Goal: Transaction & Acquisition: Purchase product/service

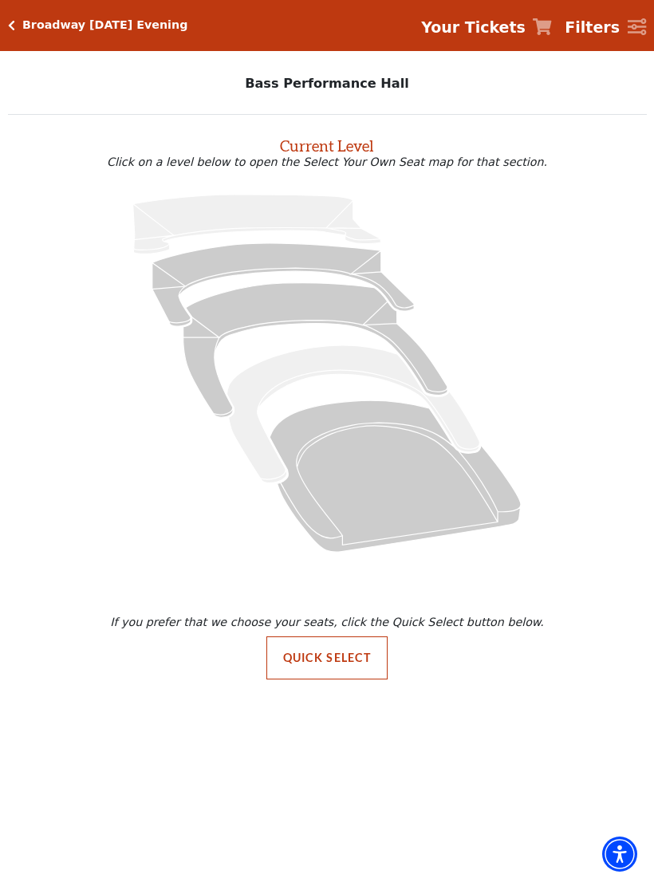
click at [22, 25] on h5 "Broadway [DATE] Evening" at bounding box center [104, 25] width 165 height 14
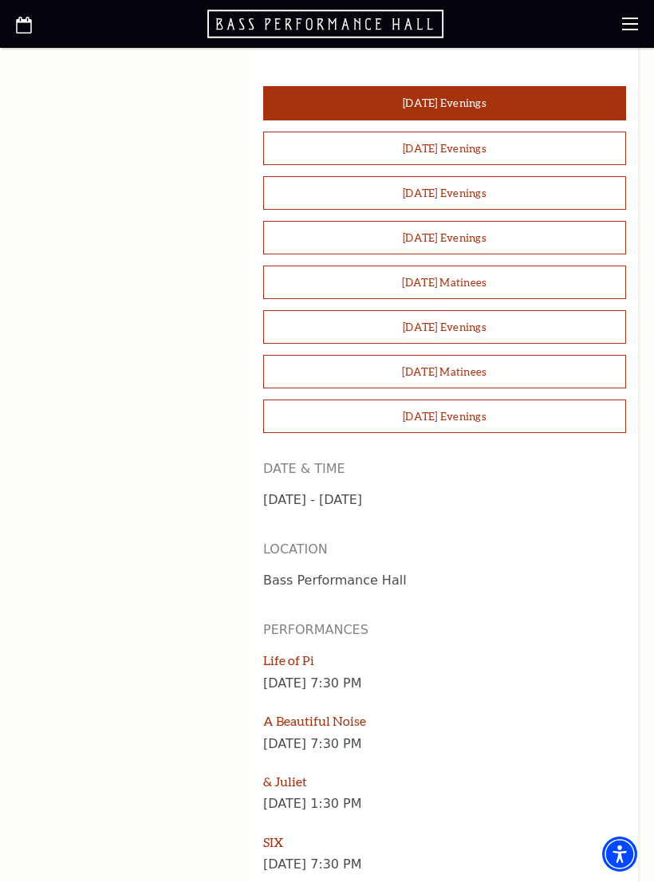
scroll to position [1471, 0]
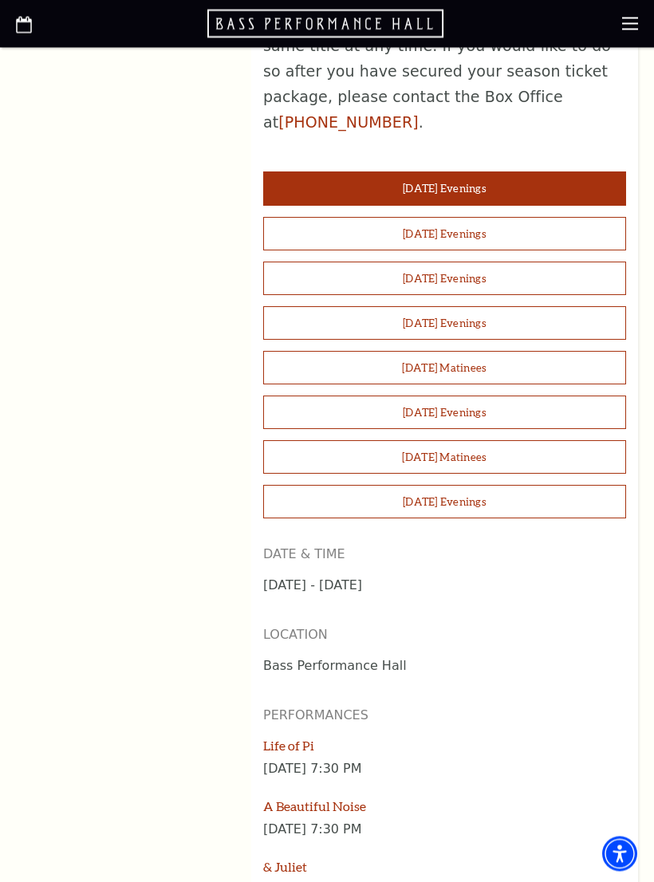
click at [528, 485] on button "Sunday Evenings" at bounding box center [444, 501] width 363 height 33
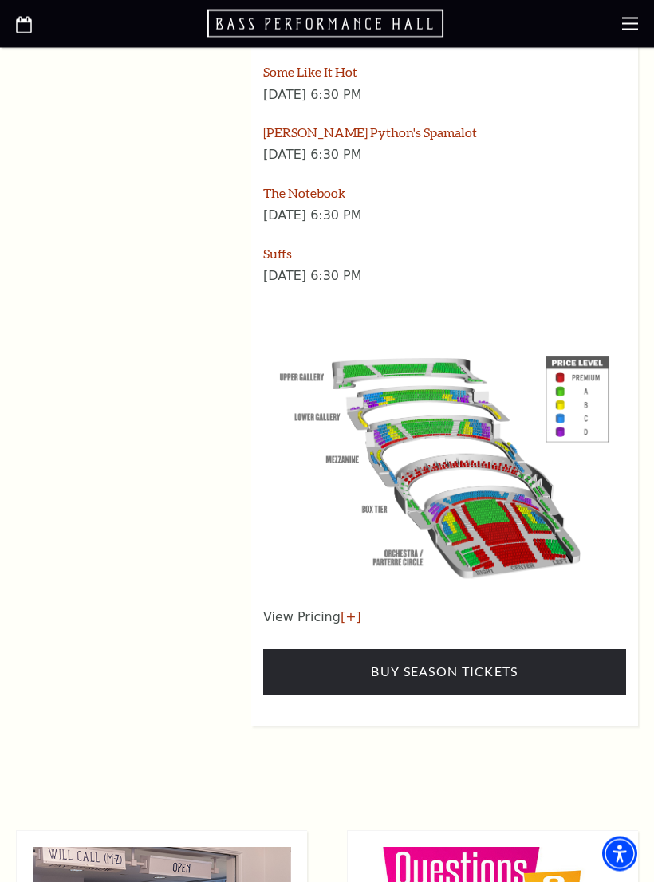
scroll to position [2409, 0]
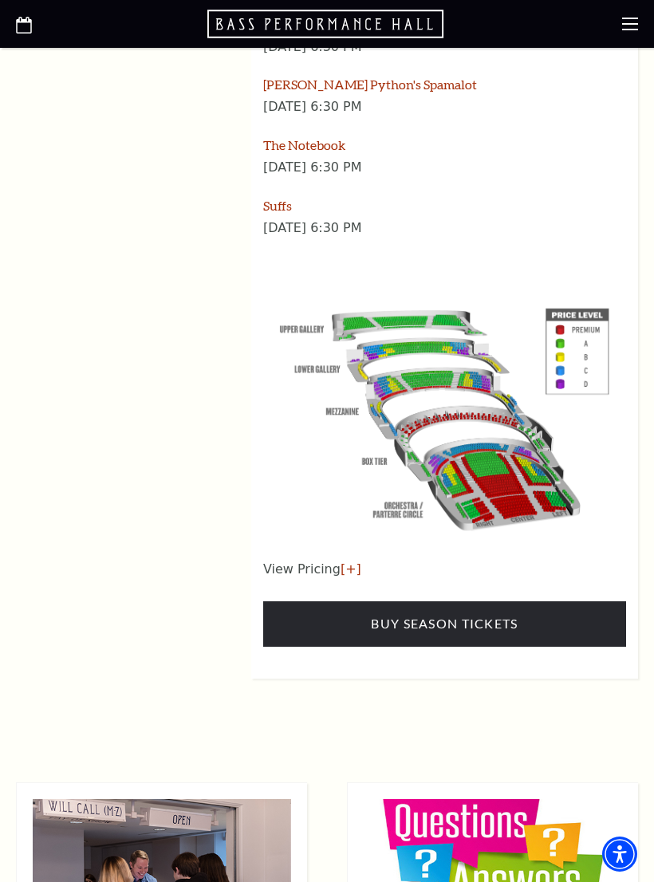
click at [552, 601] on link "Buy Season Tickets" at bounding box center [444, 623] width 363 height 45
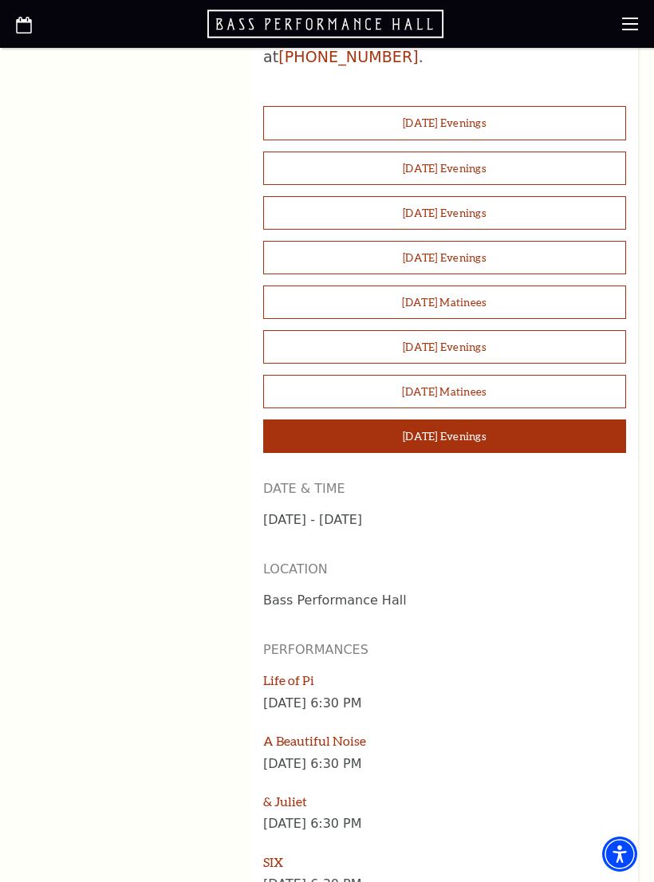
scroll to position [1451, 0]
click at [505, 242] on button "Friday Evenings" at bounding box center [444, 258] width 363 height 33
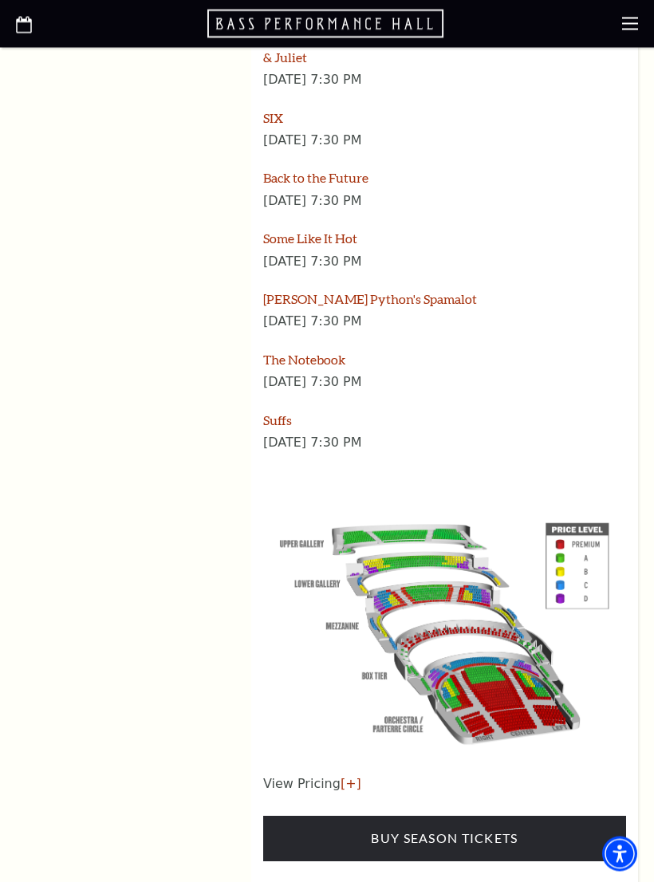
scroll to position [2195, 0]
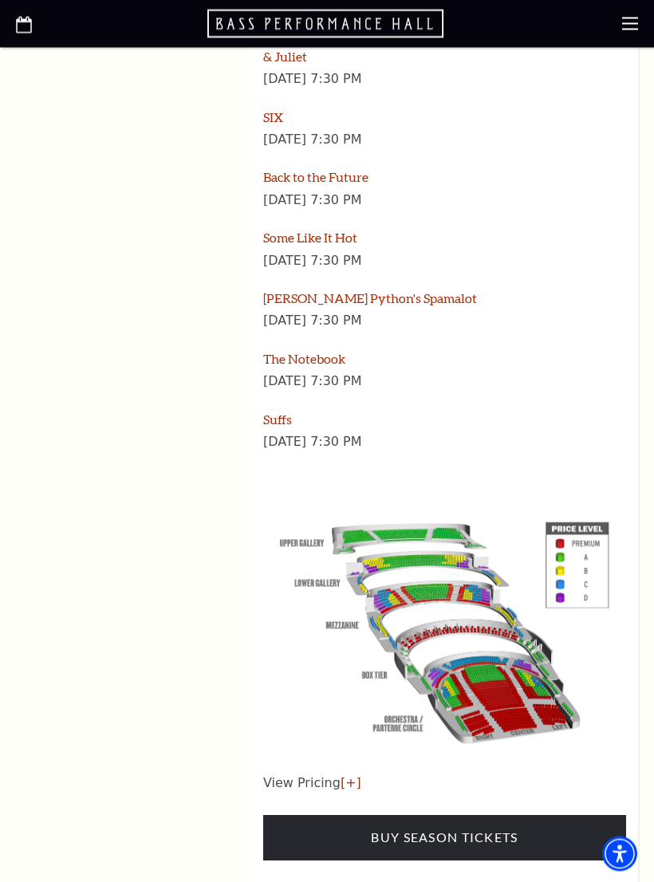
click at [525, 815] on link "Buy Season Tickets" at bounding box center [444, 837] width 363 height 45
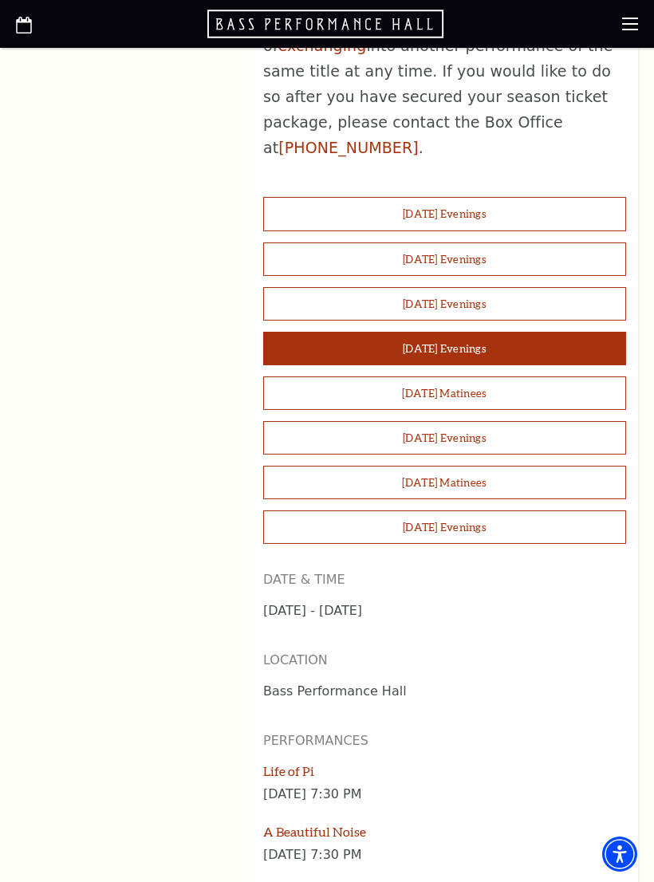
scroll to position [1363, 0]
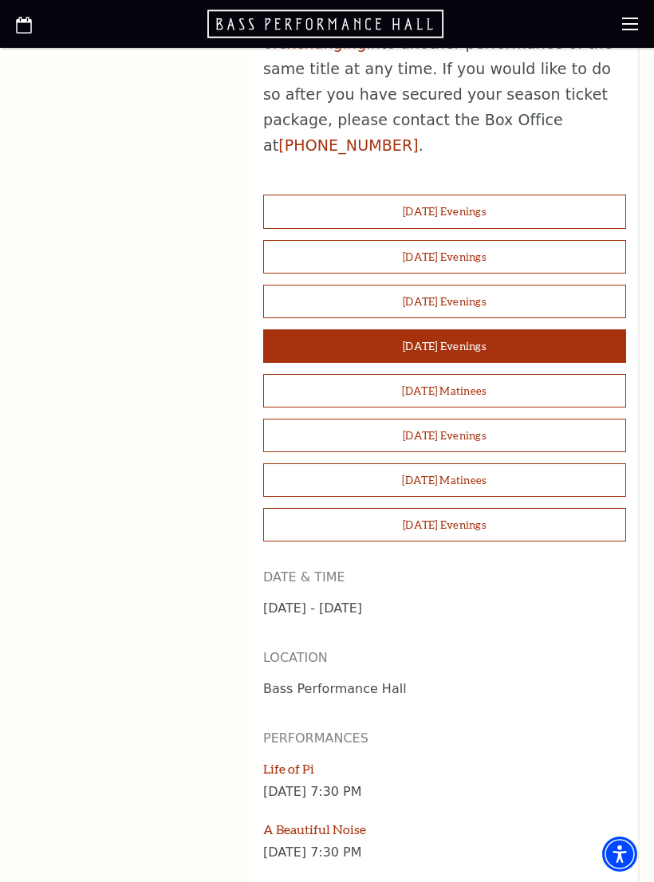
click at [485, 285] on button "Thursday Evenings" at bounding box center [444, 301] width 363 height 33
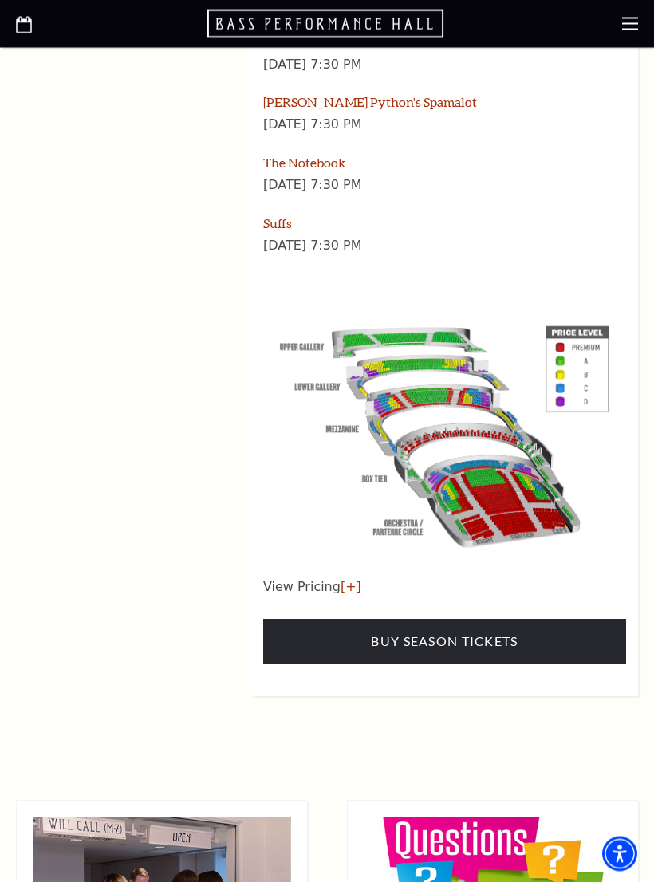
scroll to position [2393, 0]
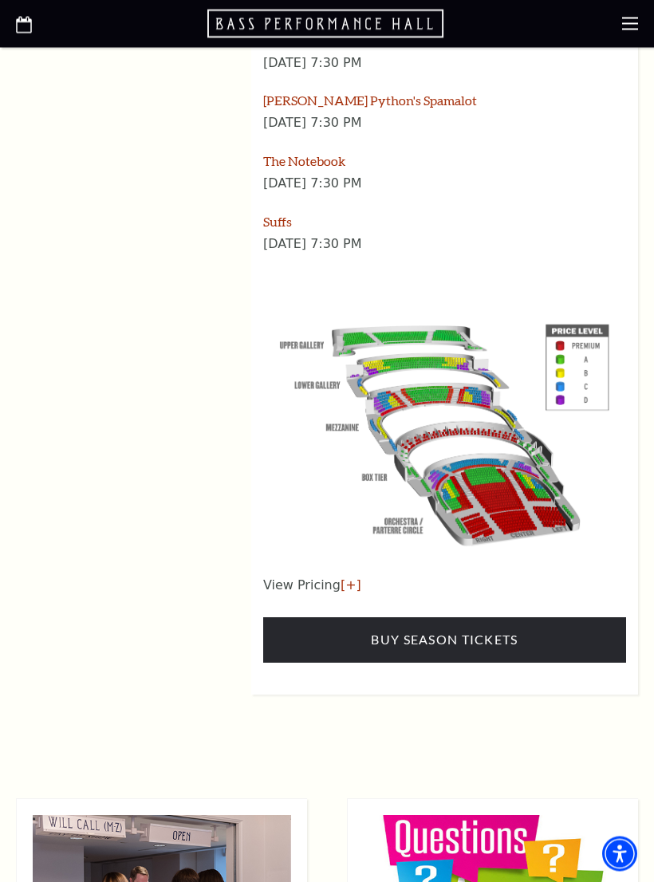
click at [536, 618] on link "Buy Season Tickets" at bounding box center [444, 640] width 363 height 45
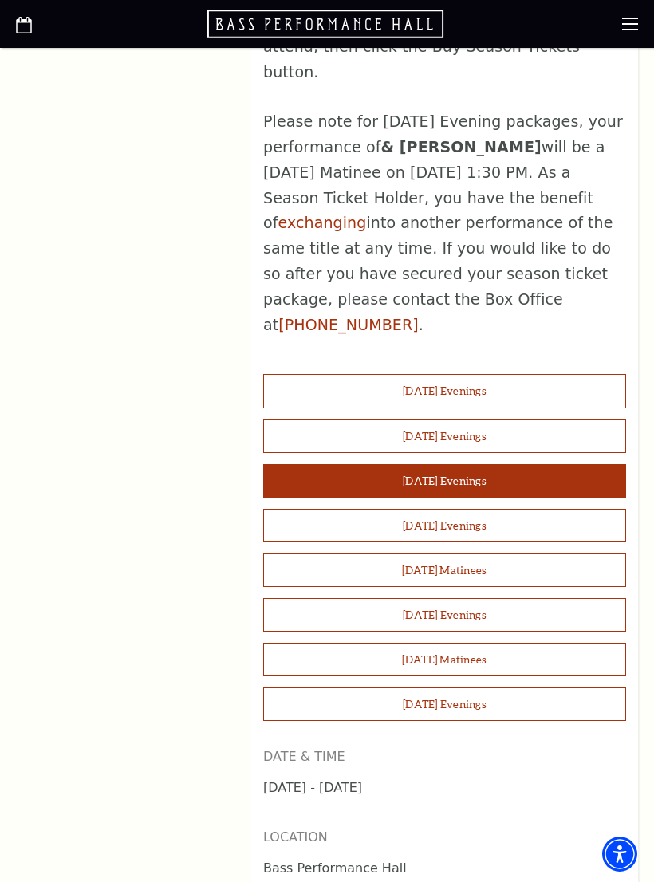
scroll to position [1183, 0]
click at [507, 420] on button "Wednesday Evenings" at bounding box center [444, 436] width 363 height 33
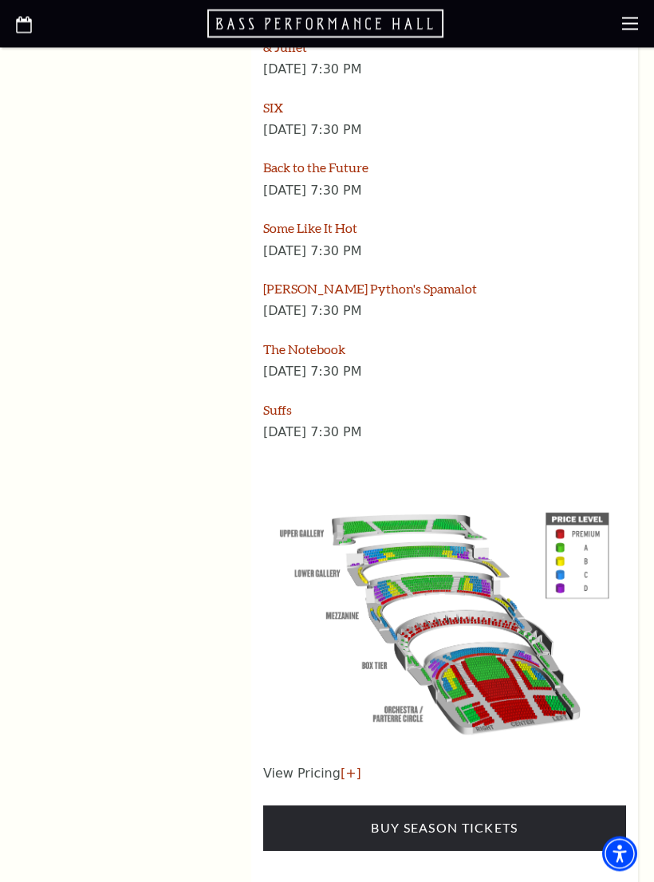
scroll to position [2236, 0]
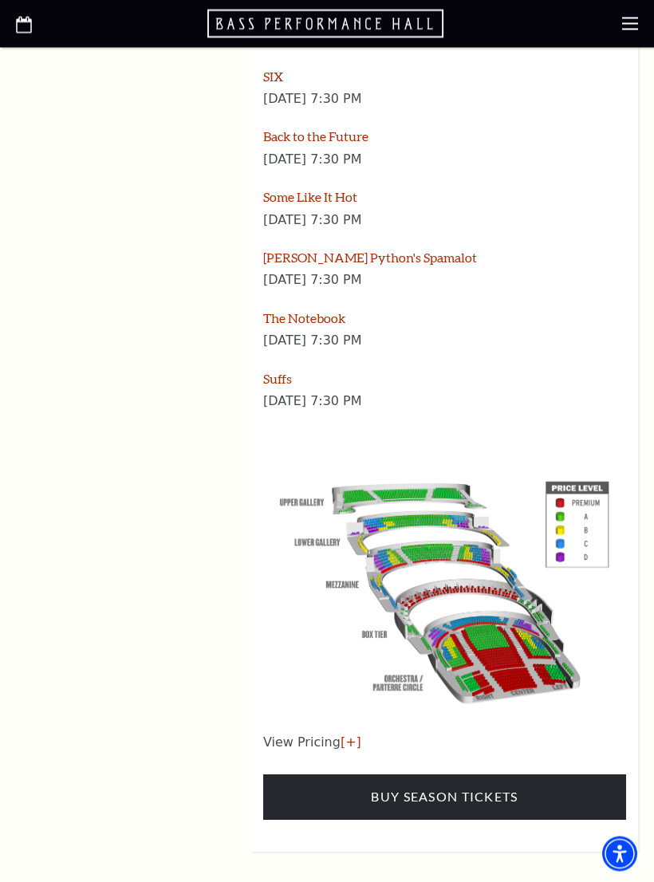
click at [497, 775] on link "Buy Season Tickets" at bounding box center [444, 797] width 363 height 45
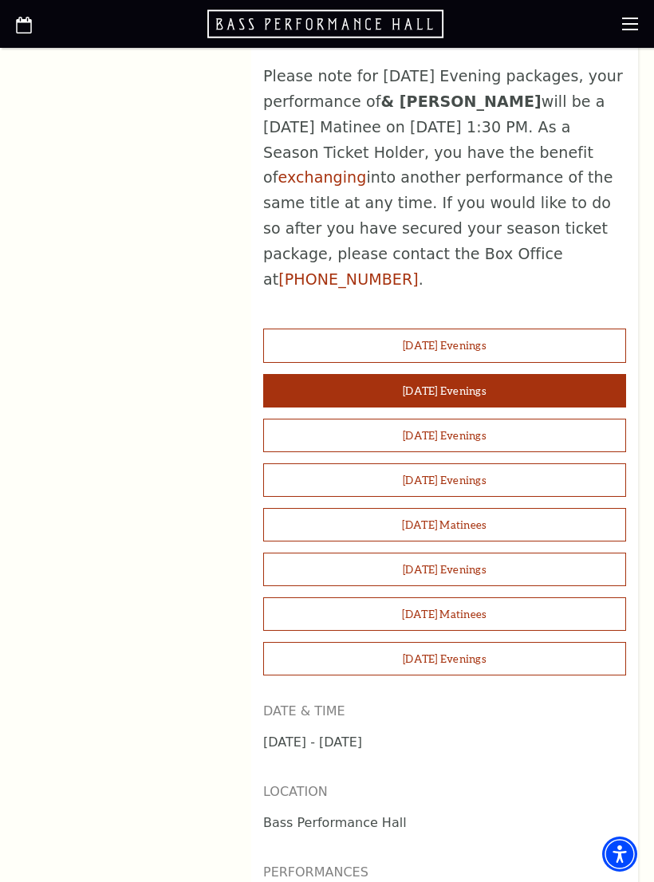
scroll to position [1215, 0]
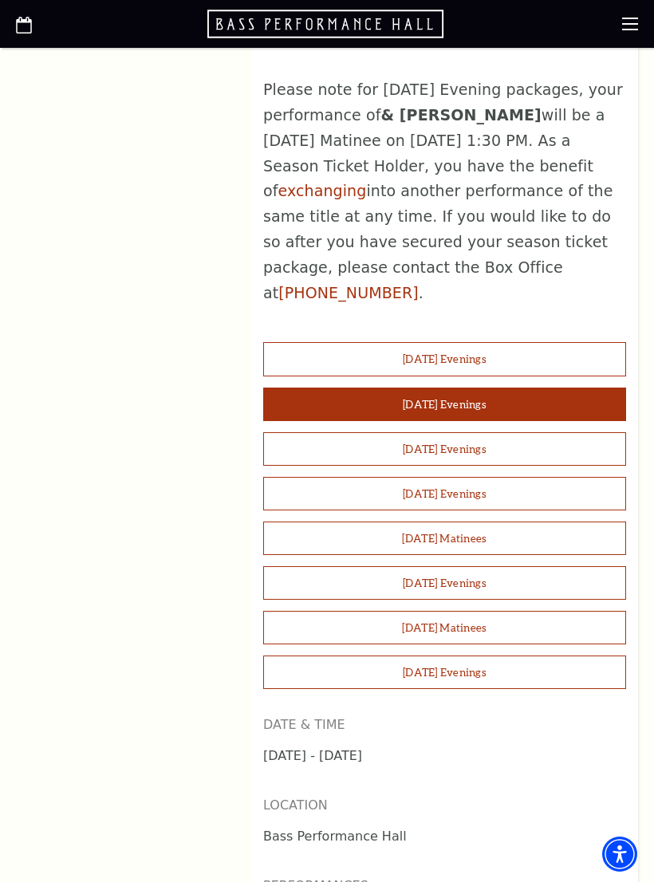
click at [506, 342] on button "Tuesday Evenings" at bounding box center [444, 358] width 363 height 33
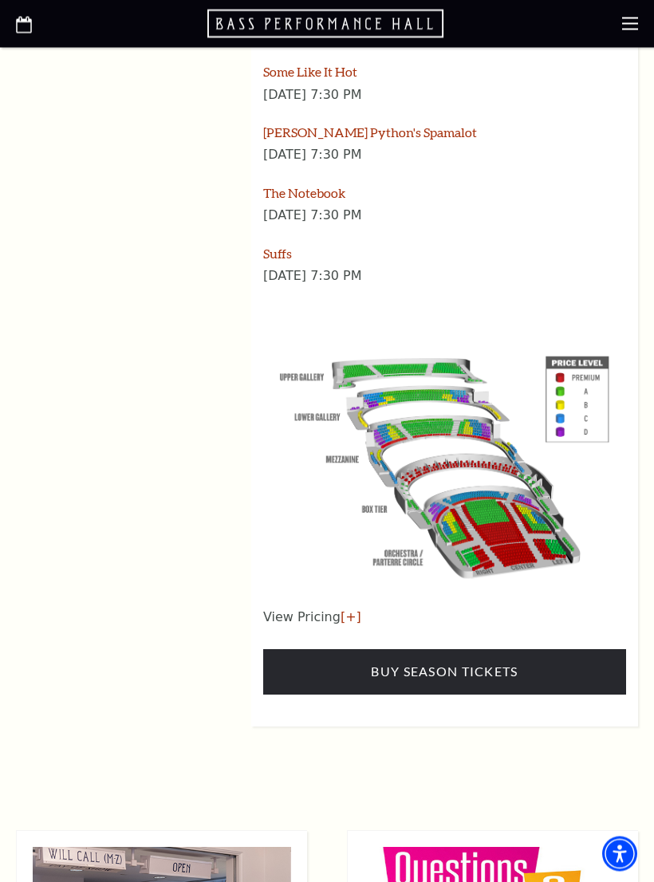
scroll to position [2362, 0]
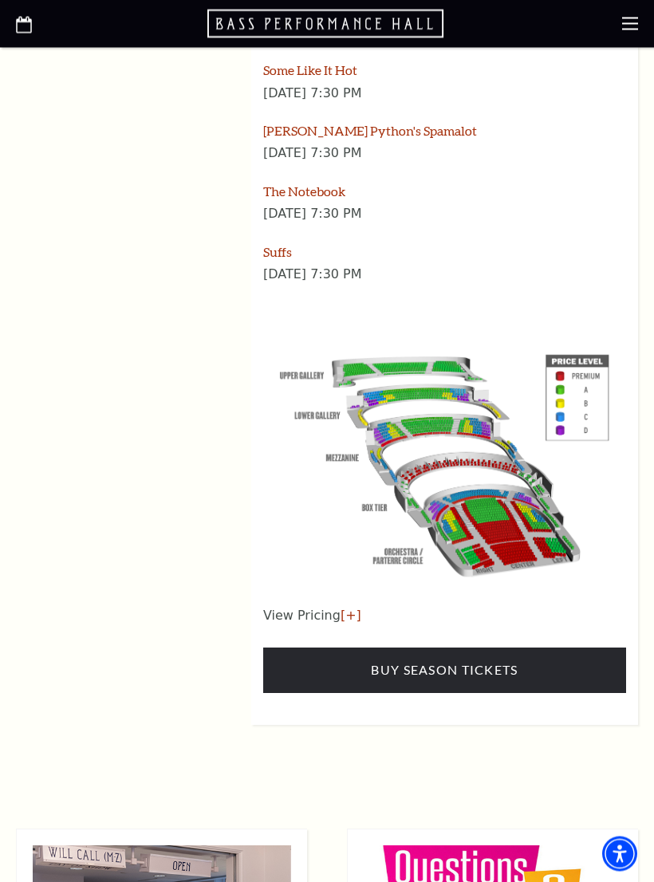
click at [525, 648] on link "Buy Season Tickets" at bounding box center [444, 670] width 363 height 45
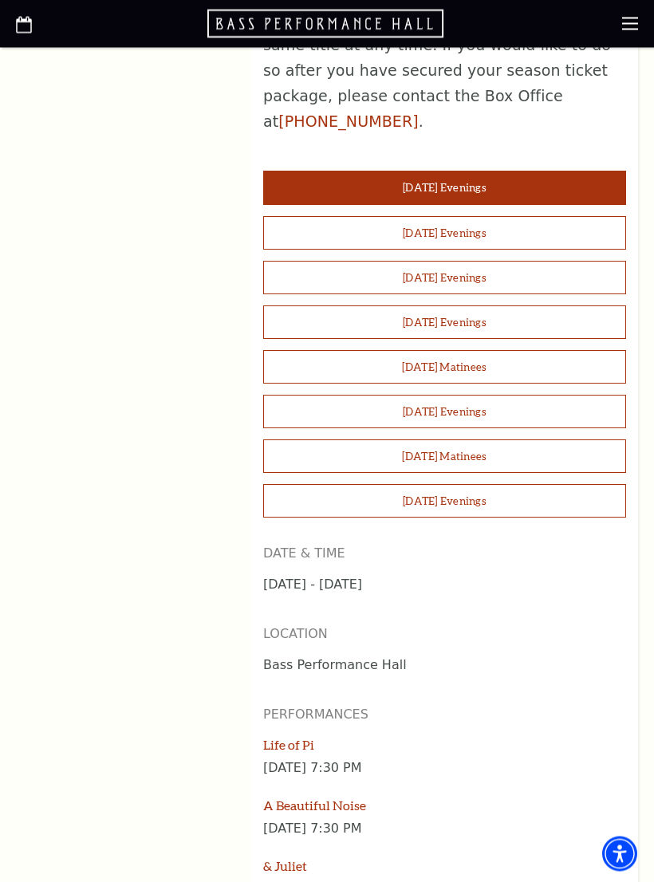
scroll to position [1270, 0]
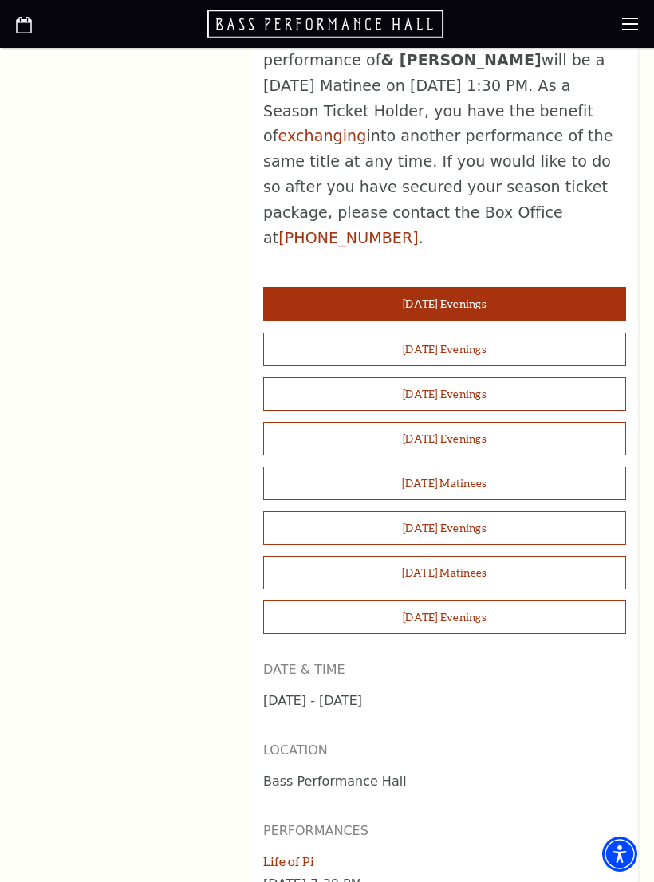
click at [510, 332] on button "Wednesday Evenings" at bounding box center [444, 348] width 363 height 33
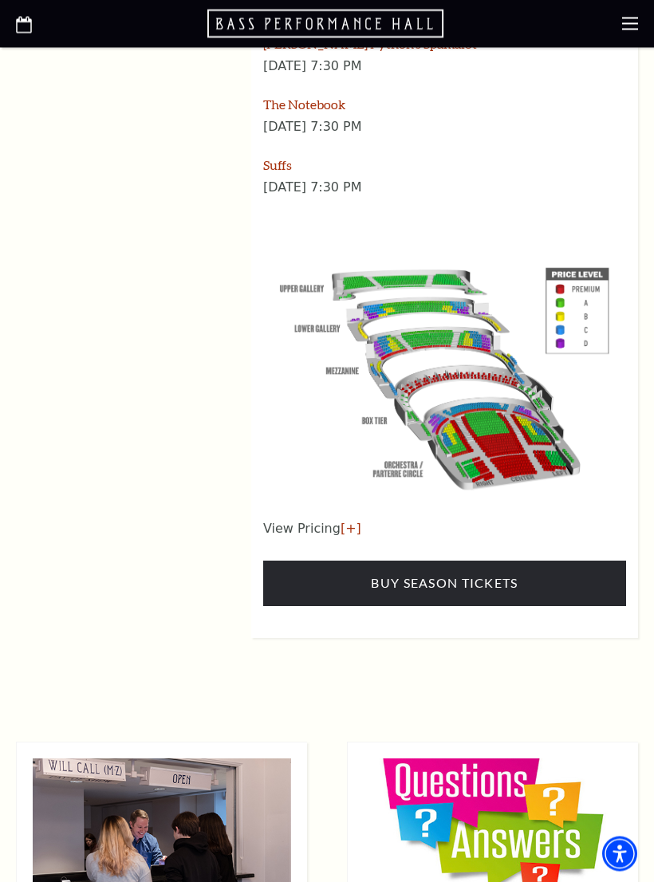
scroll to position [2450, 0]
click at [490, 560] on link "Buy Season Tickets" at bounding box center [444, 582] width 363 height 45
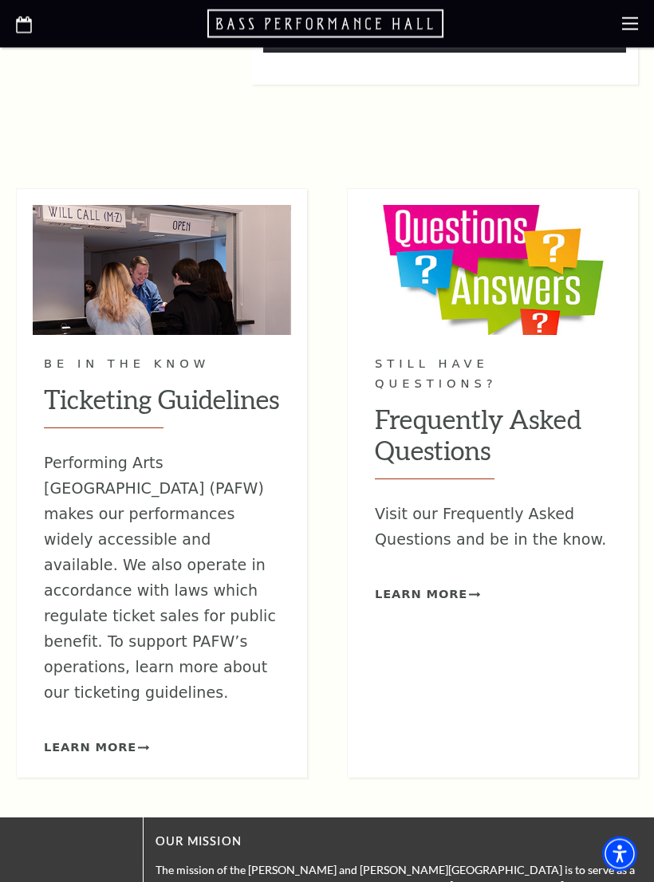
scroll to position [3005, 0]
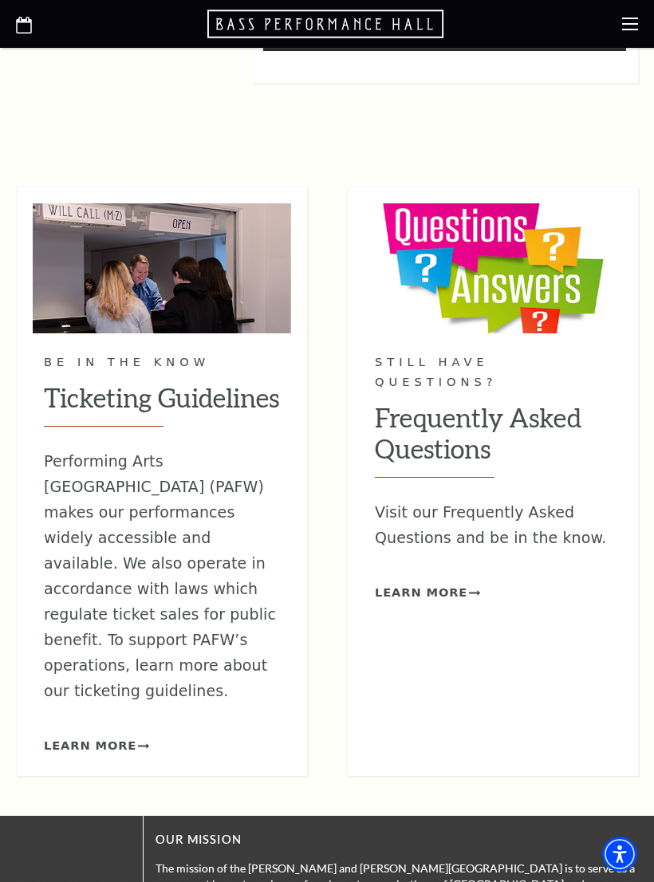
click at [437, 583] on span "Learn More" at bounding box center [421, 593] width 92 height 20
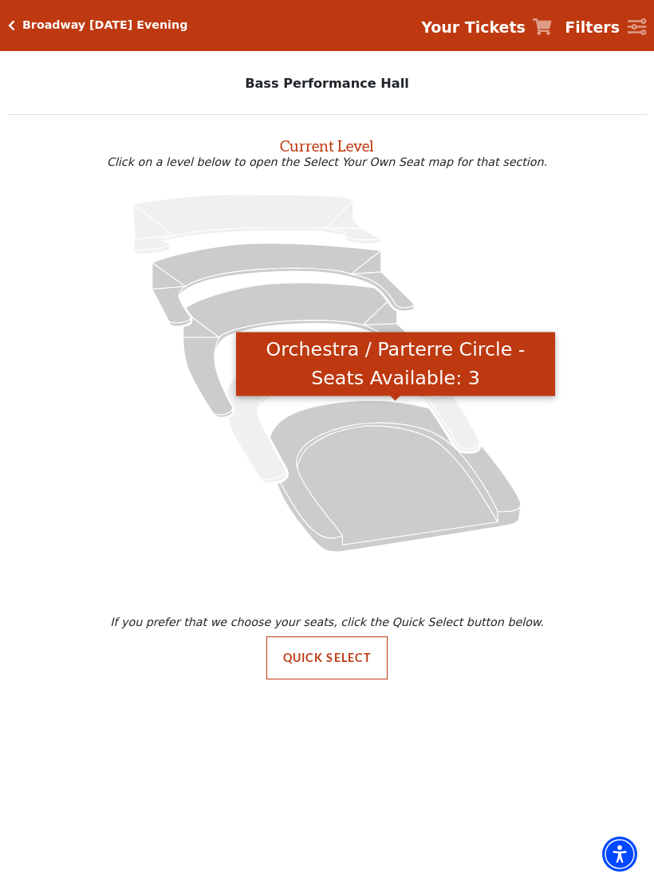
click at [418, 483] on icon "Orchestra / Parterre Circle - Seats Available: 3" at bounding box center [394, 475] width 251 height 151
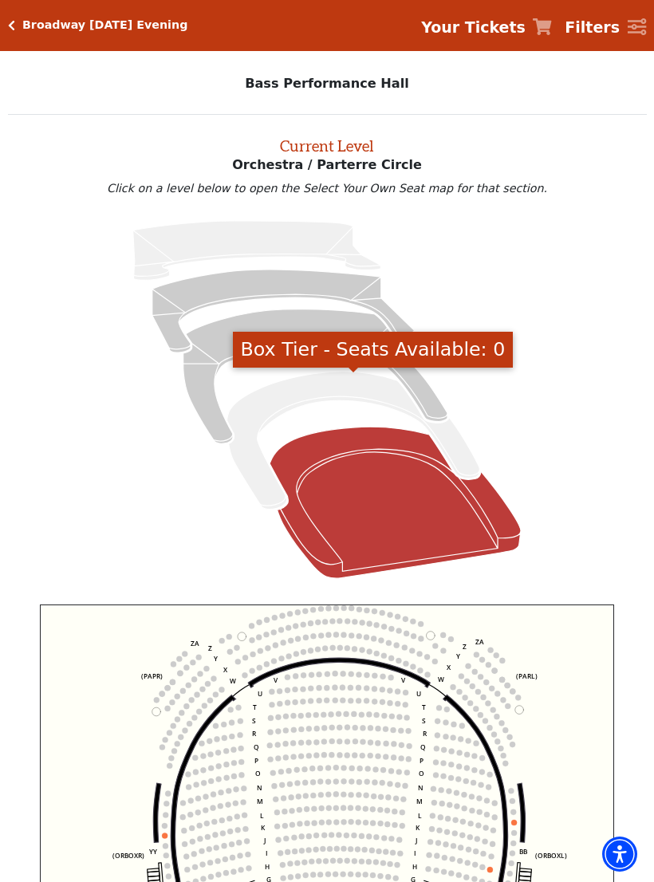
click at [460, 451] on icon "Box Tier - Seats Available: 0" at bounding box center [353, 440] width 253 height 138
click at [197, 374] on icon "Mezzanine - Seats Available: 3" at bounding box center [315, 376] width 264 height 135
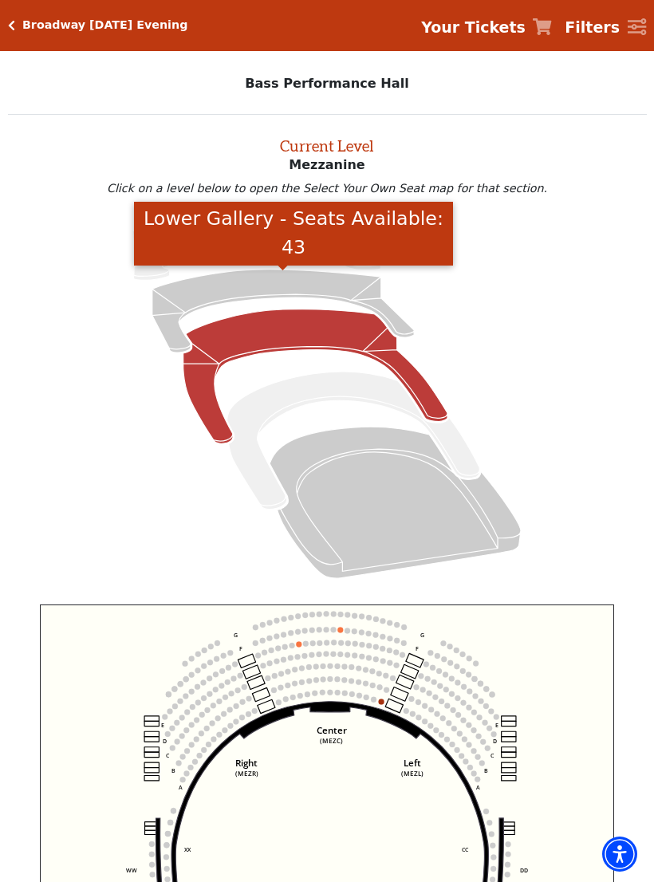
click at [181, 305] on icon "Lower Gallery - Seats Available: 43" at bounding box center [282, 310] width 261 height 83
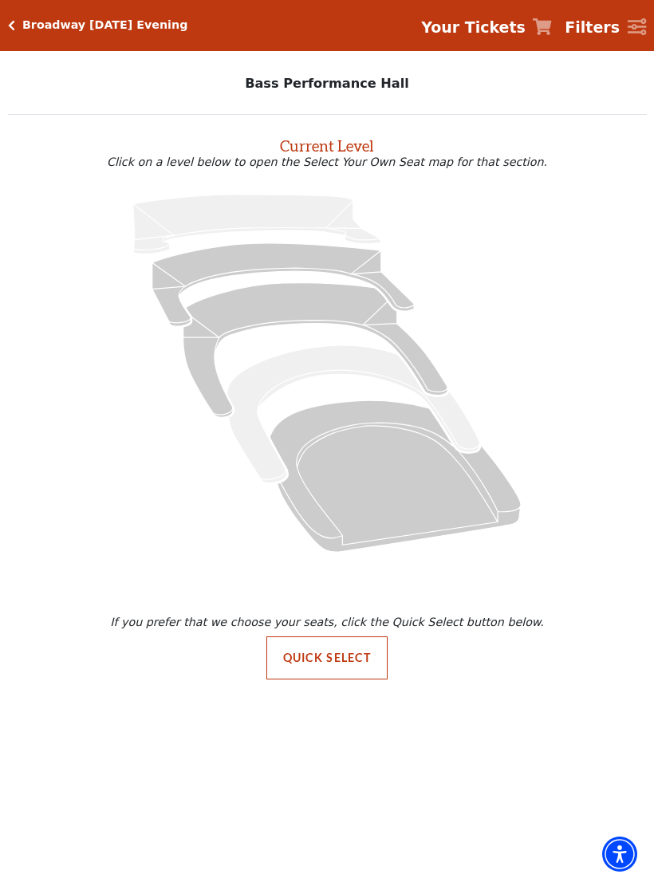
click at [418, 487] on icon at bounding box center [394, 475] width 251 height 151
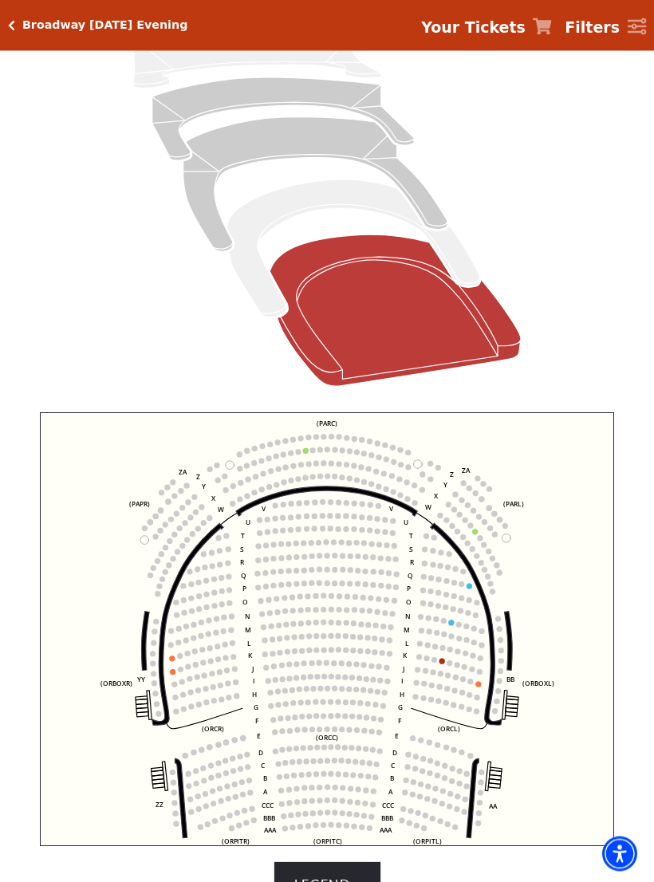
scroll to position [123, 0]
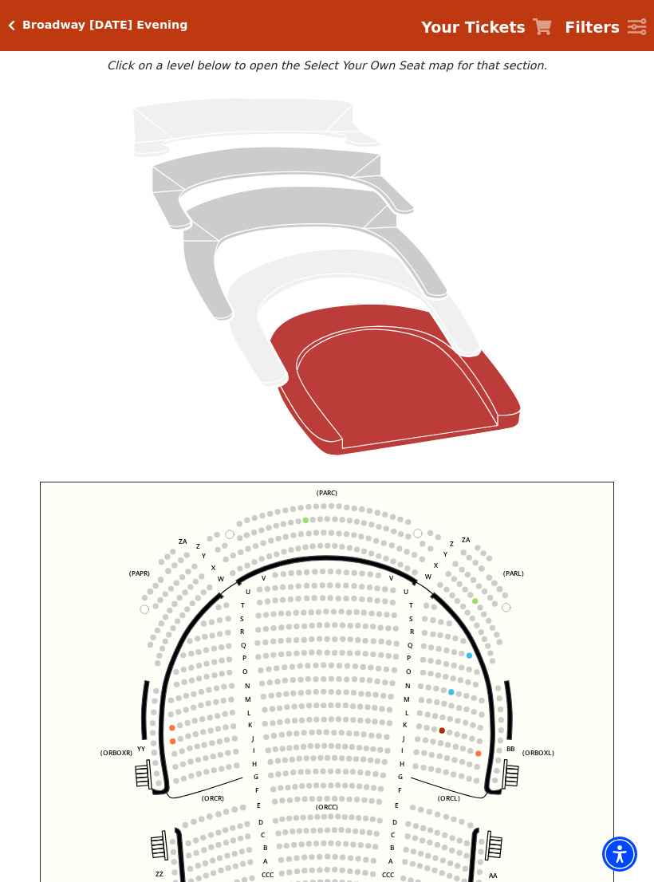
click at [248, 345] on icon at bounding box center [353, 318] width 253 height 138
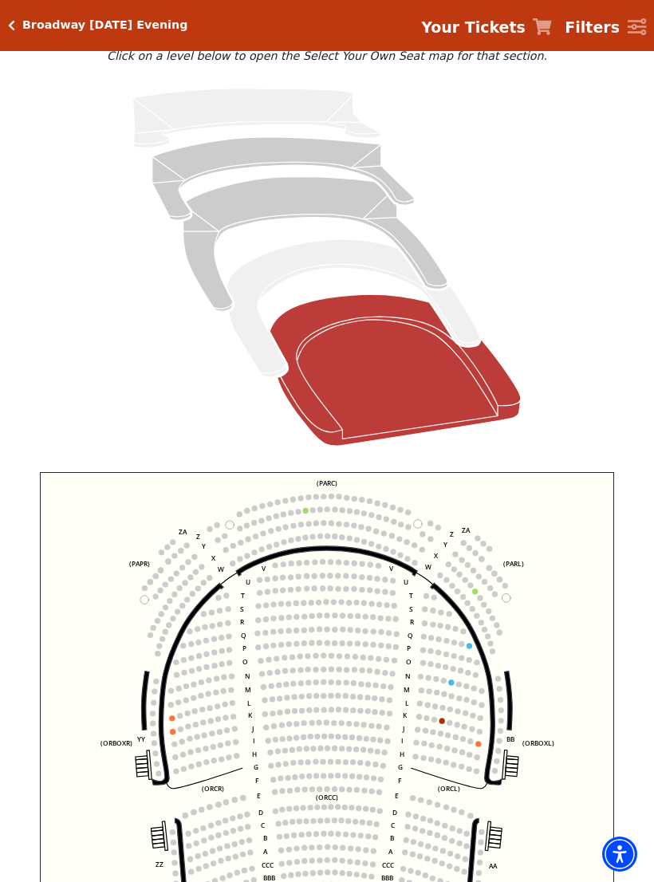
scroll to position [135, 0]
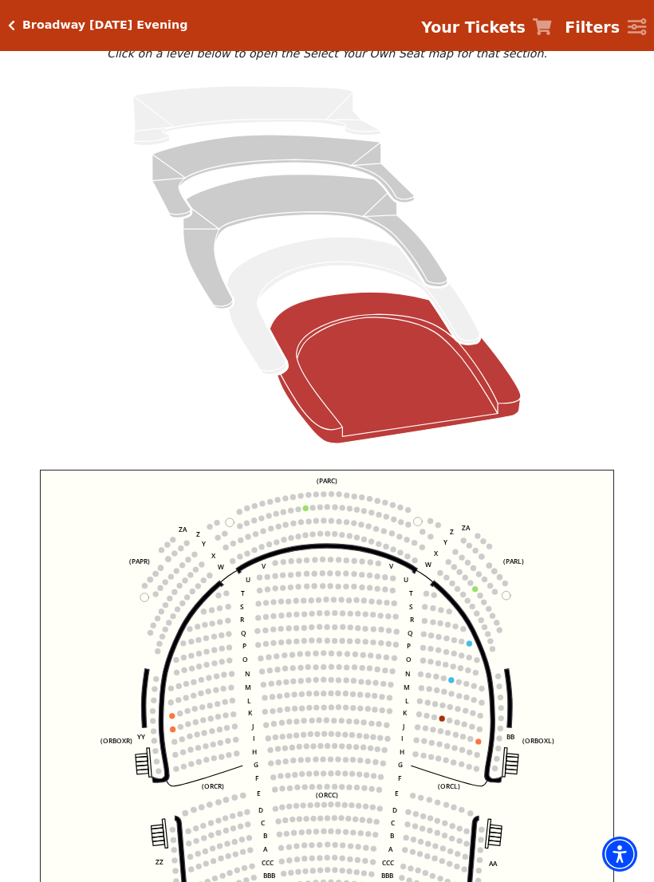
click at [335, 253] on icon at bounding box center [353, 306] width 253 height 138
click at [305, 269] on icon at bounding box center [353, 306] width 253 height 138
click at [334, 203] on icon at bounding box center [315, 242] width 264 height 135
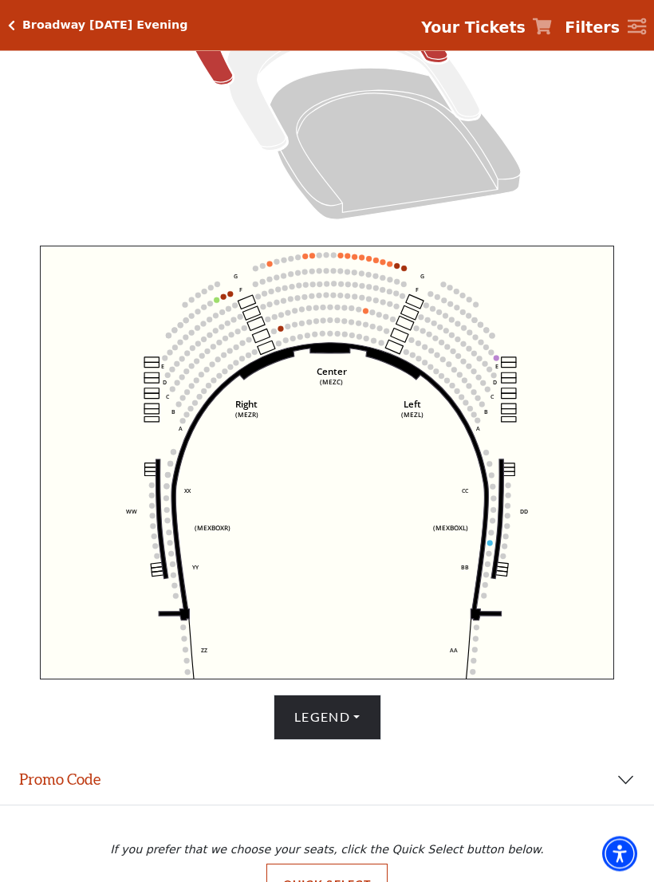
scroll to position [394, 0]
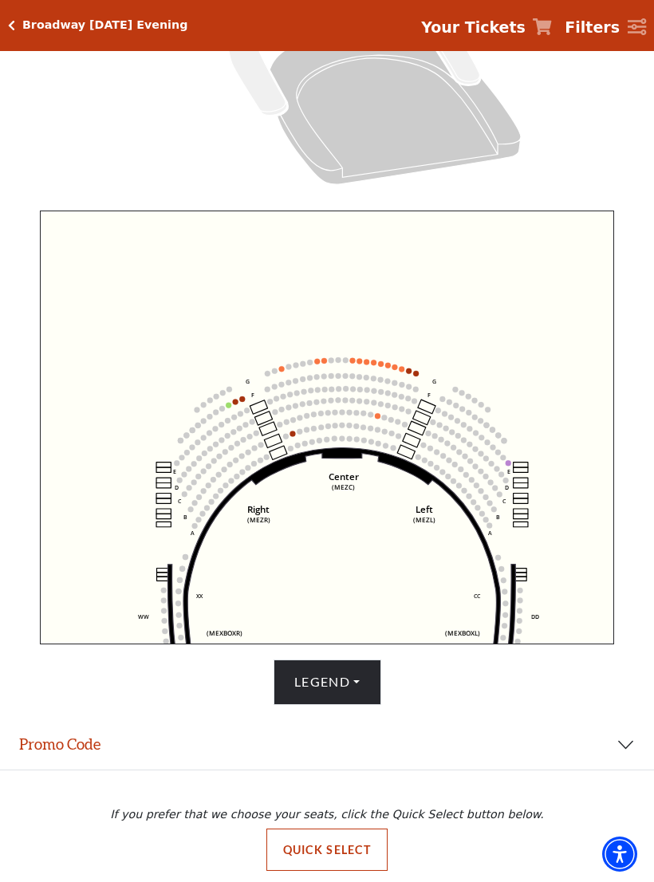
click at [244, 393] on icon "Center (MEZC) Right (MEZR) Left (MEZL) (MEXBOXR) (MEXBOXL) XX WW CC DD YY BB ZZ…" at bounding box center [327, 427] width 575 height 434
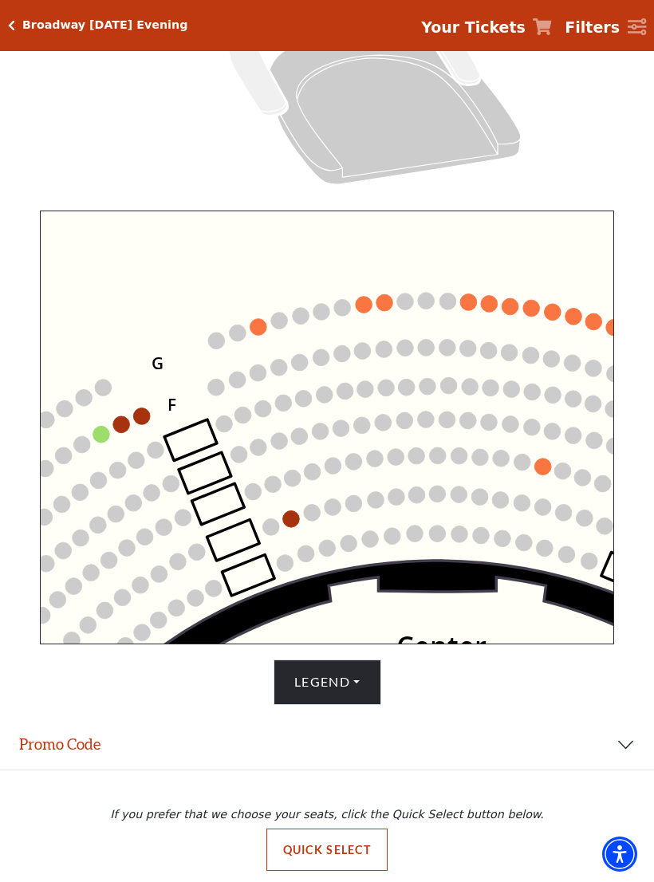
click at [144, 411] on circle at bounding box center [141, 416] width 17 height 17
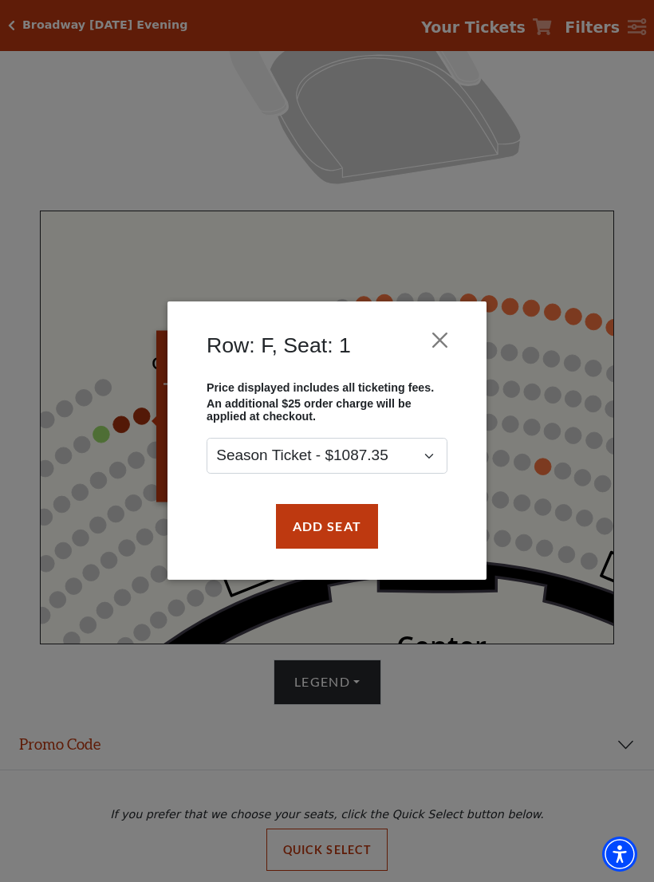
click at [567, 198] on div "Row: F, Seat: 1 Price displayed includes all ticketing fees. An additional $25 …" at bounding box center [327, 441] width 654 height 882
click at [449, 337] on button "Close" at bounding box center [440, 340] width 30 height 30
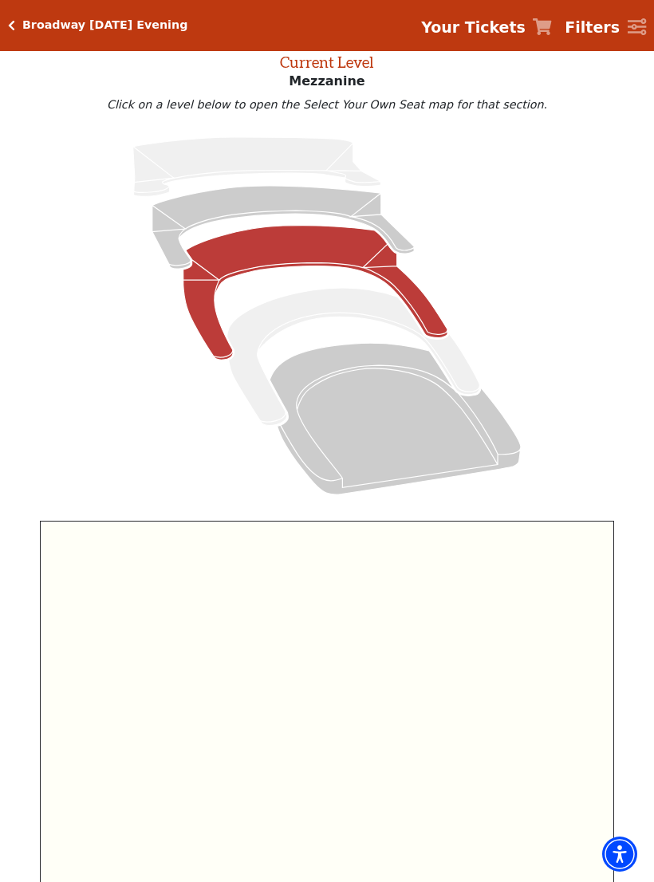
scroll to position [74, 0]
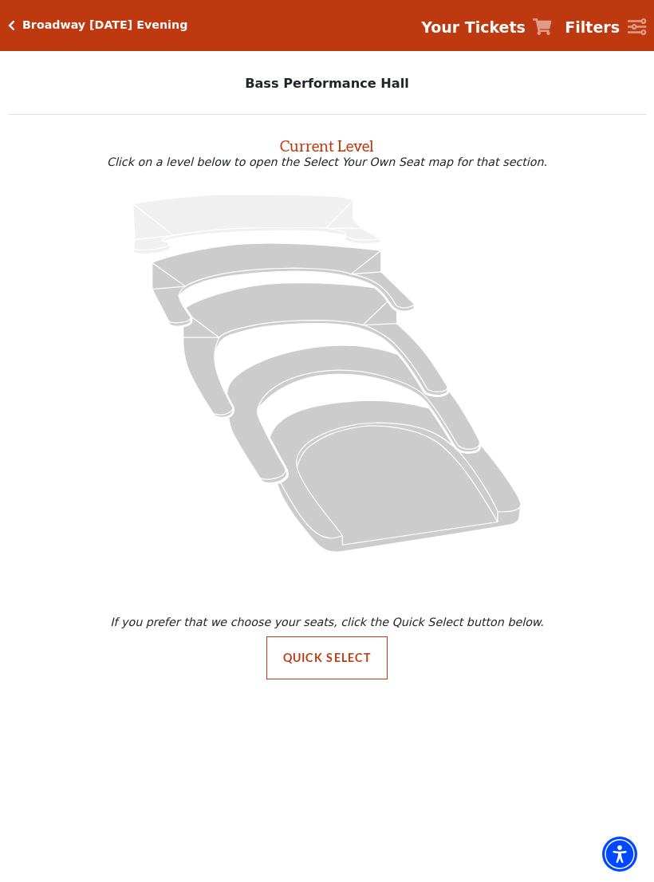
click at [391, 476] on icon at bounding box center [394, 475] width 251 height 151
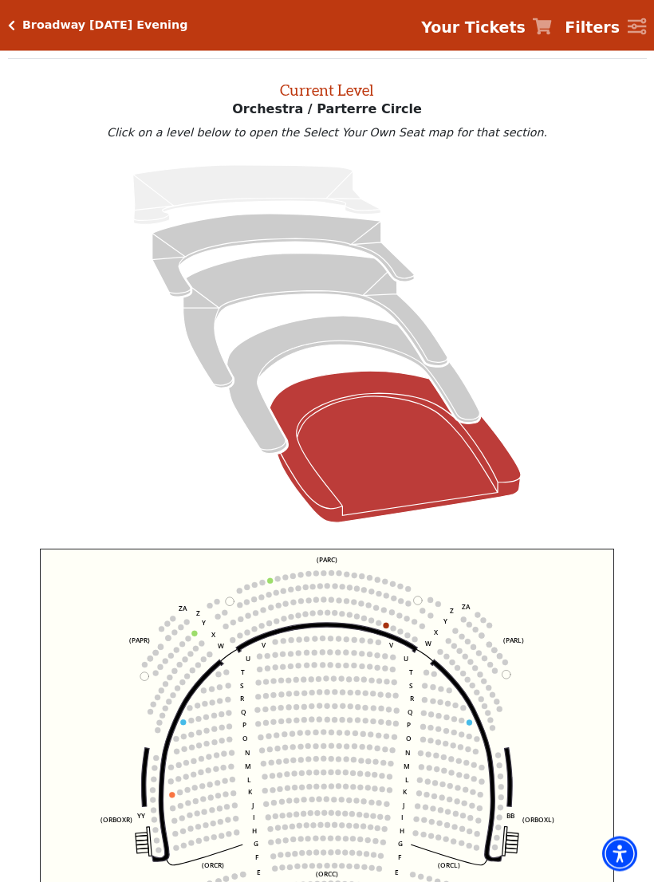
scroll to position [61, 0]
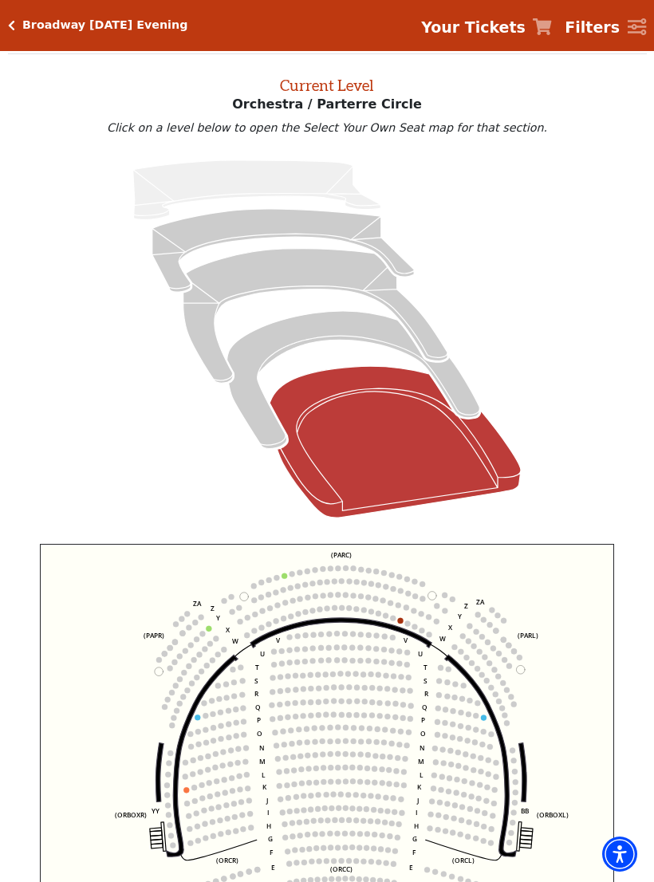
click at [344, 331] on icon at bounding box center [353, 380] width 253 height 138
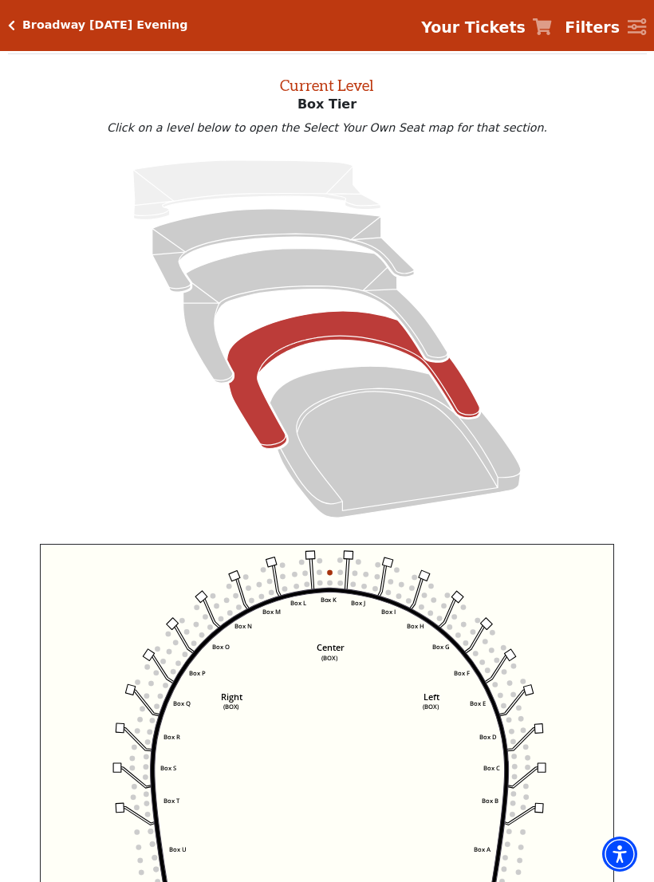
click at [338, 277] on icon at bounding box center [315, 316] width 264 height 135
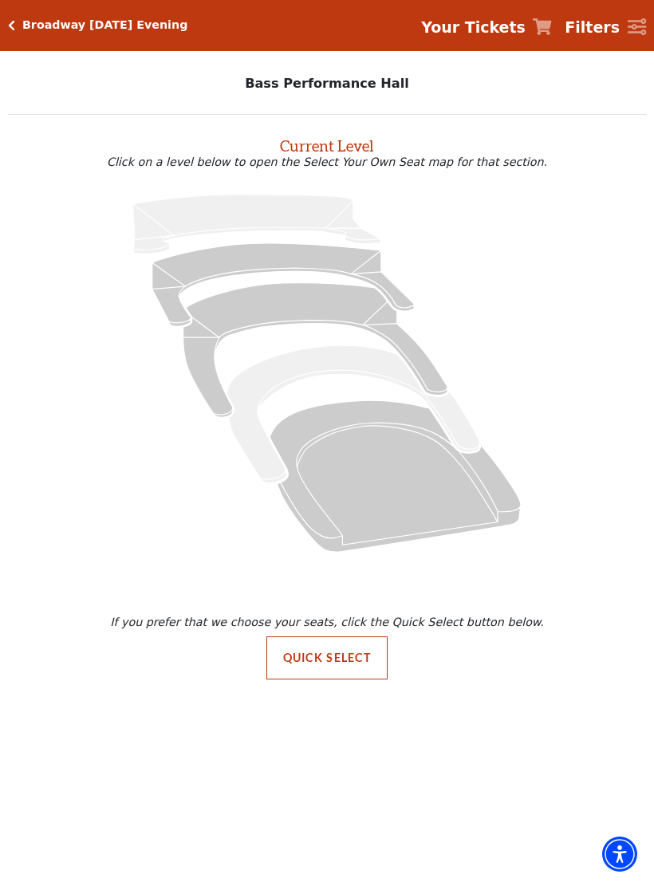
click at [399, 475] on icon at bounding box center [394, 475] width 251 height 151
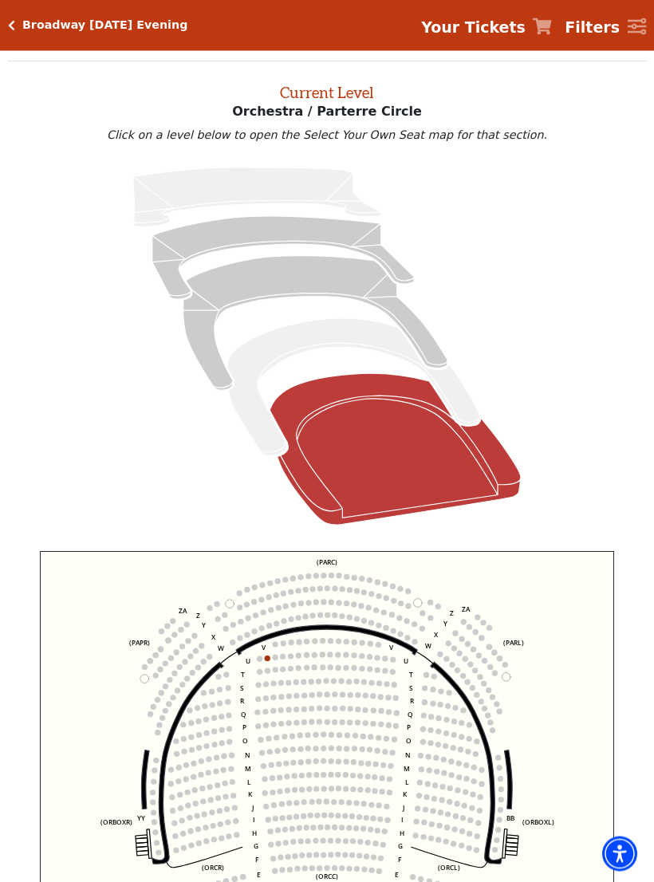
scroll to position [61, 0]
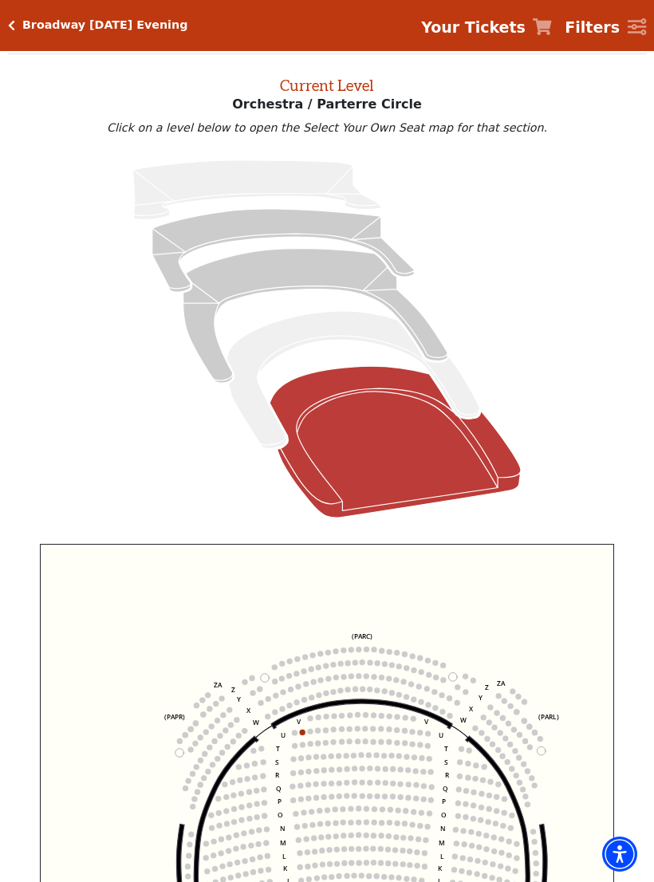
click at [349, 324] on icon at bounding box center [353, 380] width 253 height 138
click at [330, 323] on icon at bounding box center [353, 380] width 253 height 138
click at [296, 270] on icon at bounding box center [315, 316] width 264 height 135
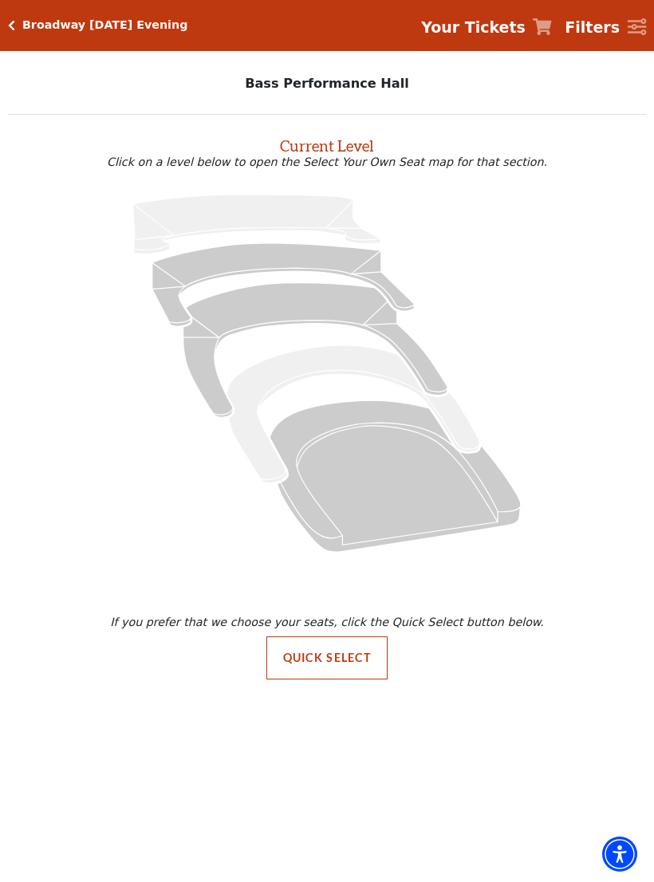
click at [422, 497] on icon at bounding box center [394, 475] width 251 height 151
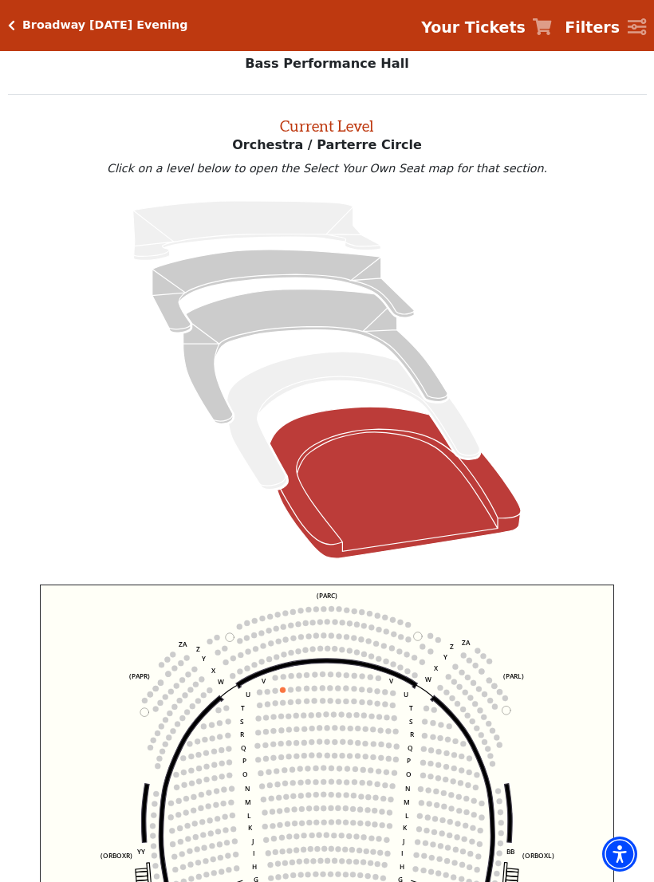
scroll to position [18, 0]
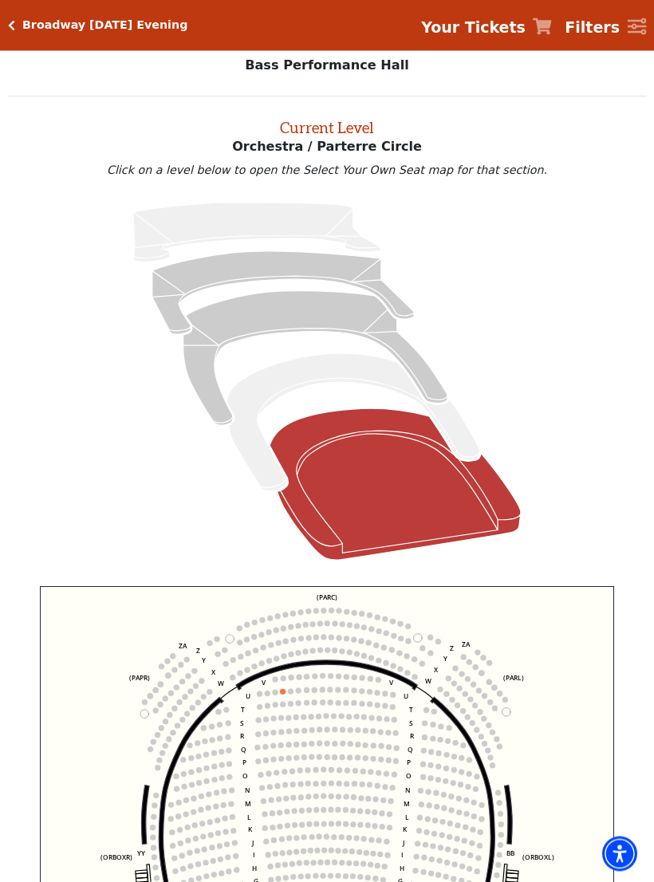
click at [318, 375] on icon at bounding box center [353, 423] width 253 height 138
click at [308, 370] on icon at bounding box center [353, 423] width 253 height 138
click at [460, 445] on icon at bounding box center [353, 423] width 253 height 138
click at [462, 434] on icon at bounding box center [353, 423] width 253 height 138
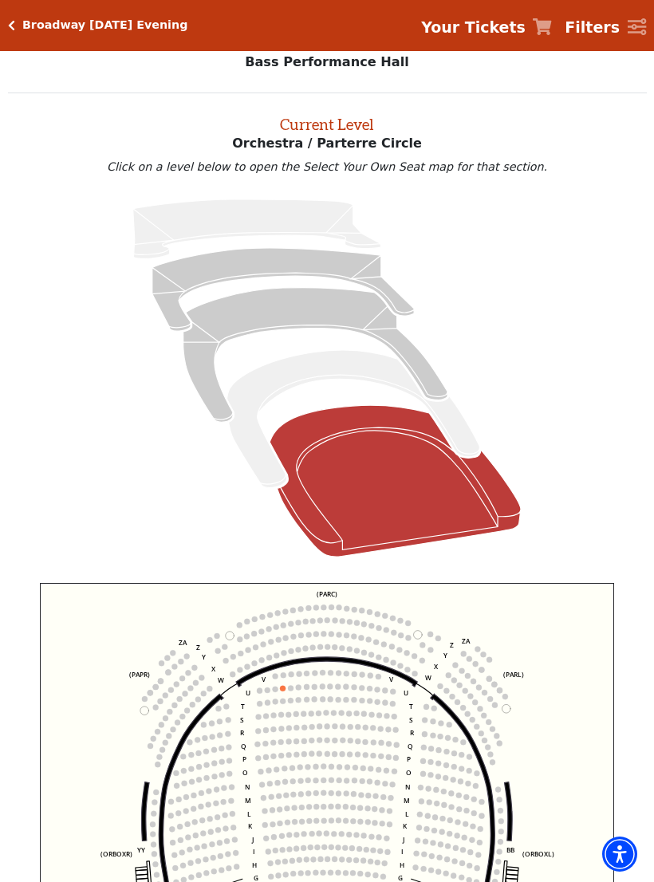
click at [282, 309] on icon at bounding box center [315, 355] width 264 height 135
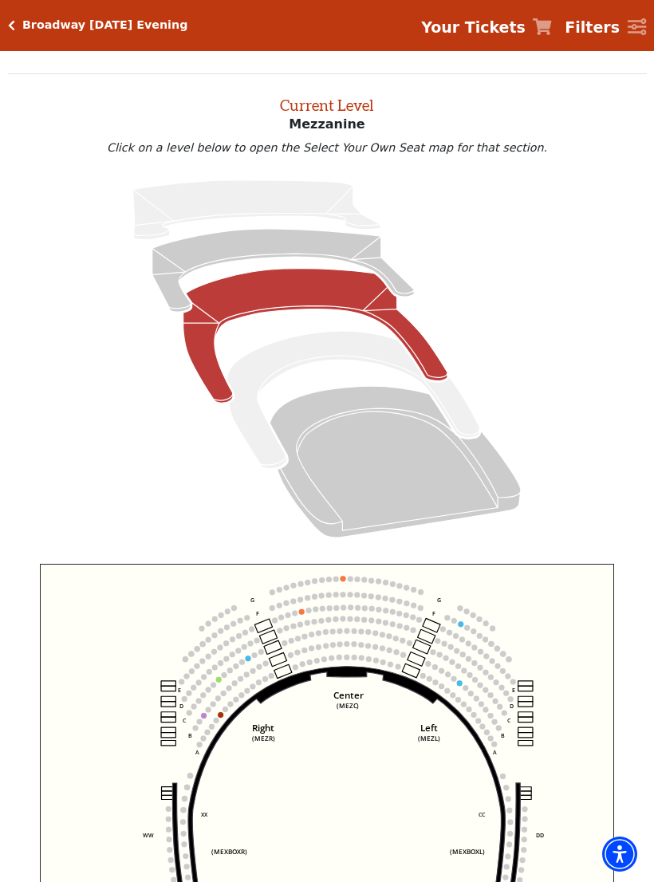
scroll to position [40, 0]
click at [277, 246] on icon at bounding box center [282, 271] width 261 height 83
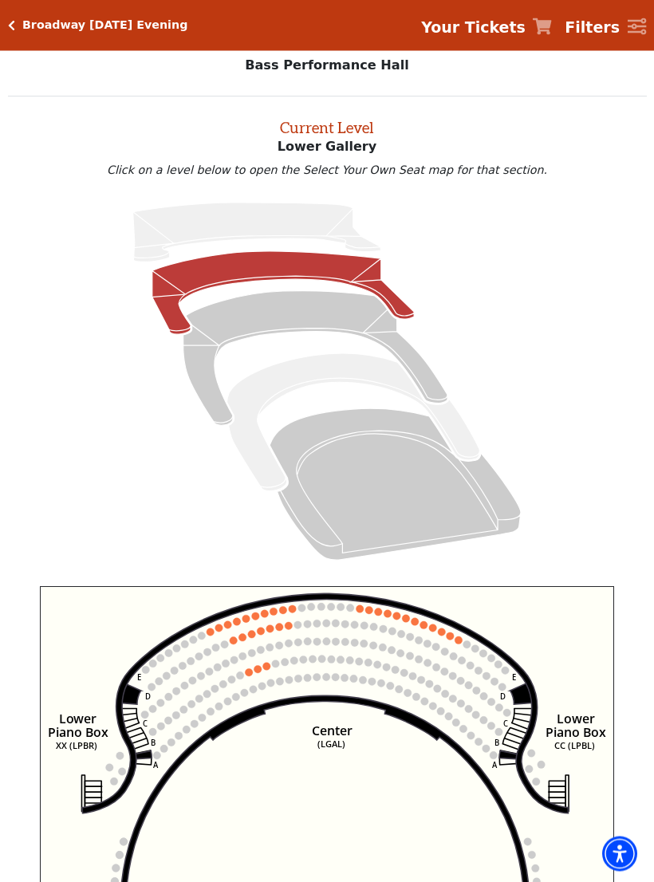
scroll to position [0, 0]
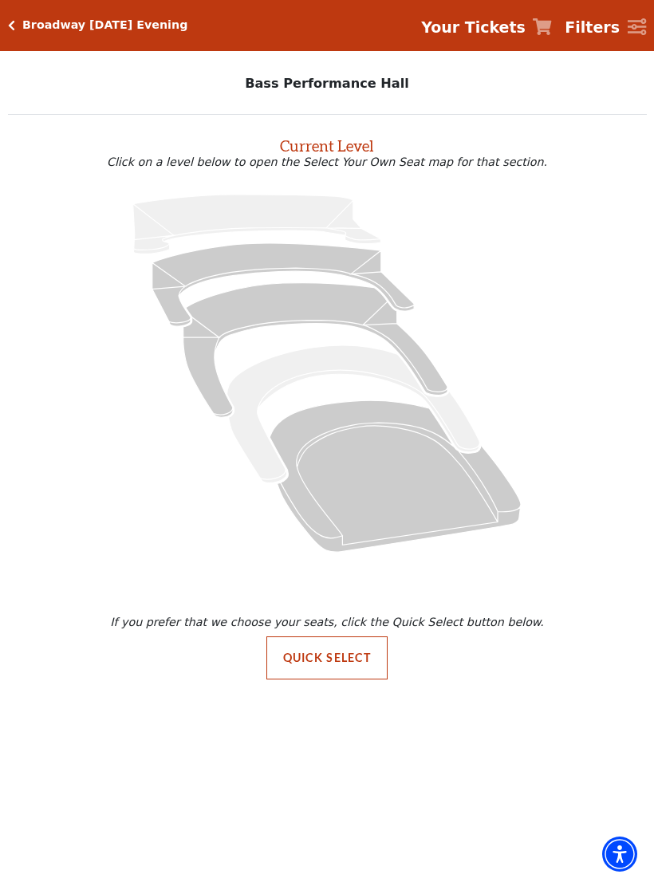
click at [375, 496] on icon at bounding box center [394, 475] width 251 height 151
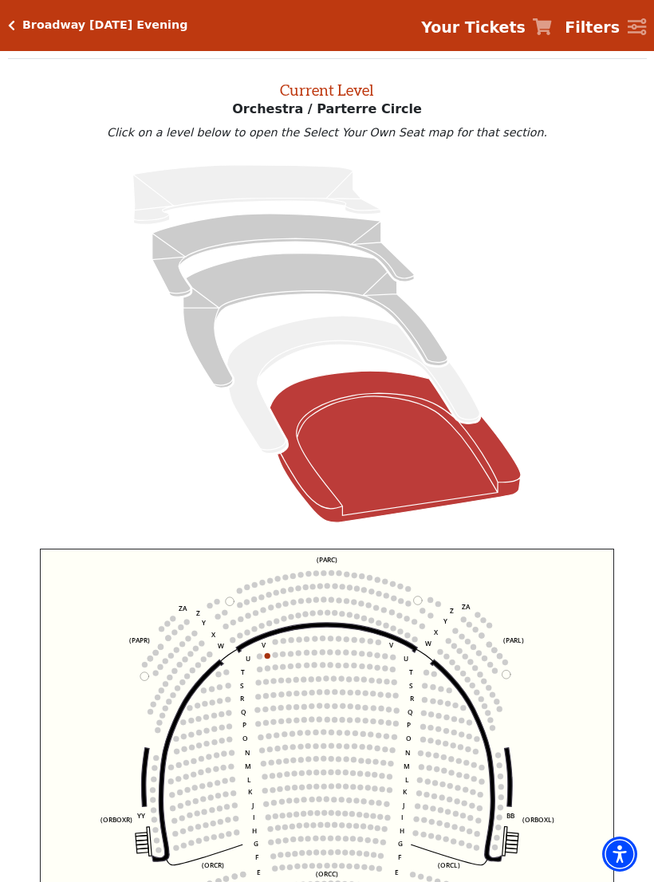
scroll to position [61, 0]
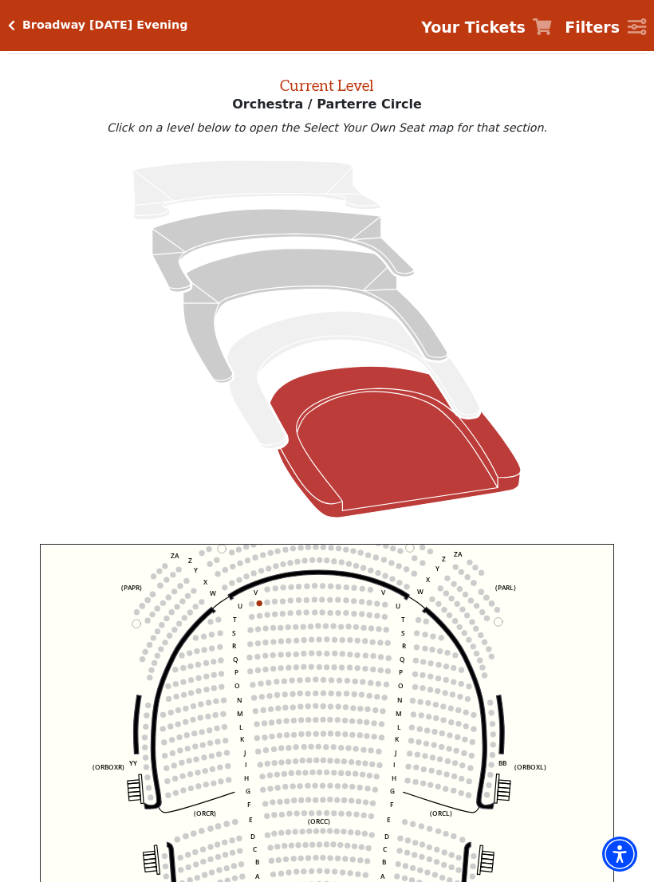
click at [456, 390] on icon at bounding box center [353, 380] width 253 height 138
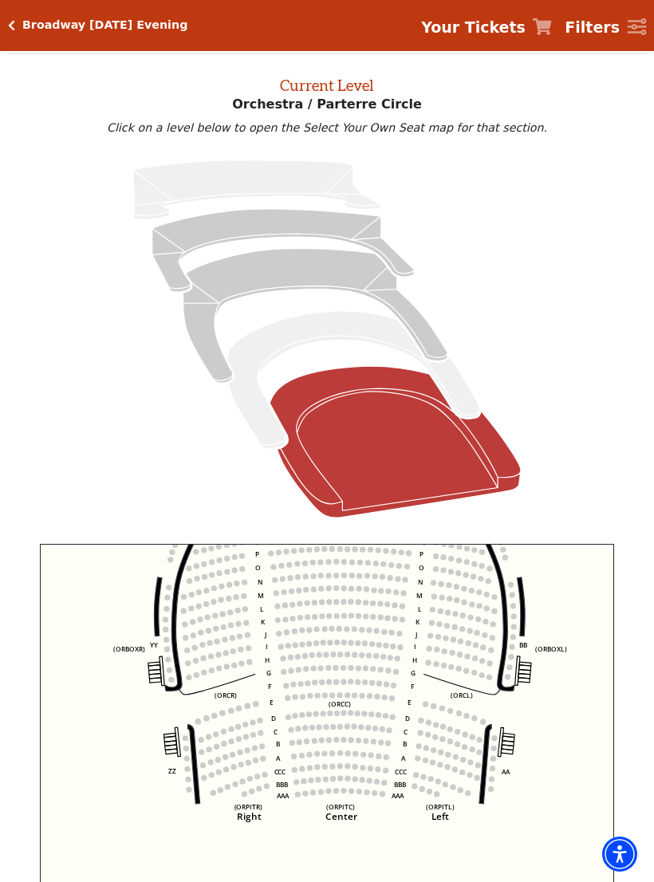
click at [320, 267] on icon at bounding box center [315, 316] width 264 height 135
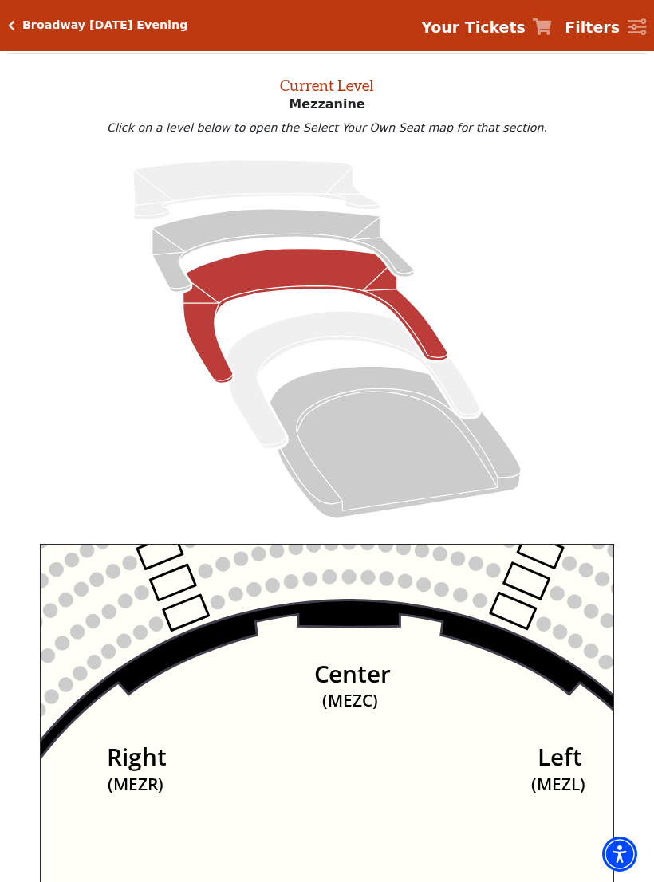
click at [331, 627] on icon "Center (MEZC) Right (MEZR) Left (MEZL) (MEXBOXR) (MEXBOXL) XX WW CC DD YY BB ZZ…" at bounding box center [327, 761] width 575 height 434
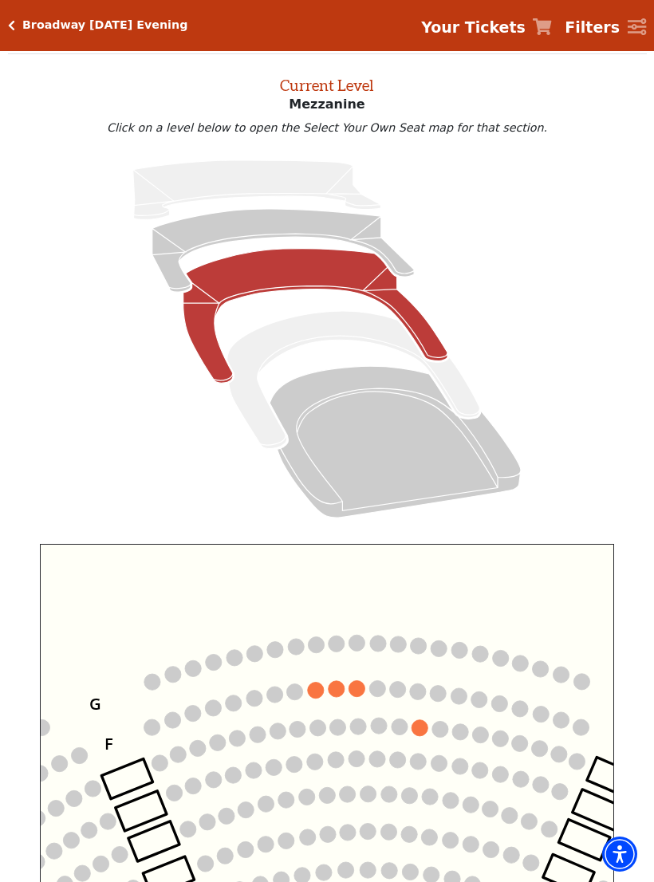
click at [353, 689] on circle at bounding box center [356, 689] width 16 height 16
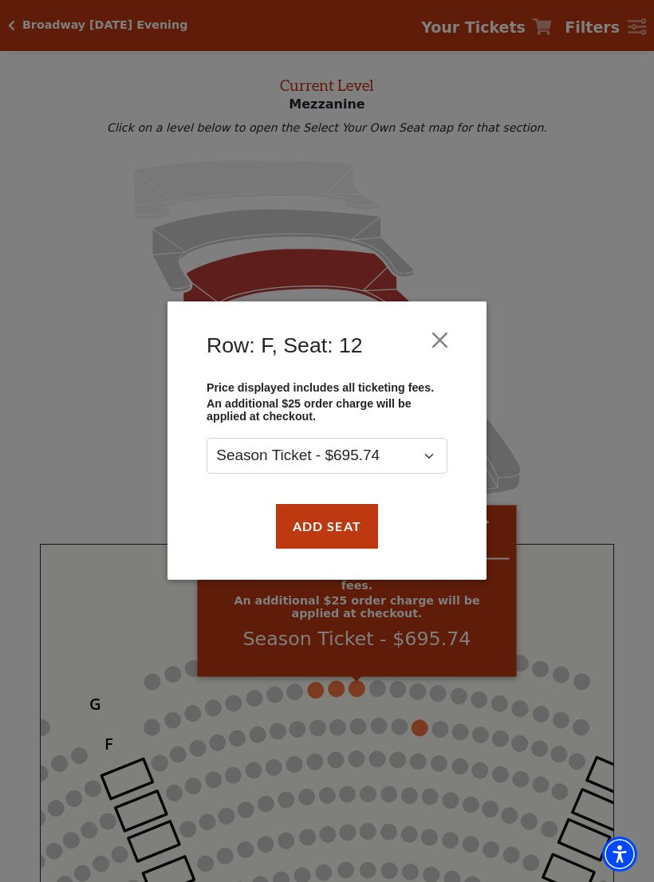
click at [344, 526] on button "Add Seat" at bounding box center [327, 526] width 102 height 45
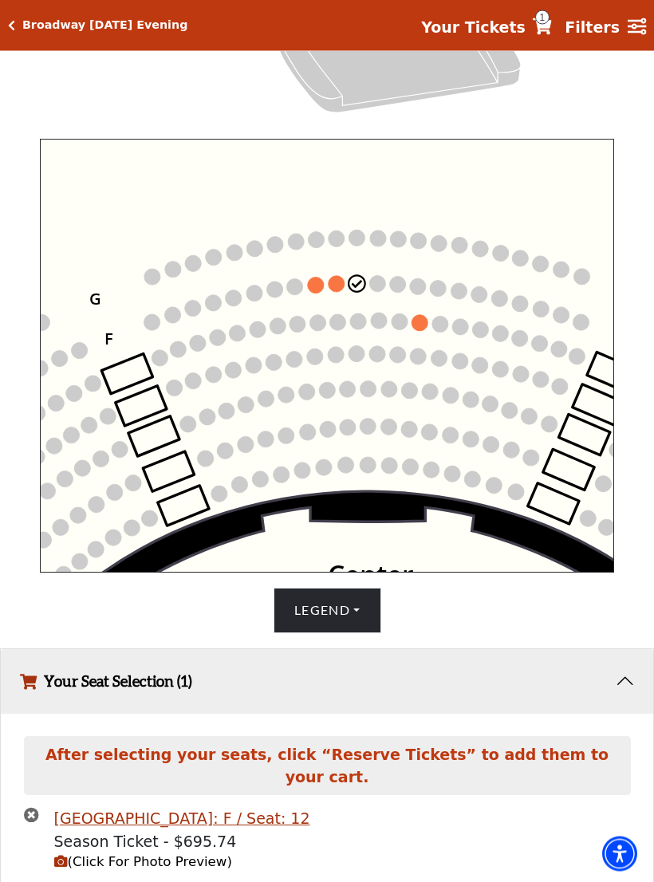
scroll to position [510, 0]
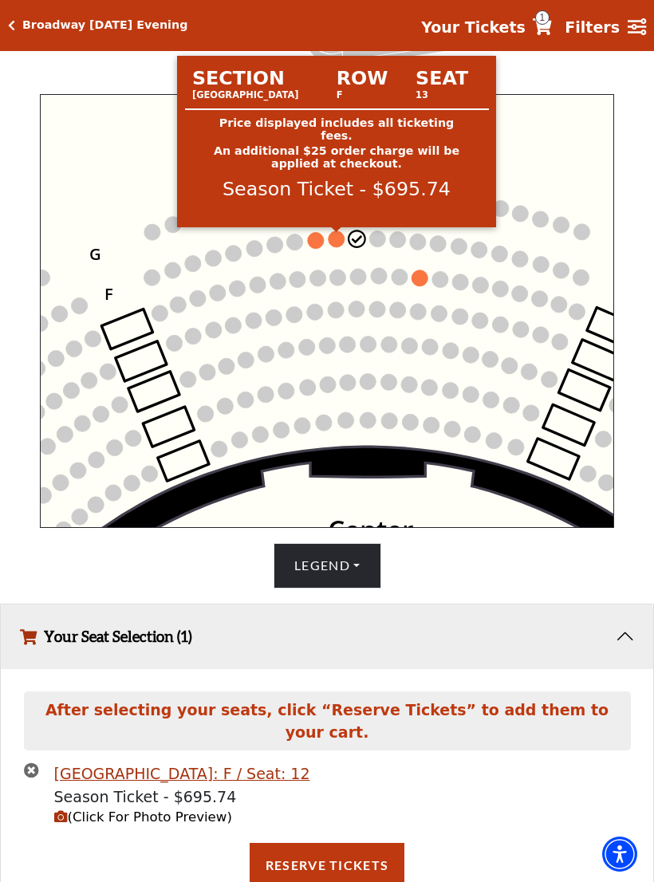
click at [341, 243] on circle at bounding box center [336, 239] width 16 height 16
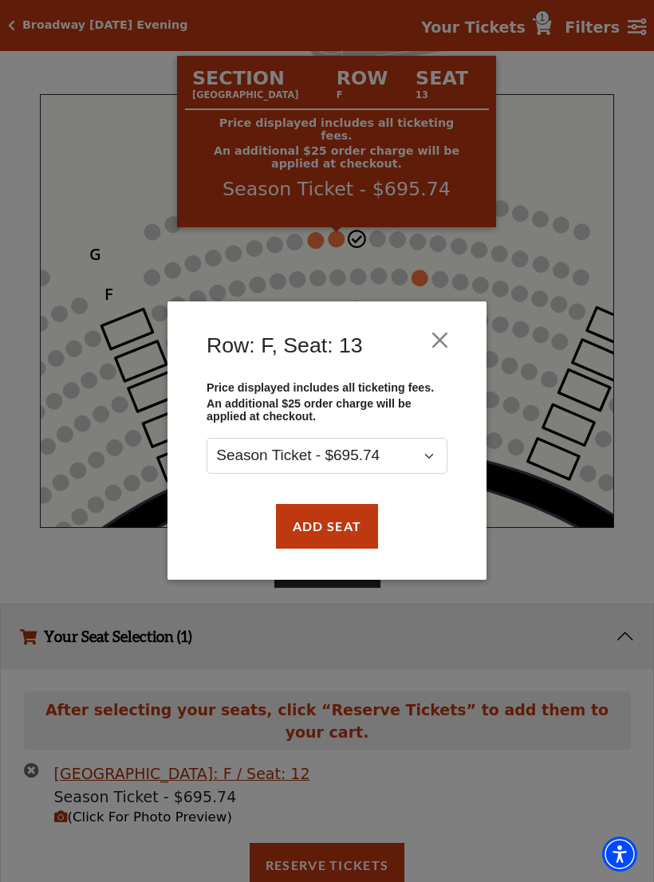
click at [356, 509] on button "Add Seat" at bounding box center [327, 526] width 102 height 45
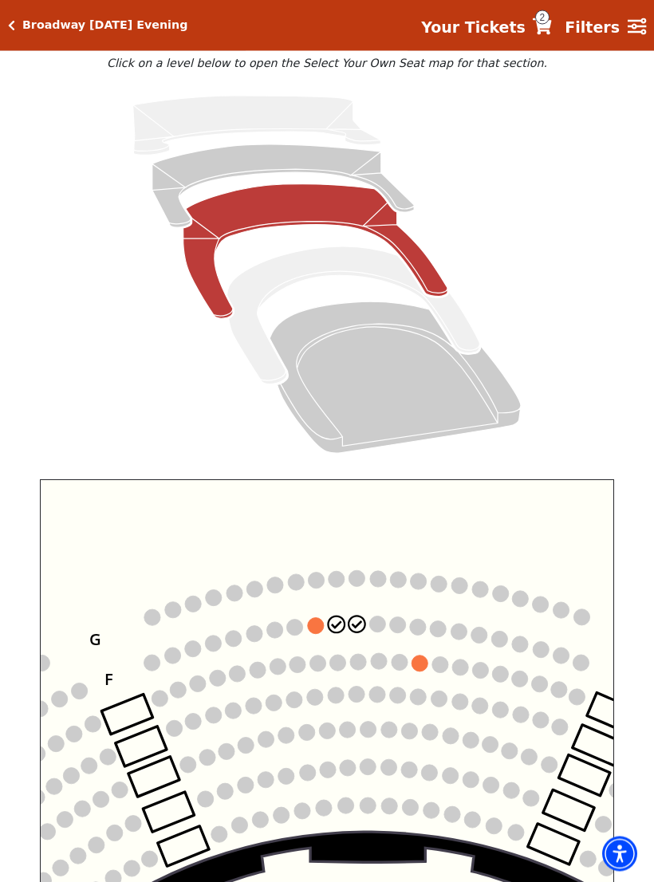
scroll to position [125, 0]
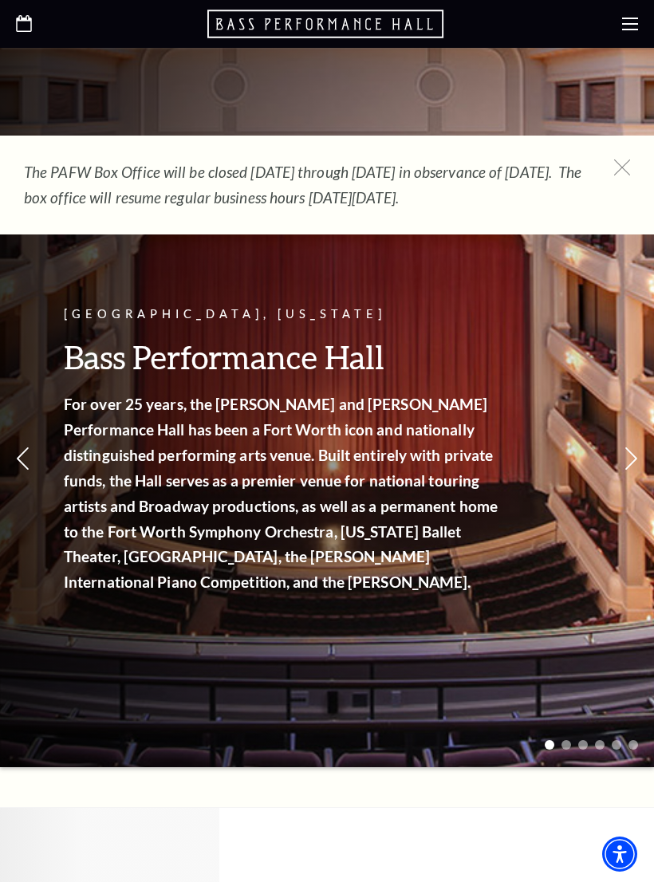
click at [623, 166] on use at bounding box center [622, 167] width 16 height 16
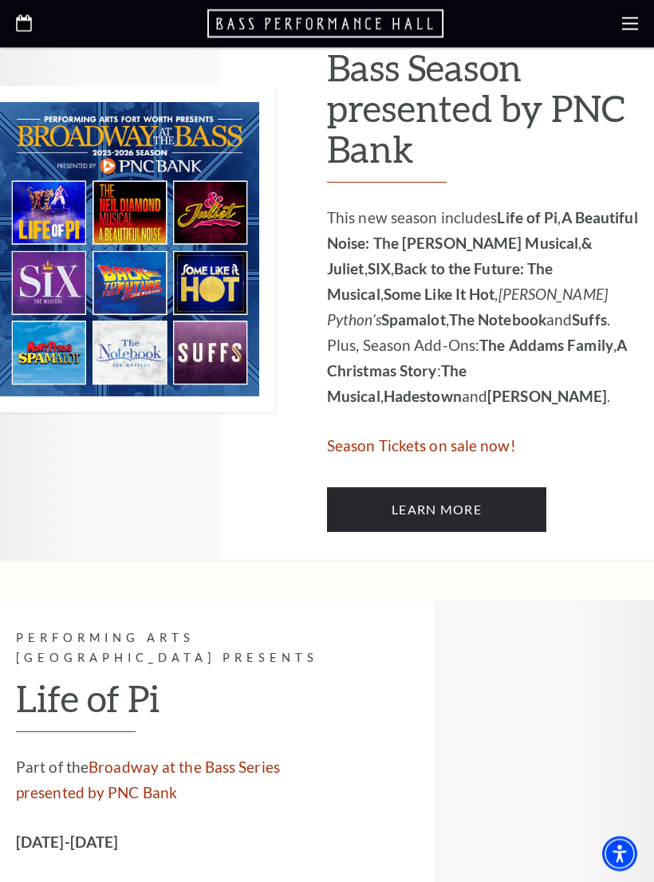
scroll to position [863, 0]
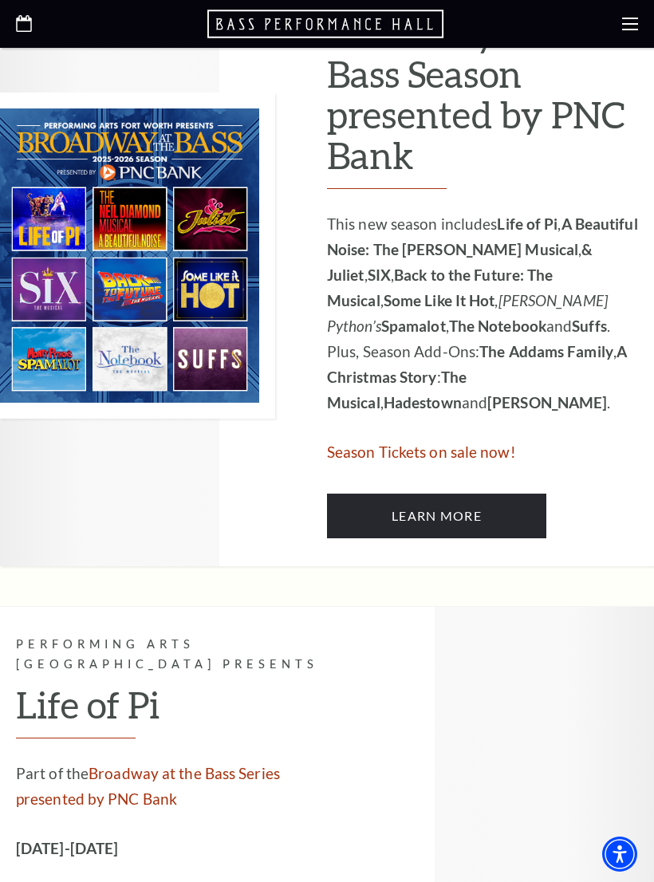
click at [453, 442] on span "Season Tickets on sale now!" at bounding box center [421, 451] width 189 height 18
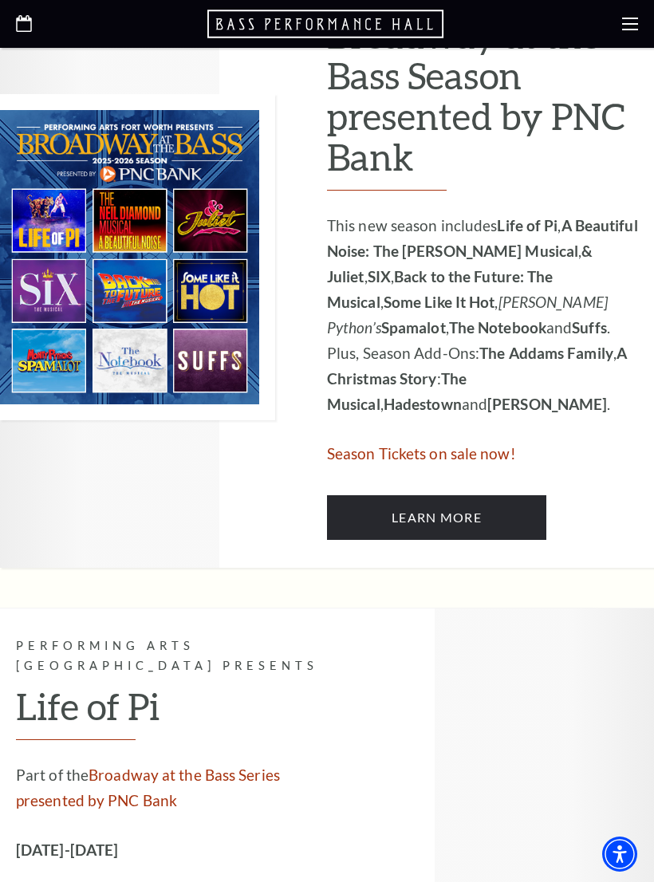
scroll to position [869, 0]
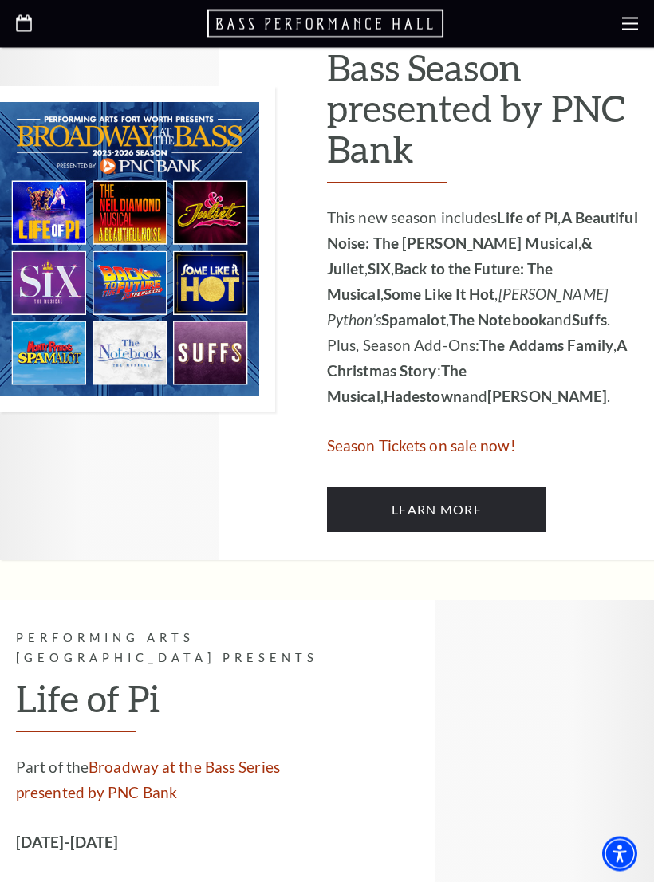
click at [482, 437] on span "Season Tickets on sale now!" at bounding box center [421, 446] width 189 height 18
click at [484, 437] on span "Season Tickets on sale now!" at bounding box center [421, 446] width 189 height 18
click at [477, 488] on link "Learn More" at bounding box center [436, 510] width 219 height 45
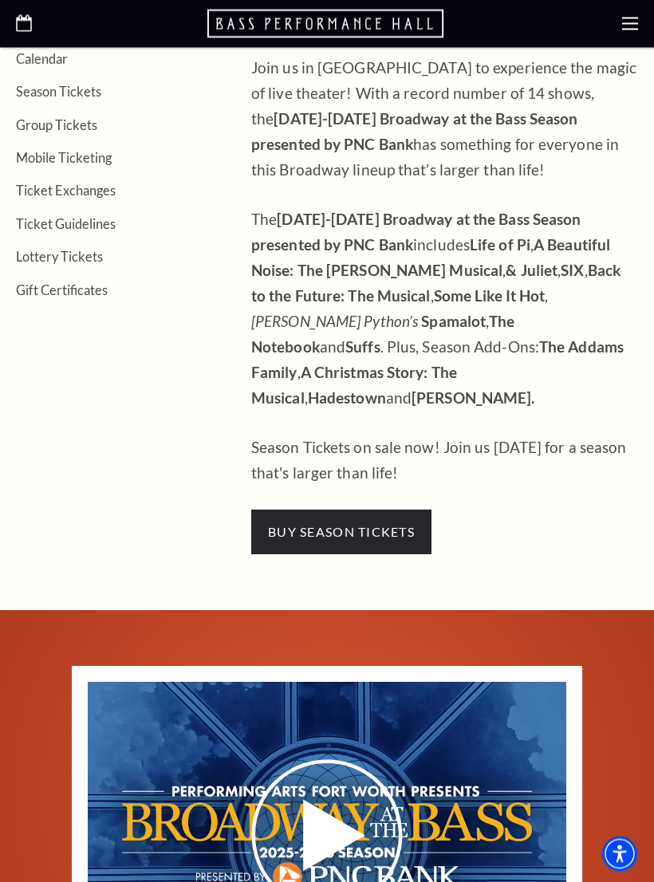
scroll to position [480, 0]
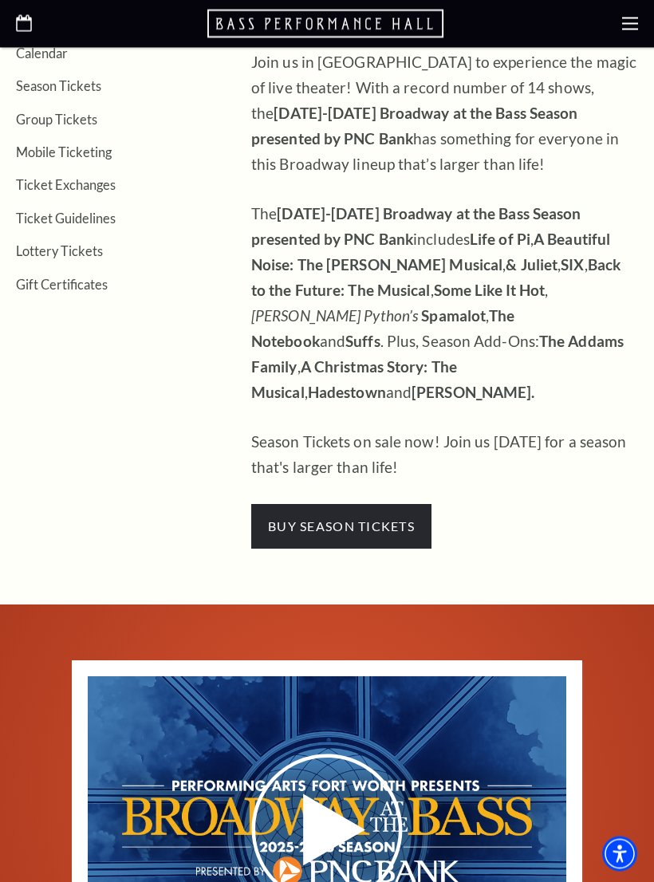
click at [369, 505] on span "buy season tickets" at bounding box center [341, 527] width 180 height 45
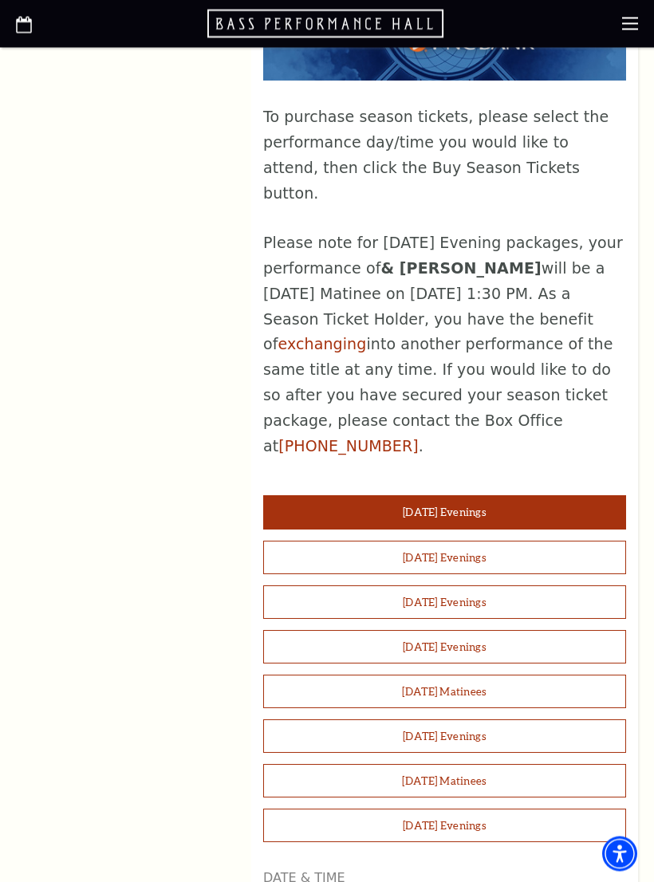
scroll to position [1097, 0]
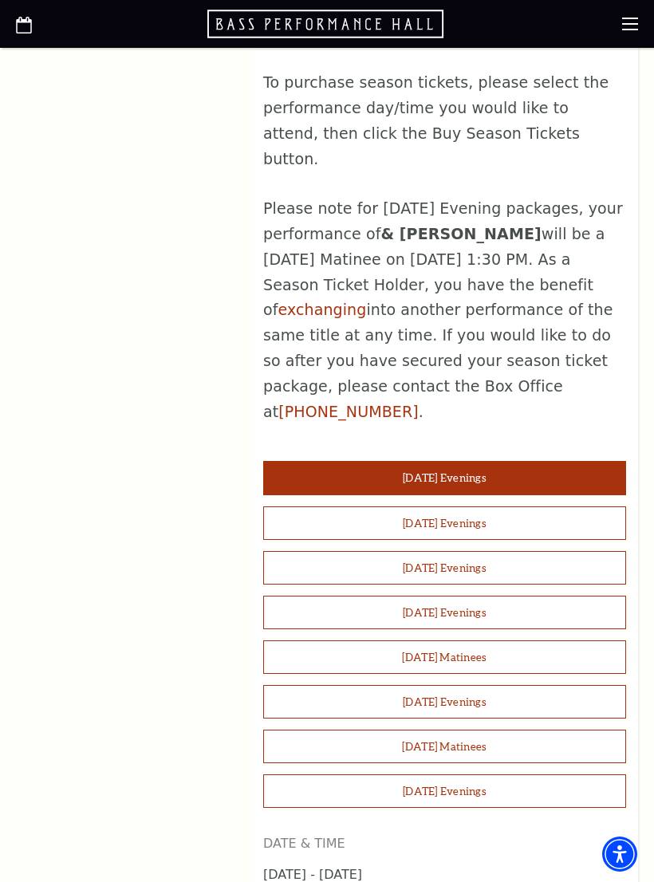
click at [485, 685] on button "Saturday Evenings" at bounding box center [444, 701] width 363 height 33
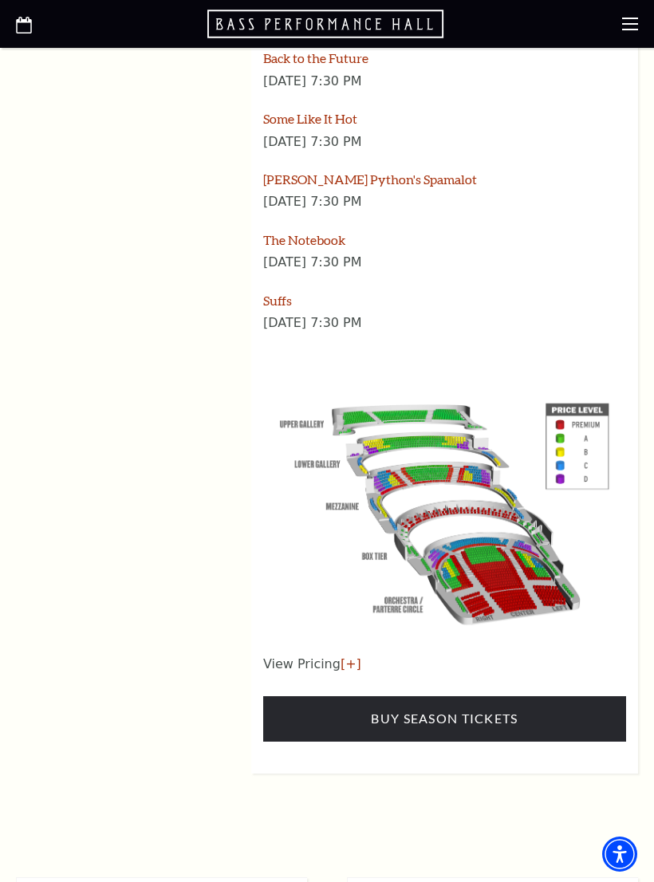
scroll to position [2319, 0]
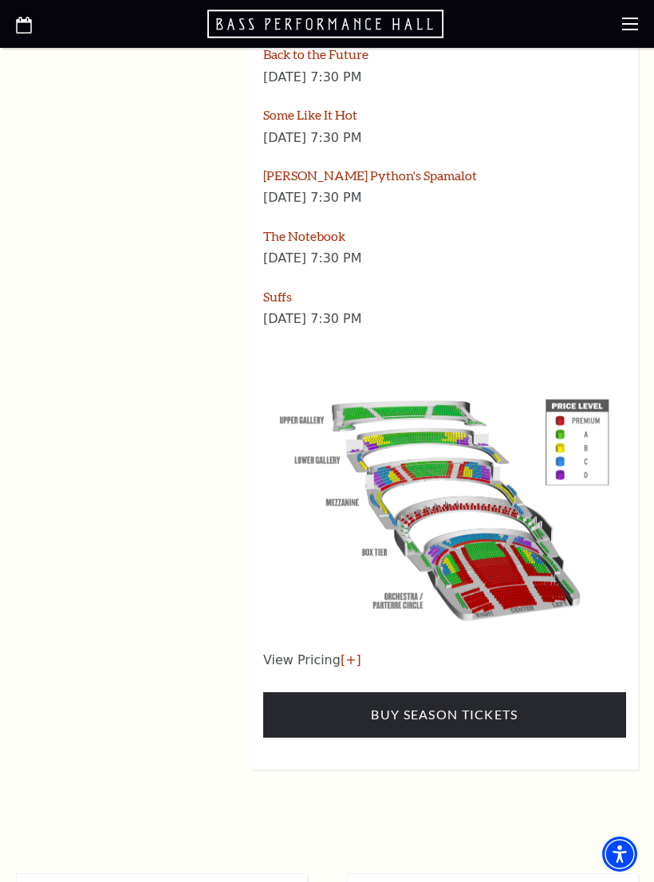
click at [601, 692] on link "Buy Season Tickets" at bounding box center [444, 714] width 363 height 45
click at [612, 692] on link "Buy Season Tickets" at bounding box center [444, 714] width 363 height 45
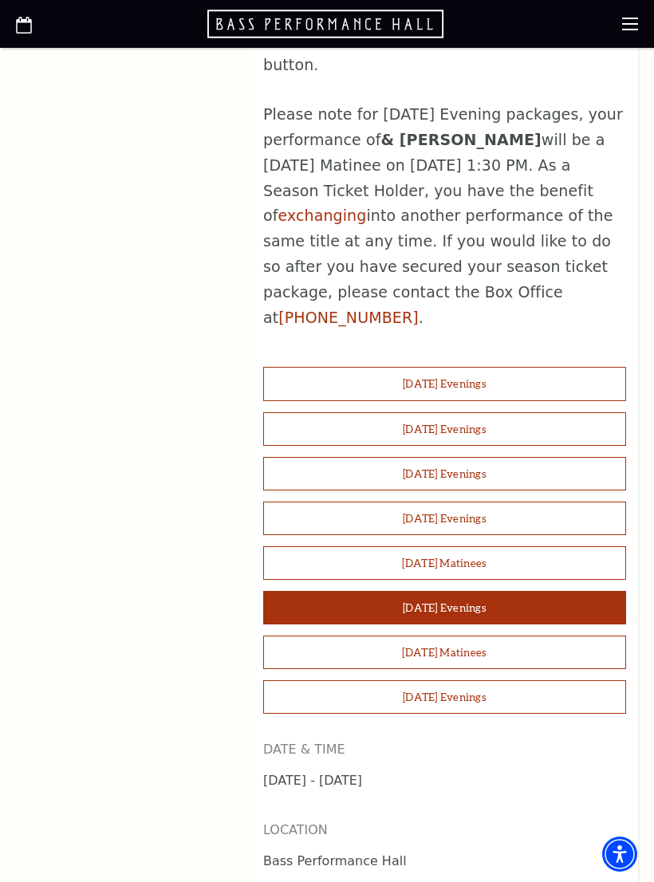
scroll to position [1188, 0]
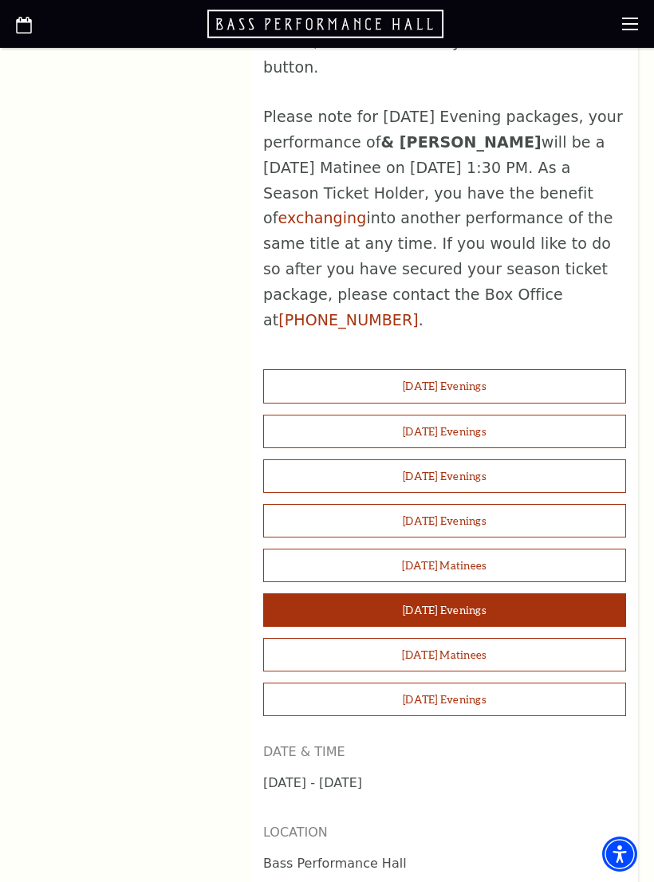
click at [507, 459] on button "Thursday Evenings" at bounding box center [444, 475] width 363 height 33
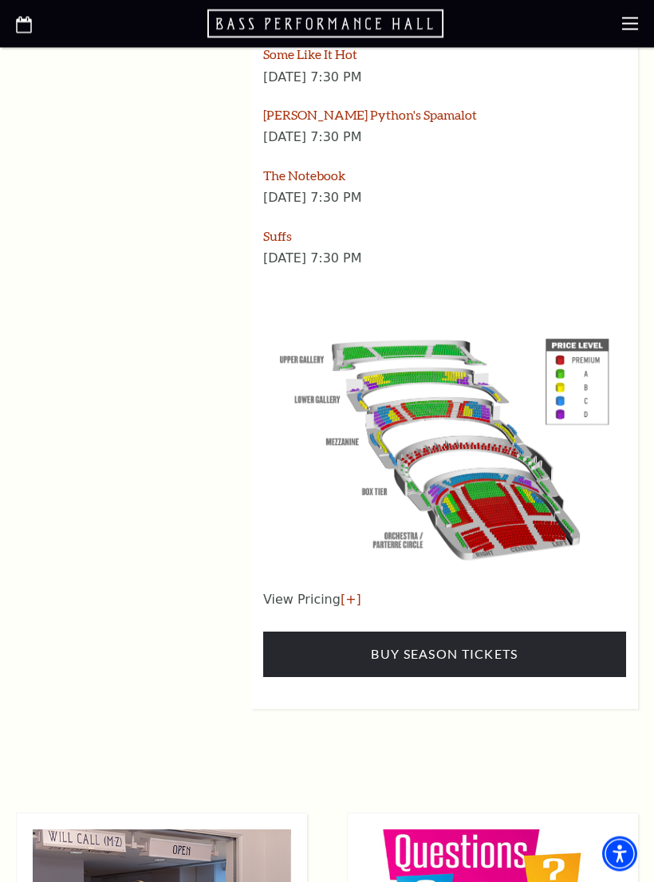
scroll to position [2379, 0]
click at [534, 631] on link "Buy Season Tickets" at bounding box center [444, 653] width 363 height 45
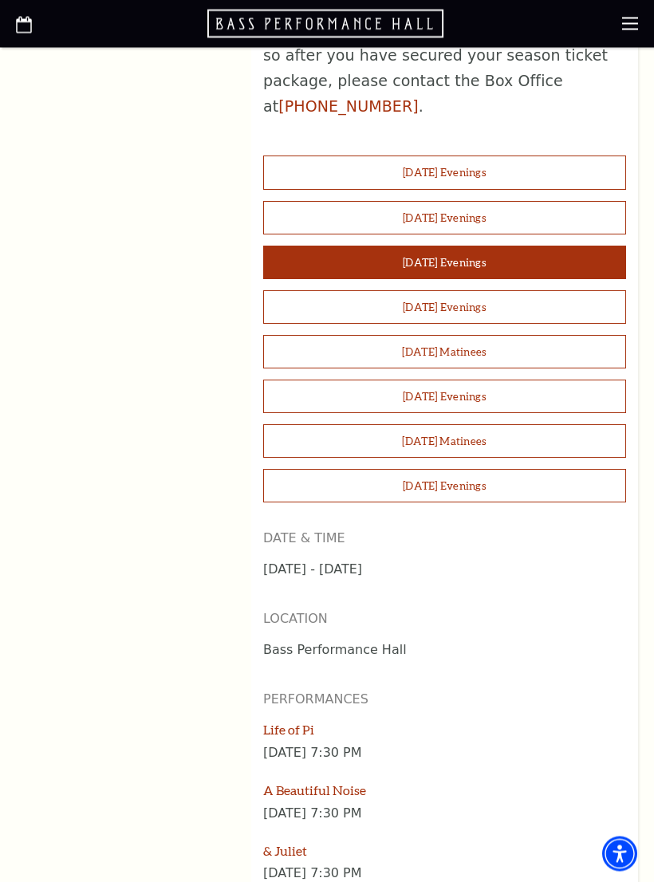
scroll to position [1400, 0]
click at [519, 202] on button "Wednesday Evenings" at bounding box center [444, 218] width 363 height 33
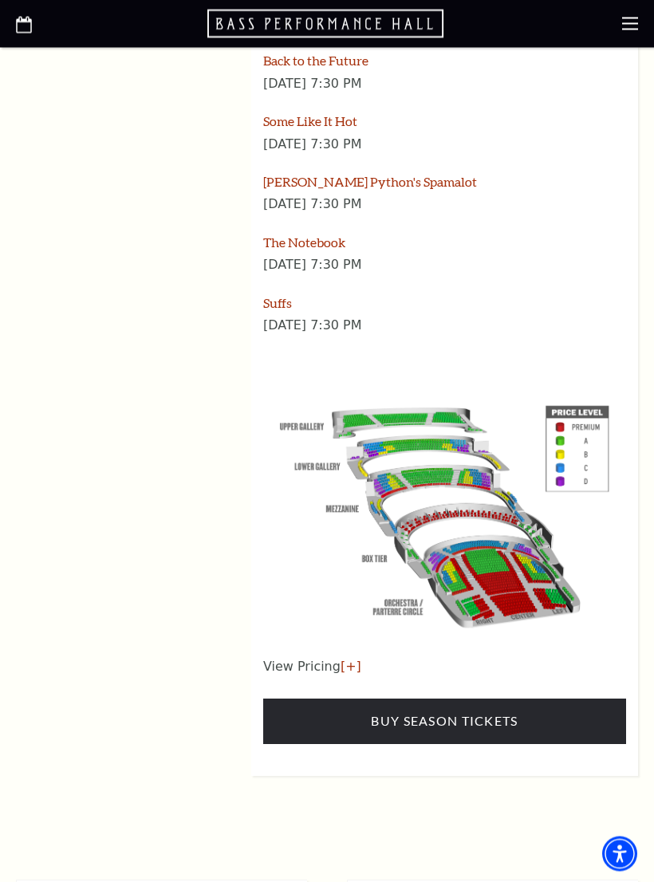
scroll to position [2313, 0]
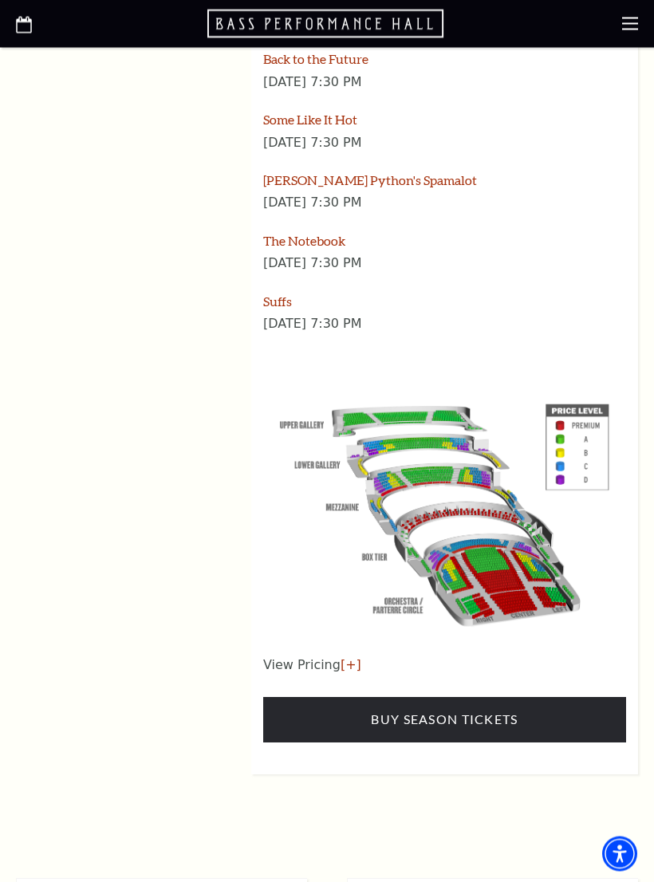
click at [598, 697] on link "Buy Season Tickets" at bounding box center [444, 719] width 363 height 45
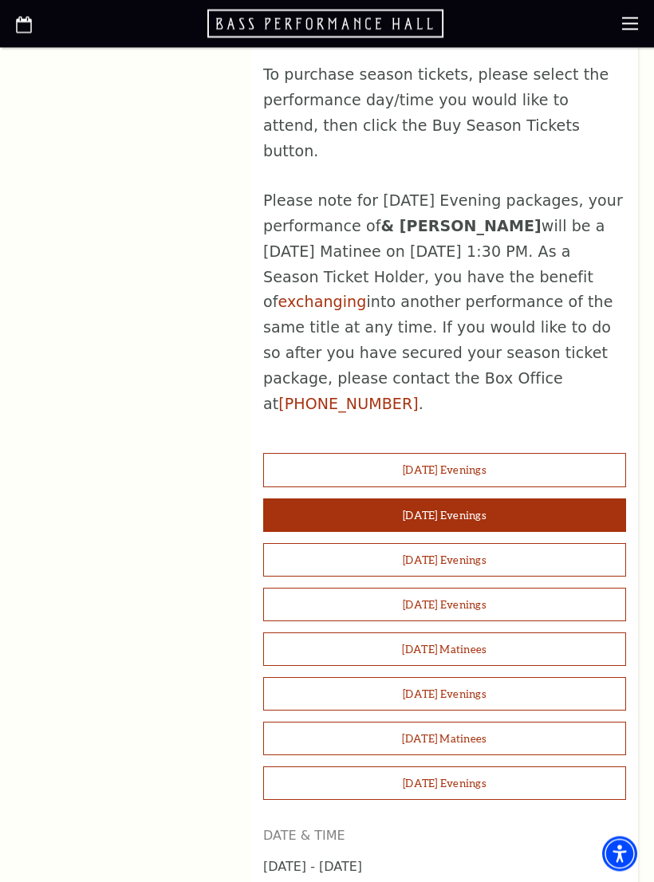
click at [548, 454] on button "Tuesday Evenings" at bounding box center [444, 470] width 363 height 33
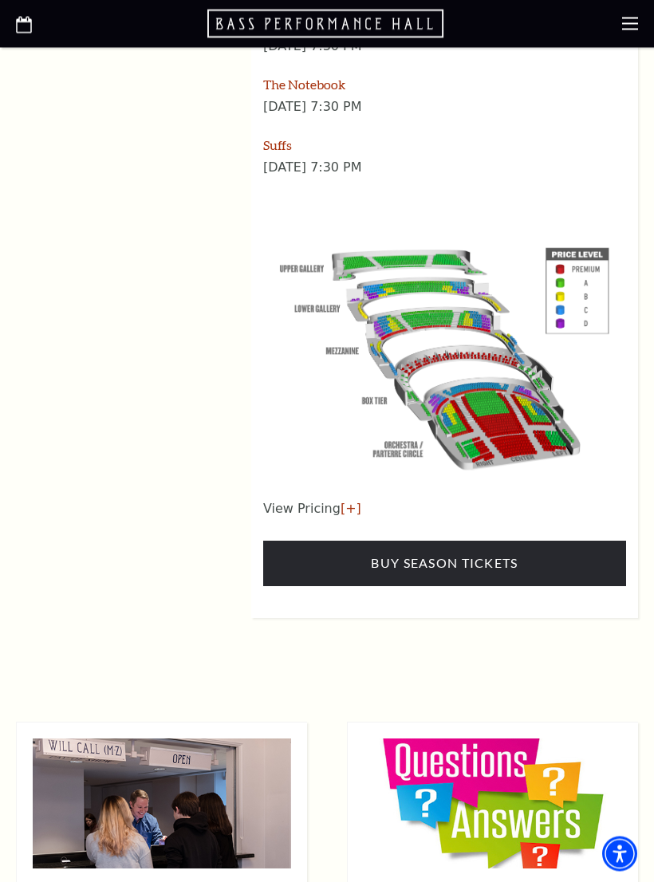
scroll to position [2470, 0]
click at [544, 540] on link "Buy Season Tickets" at bounding box center [444, 562] width 363 height 45
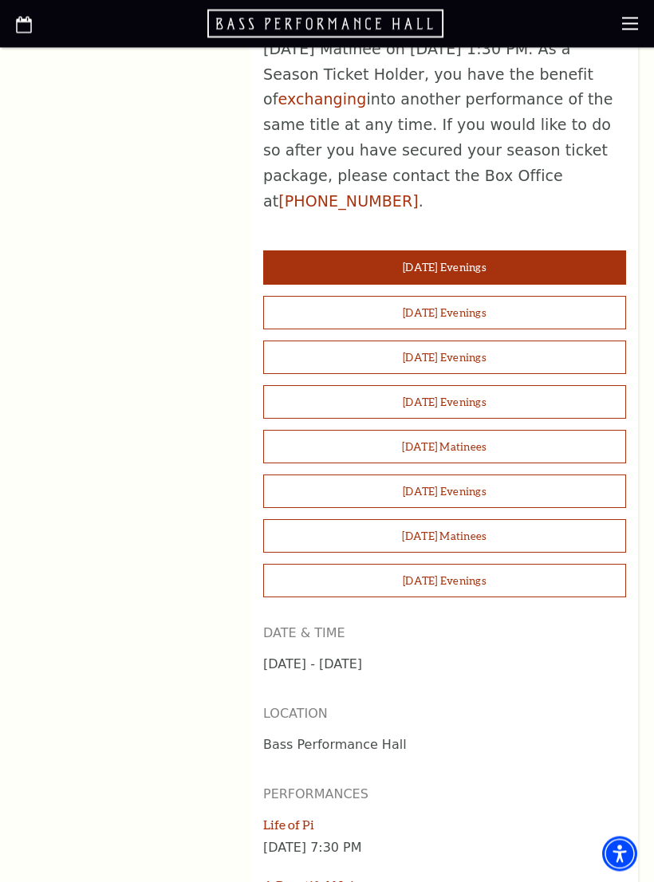
click at [530, 296] on button "Wednesday Evenings" at bounding box center [444, 312] width 363 height 33
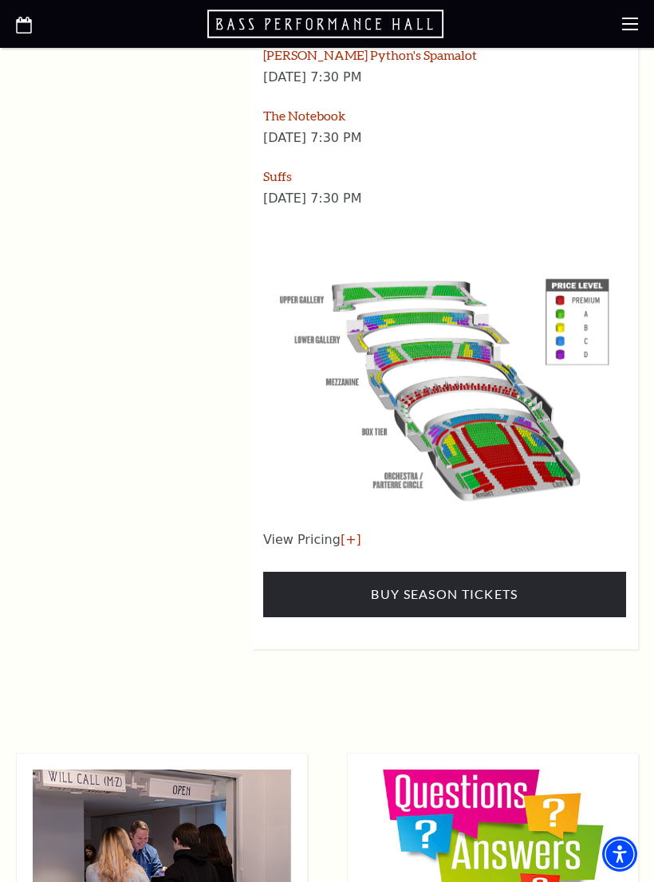
scroll to position [2438, 0]
click at [536, 572] on link "Buy Season Tickets" at bounding box center [444, 594] width 363 height 45
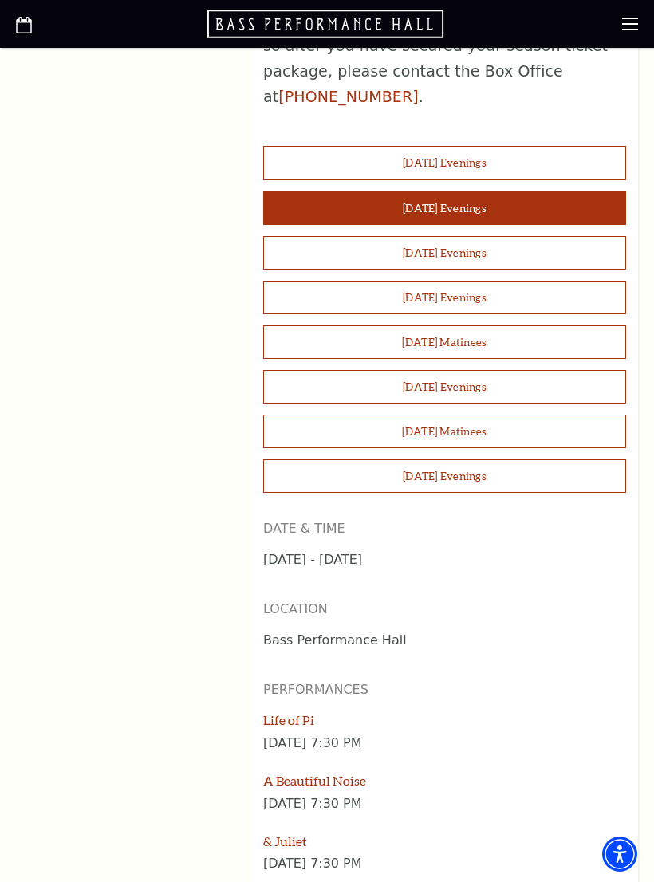
scroll to position [1410, 0]
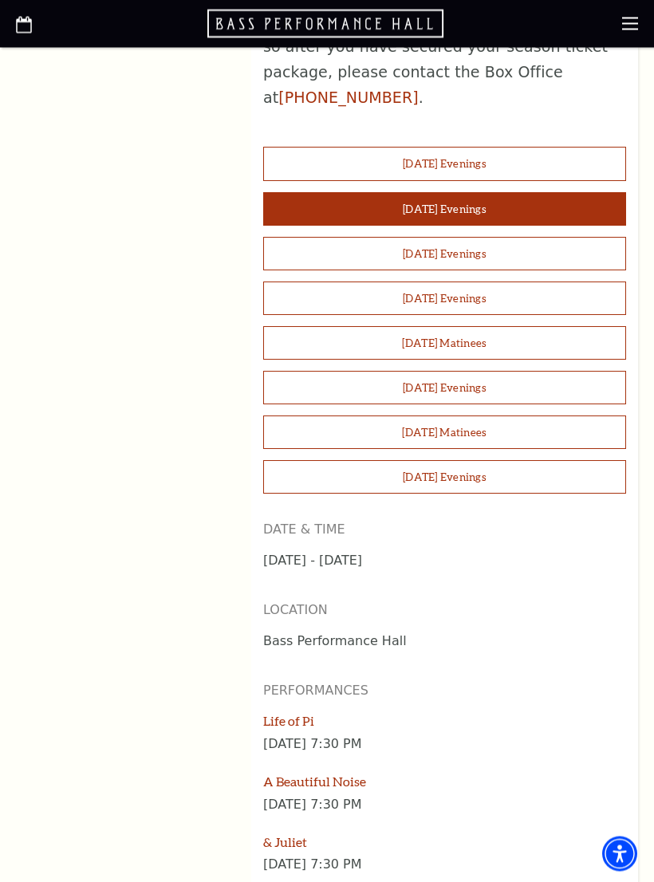
click at [519, 461] on button "Sunday Evenings" at bounding box center [444, 477] width 363 height 33
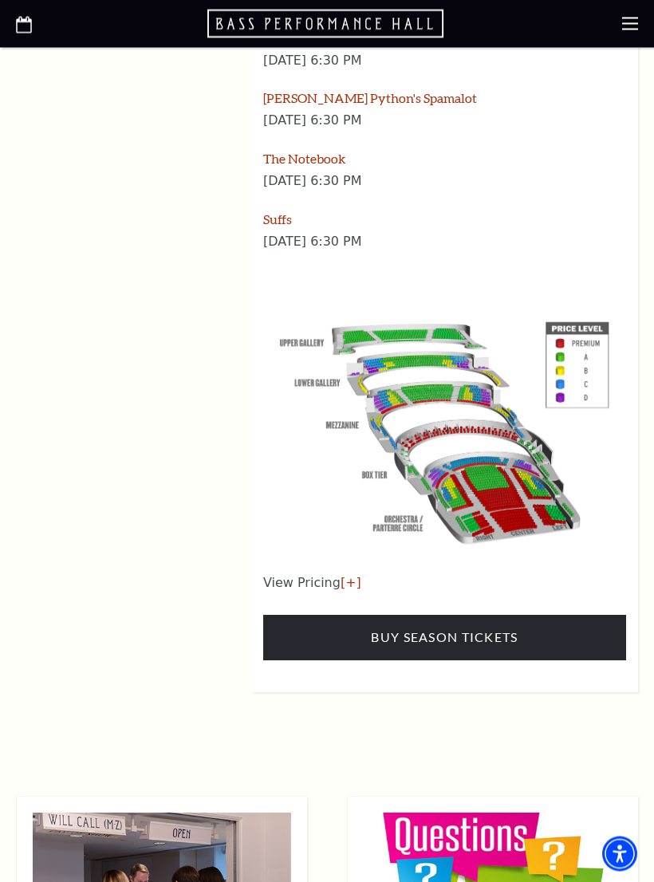
scroll to position [2396, 0]
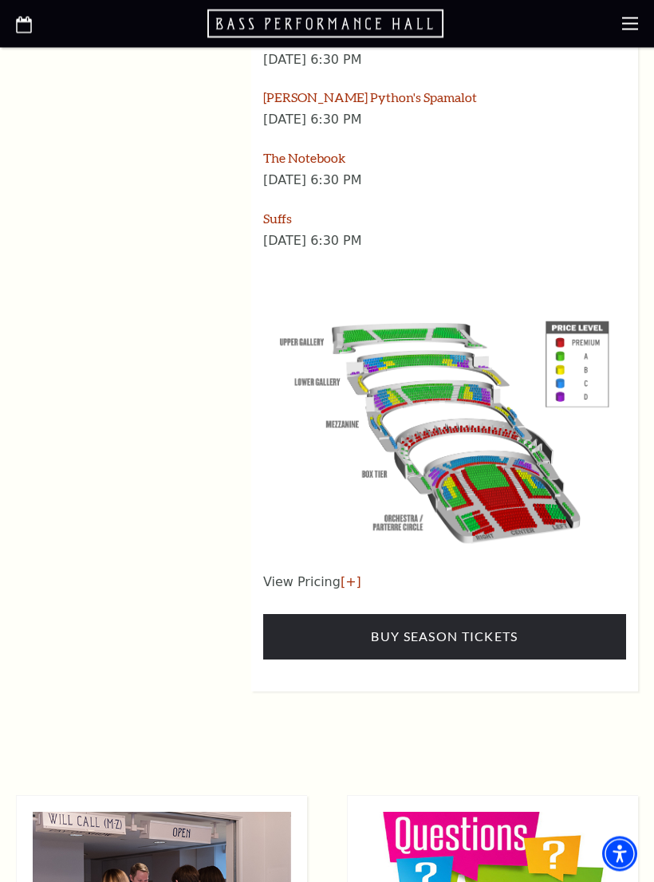
click at [534, 615] on link "Buy Season Tickets" at bounding box center [444, 637] width 363 height 45
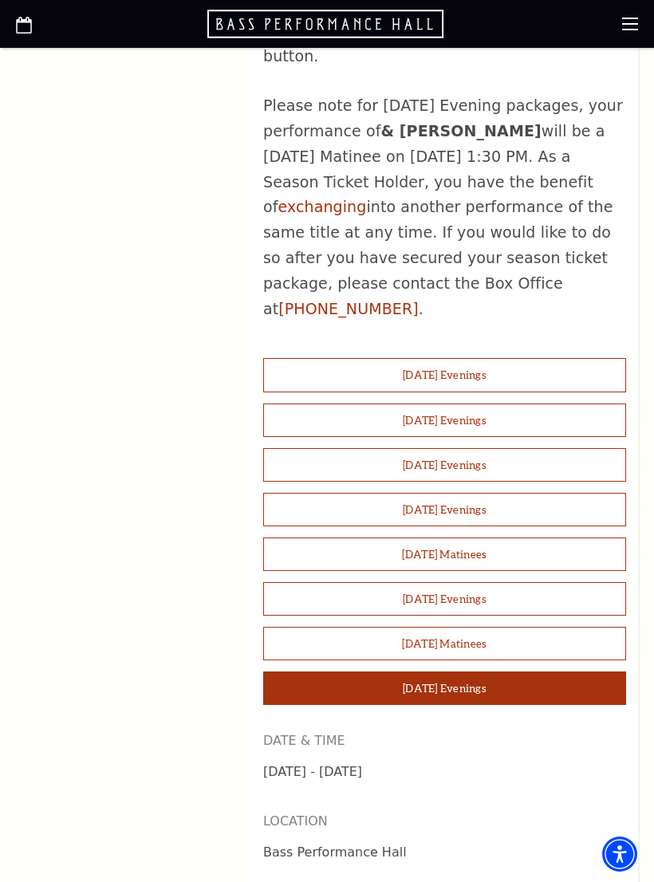
scroll to position [1198, 0]
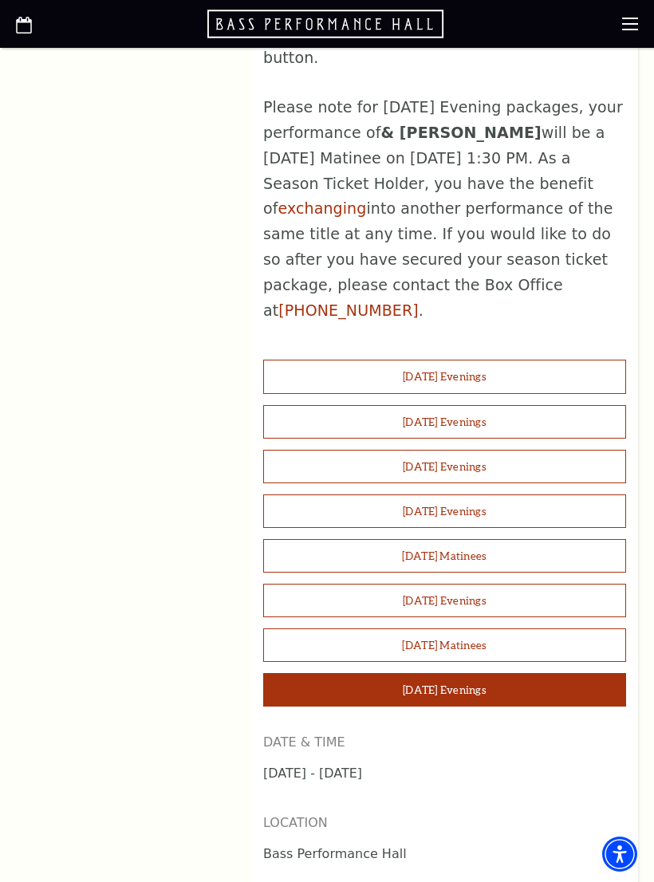
click at [506, 539] on button "Saturday Matinees" at bounding box center [444, 555] width 363 height 33
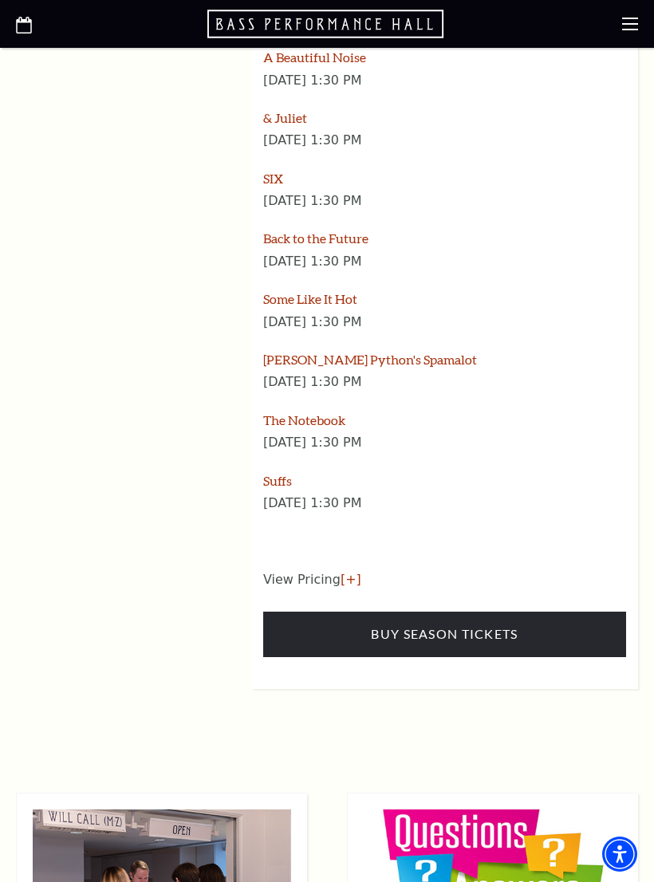
scroll to position [2129, 0]
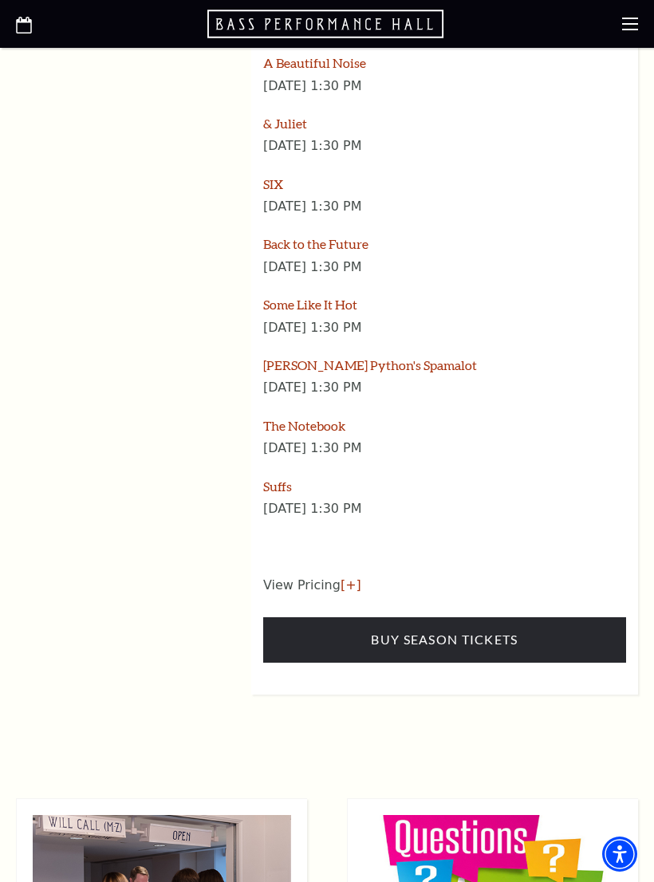
click at [528, 617] on link "Buy Season Tickets" at bounding box center [444, 639] width 363 height 45
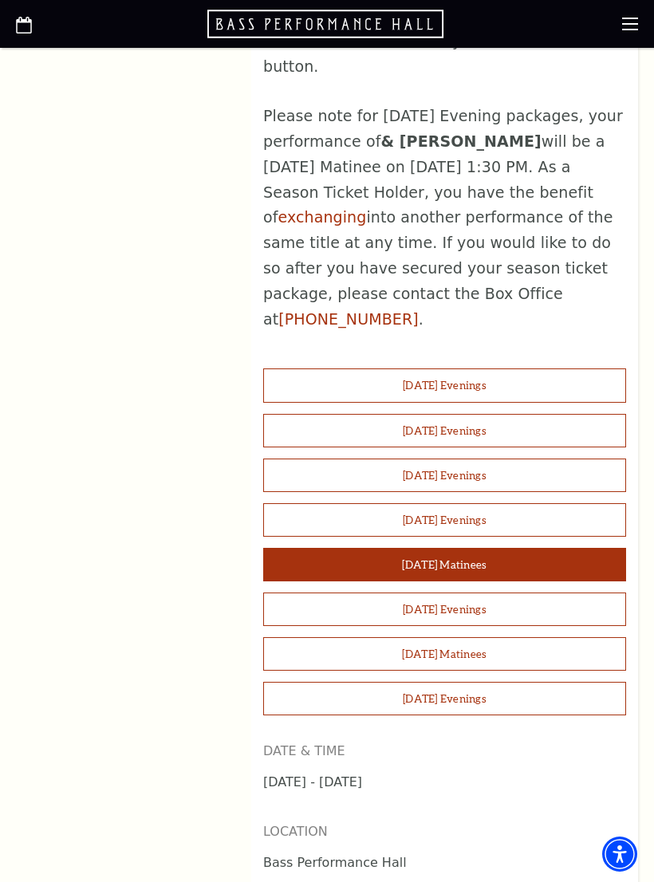
scroll to position [1176, 0]
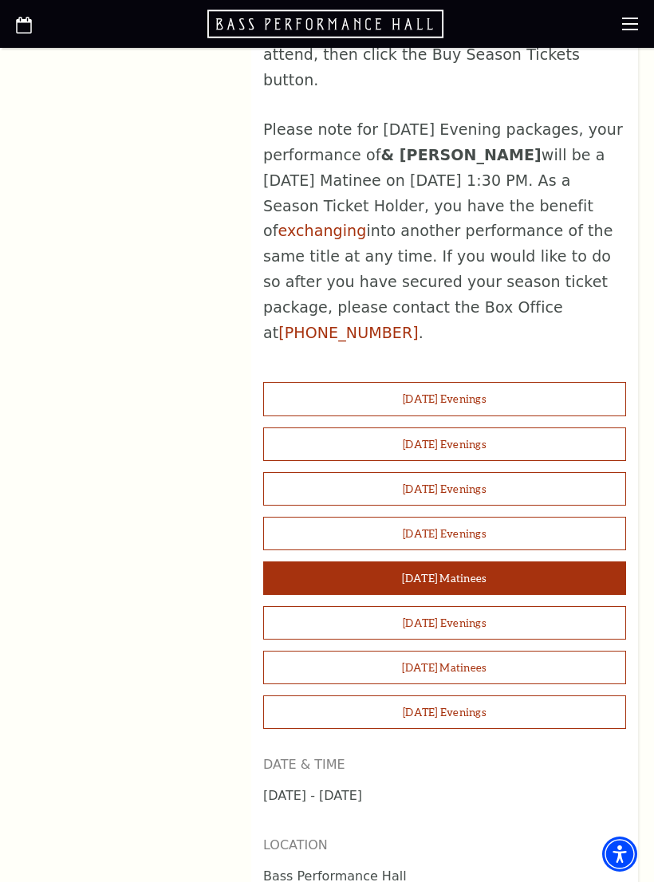
click at [462, 606] on button "Saturday Evenings" at bounding box center [444, 622] width 363 height 33
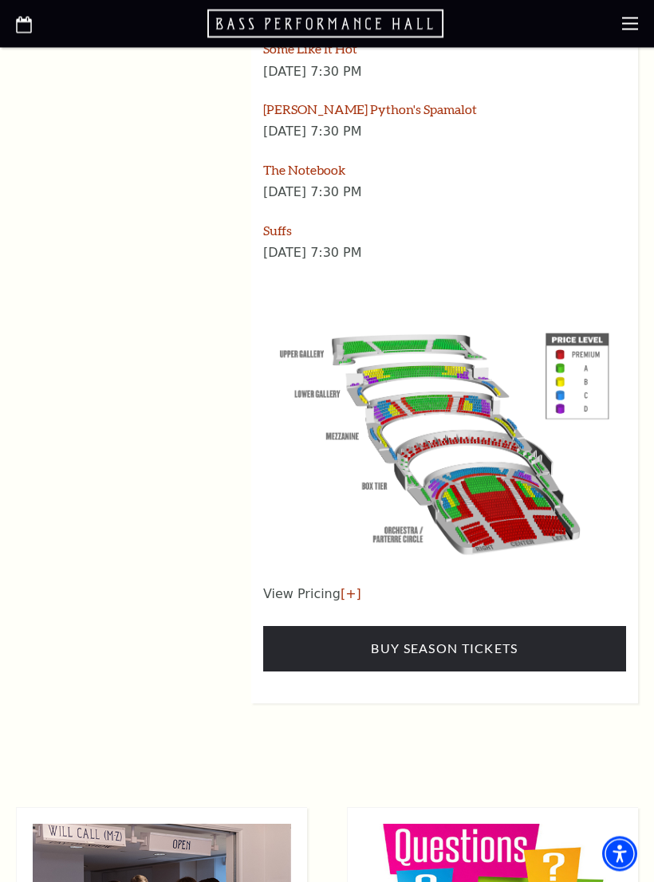
scroll to position [2397, 0]
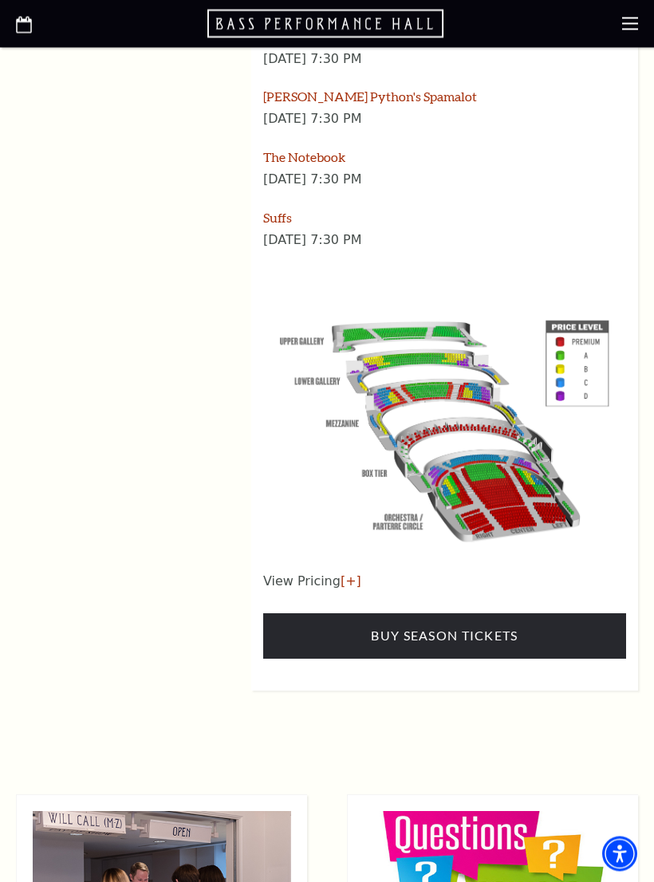
click at [548, 614] on link "Buy Season Tickets" at bounding box center [444, 636] width 363 height 45
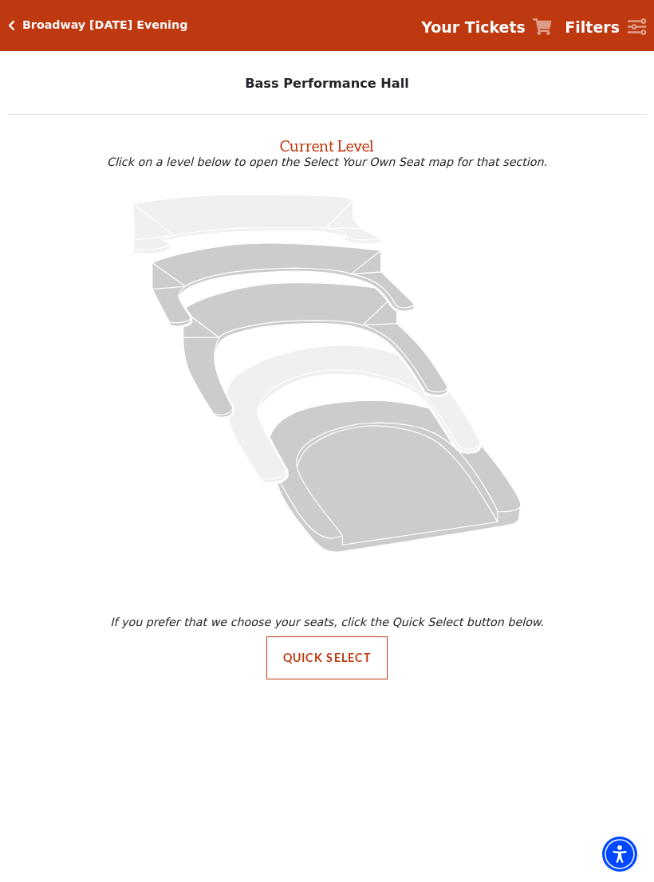
click at [403, 495] on icon at bounding box center [394, 475] width 251 height 151
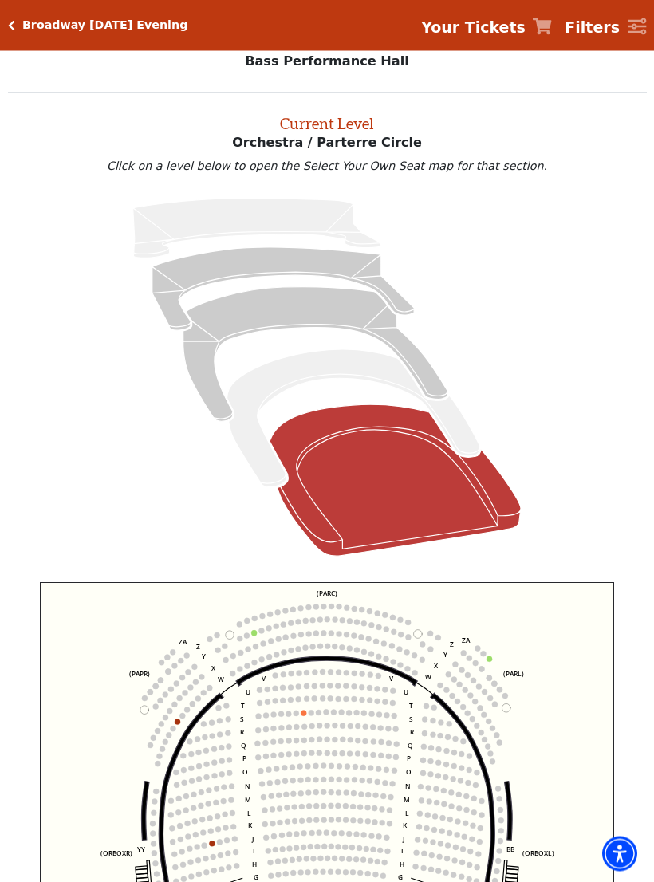
scroll to position [61, 0]
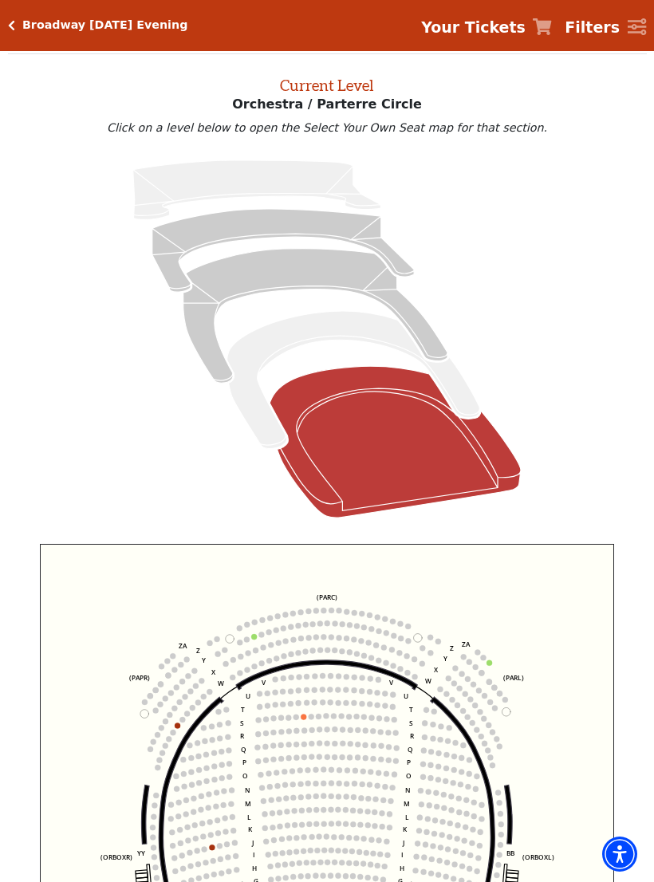
click at [350, 332] on icon at bounding box center [353, 380] width 253 height 138
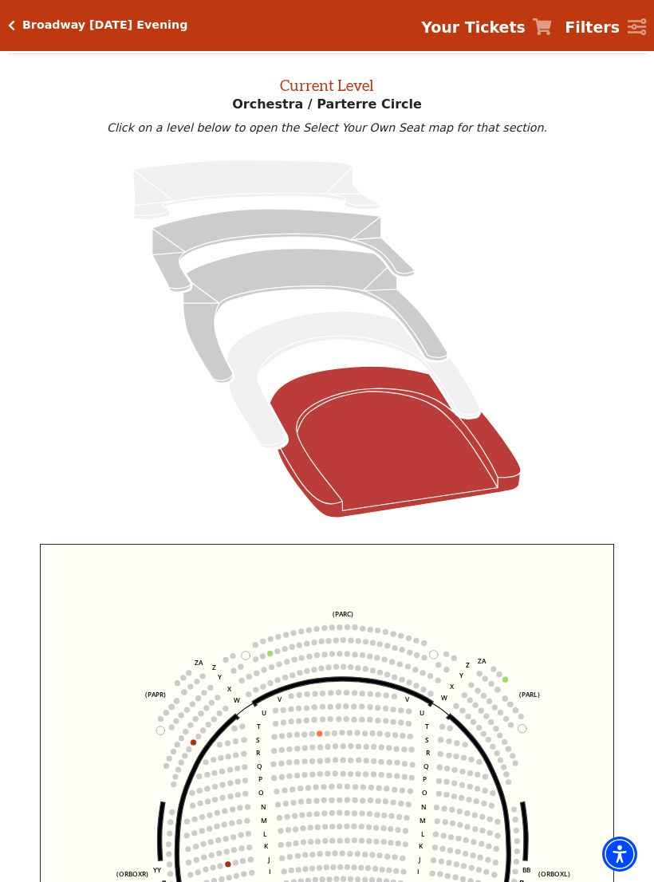
click at [338, 263] on icon at bounding box center [315, 316] width 264 height 135
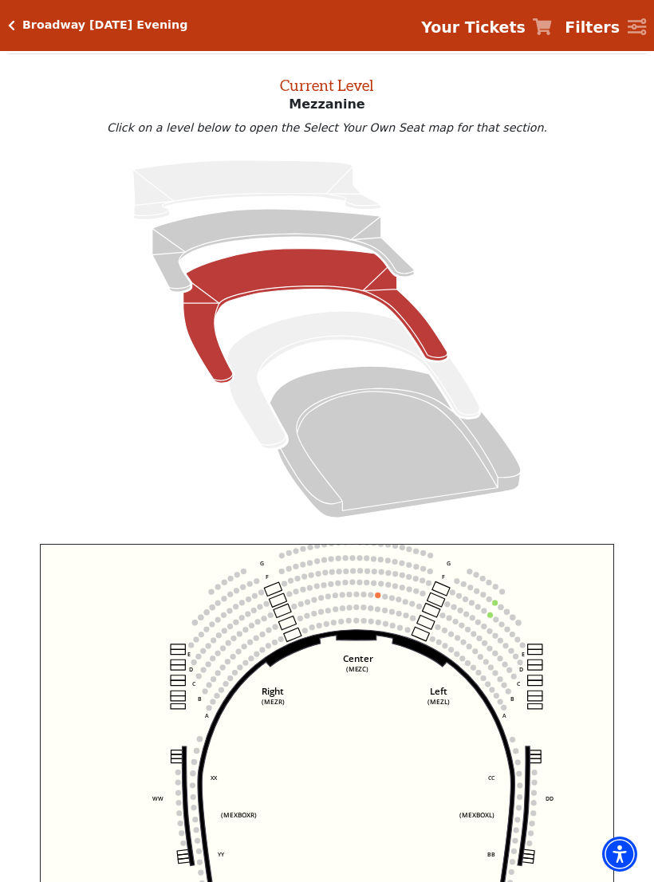
click at [306, 226] on icon at bounding box center [282, 250] width 261 height 83
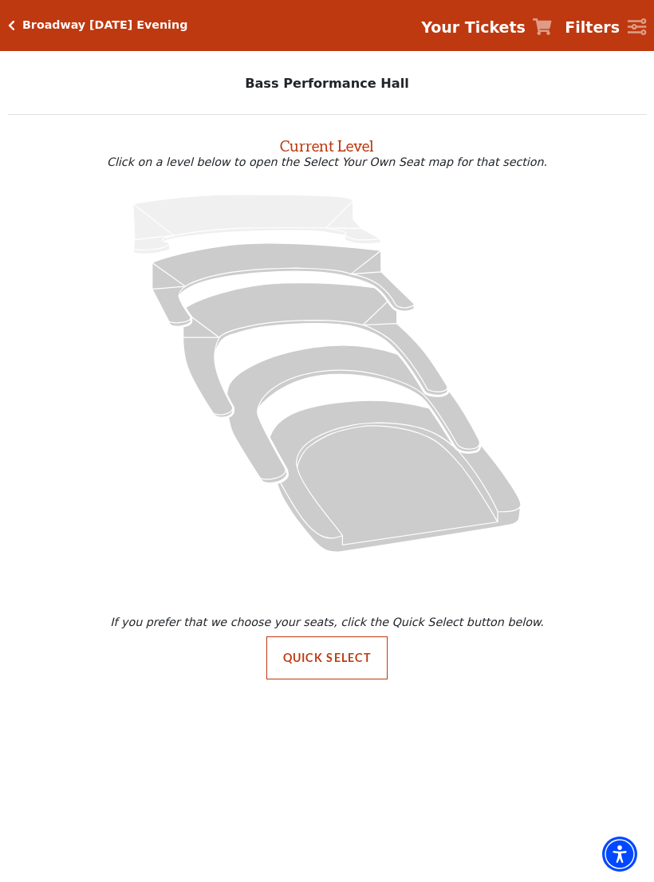
click at [379, 449] on icon at bounding box center [394, 475] width 251 height 151
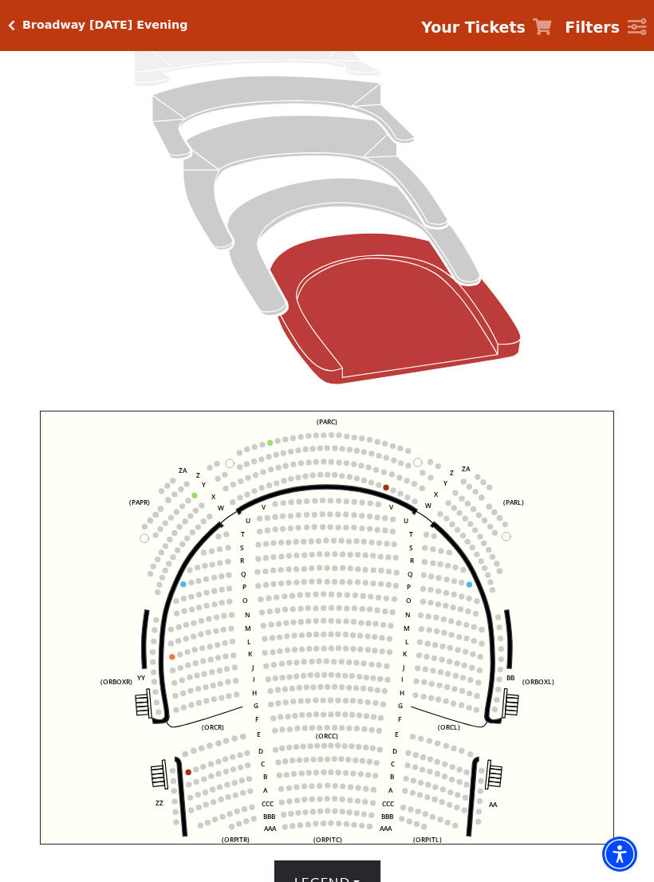
scroll to position [190, 0]
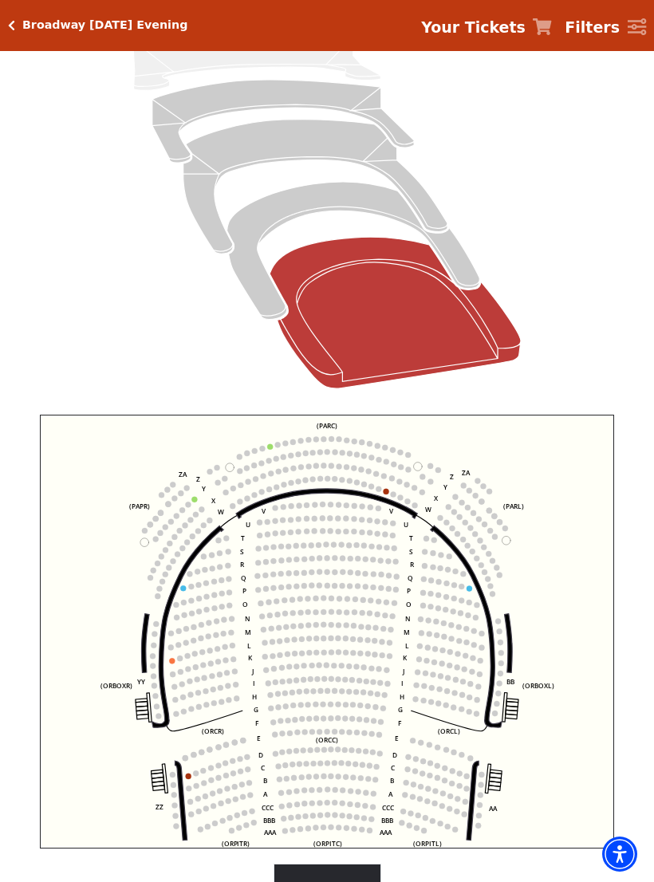
click at [353, 190] on icon at bounding box center [353, 251] width 253 height 138
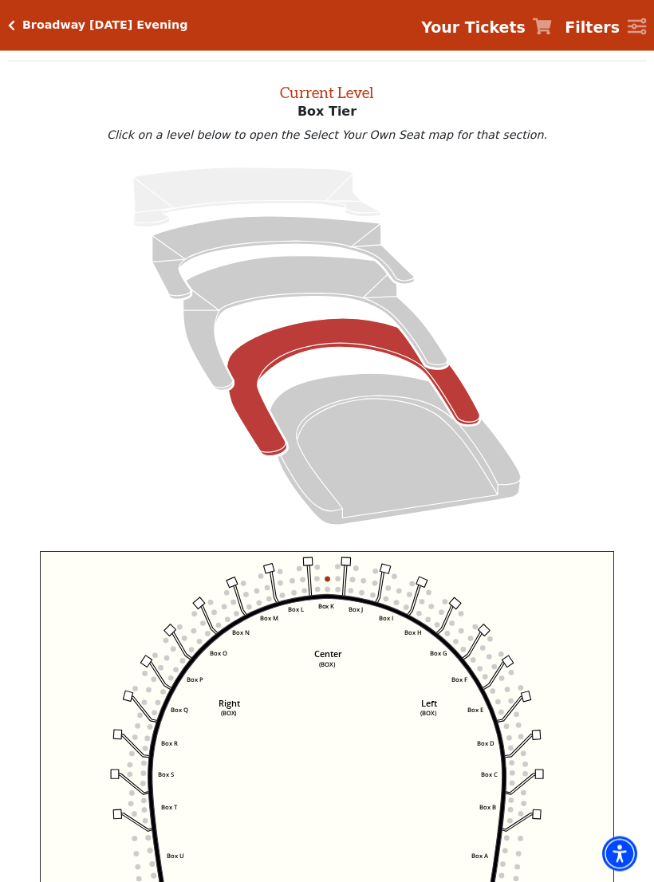
scroll to position [61, 0]
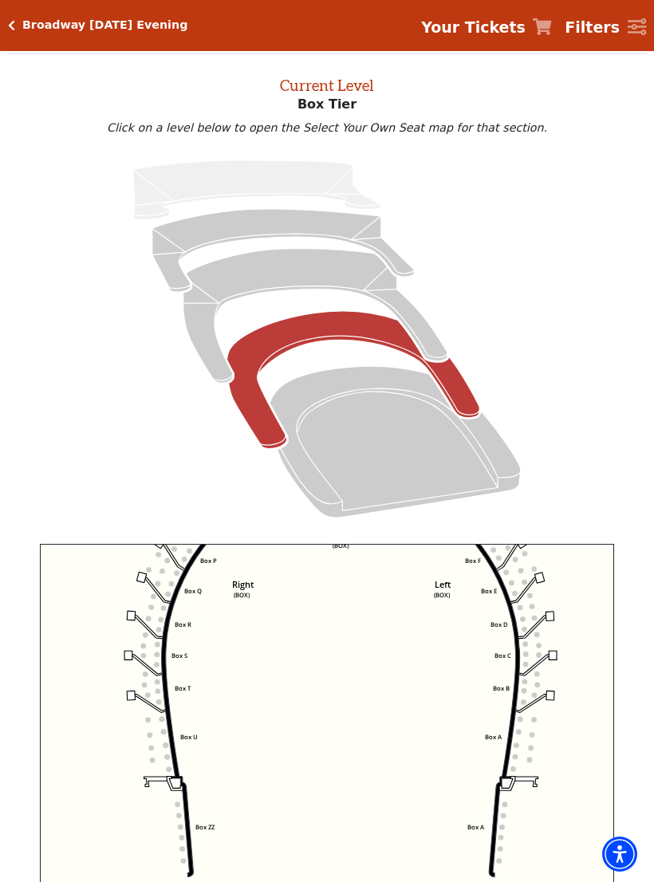
click at [614, 610] on icon "Left (BOX) Right (BOX) Center (BOX) Box ZZ Box U Box T Box S Box R Box Q Box P …" at bounding box center [327, 761] width 575 height 434
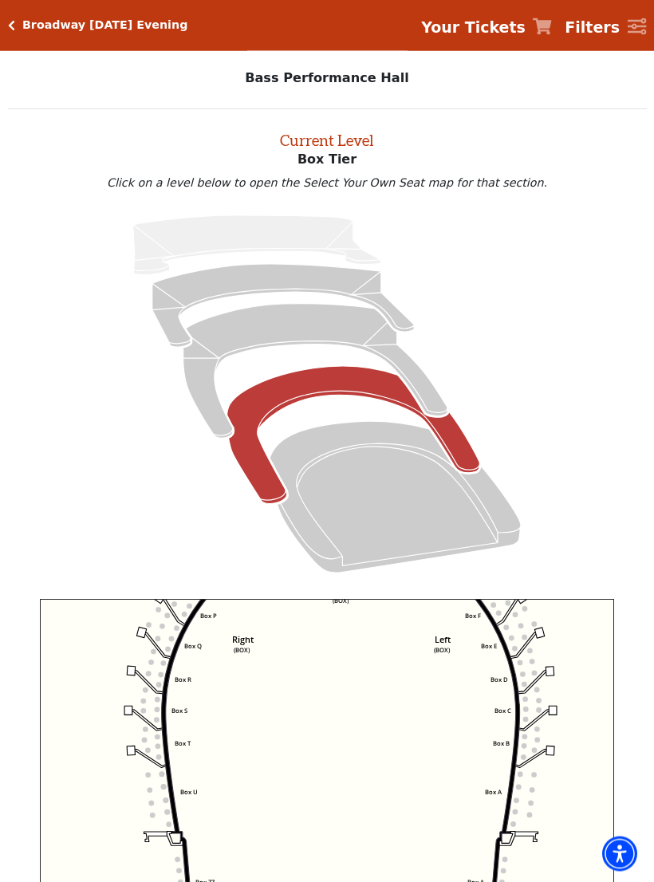
scroll to position [0, 0]
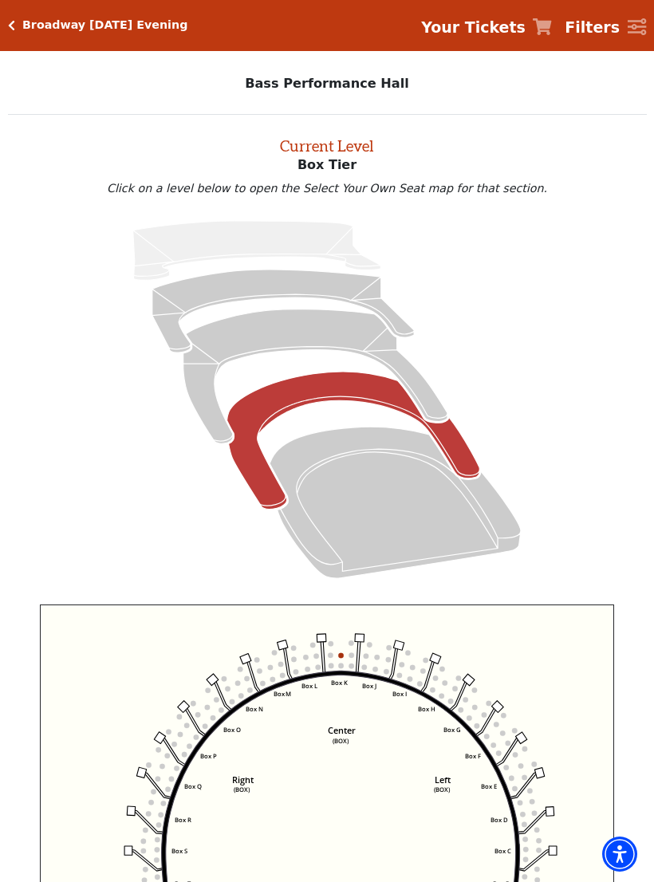
click at [305, 327] on icon at bounding box center [315, 376] width 264 height 135
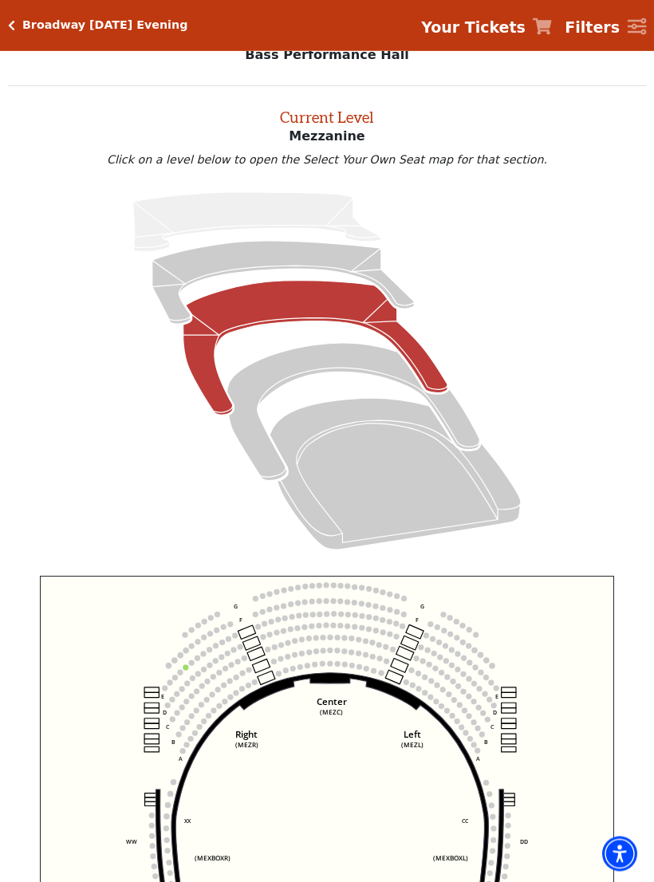
scroll to position [61, 0]
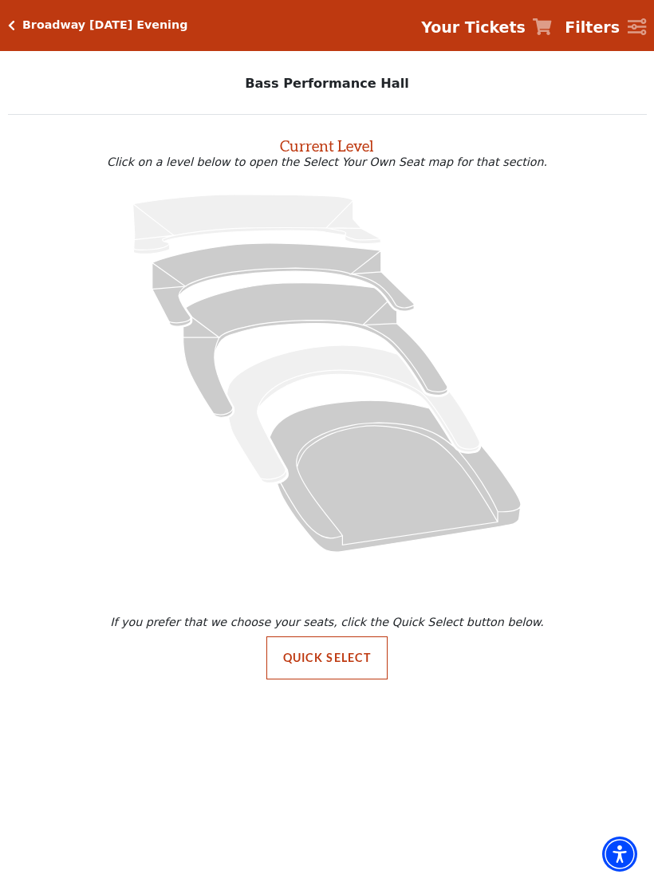
click at [351, 465] on icon at bounding box center [394, 475] width 251 height 151
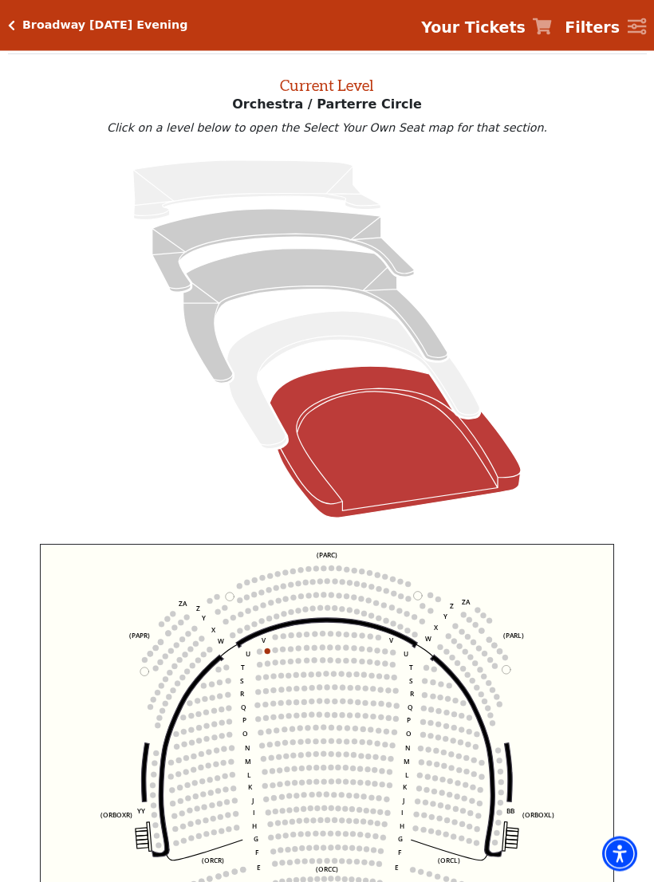
scroll to position [61, 0]
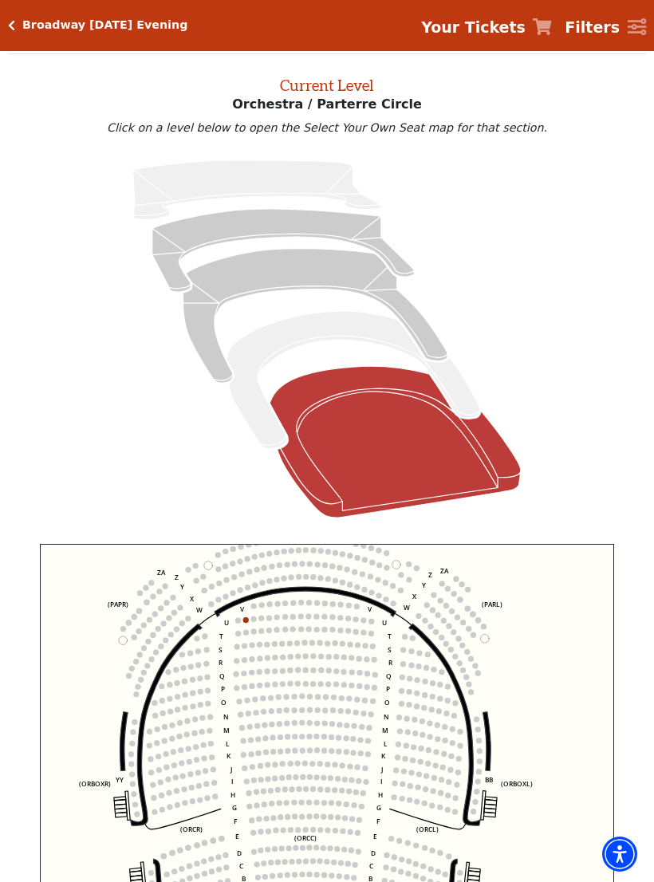
click at [308, 328] on icon at bounding box center [353, 380] width 253 height 138
click at [347, 272] on icon at bounding box center [315, 316] width 264 height 135
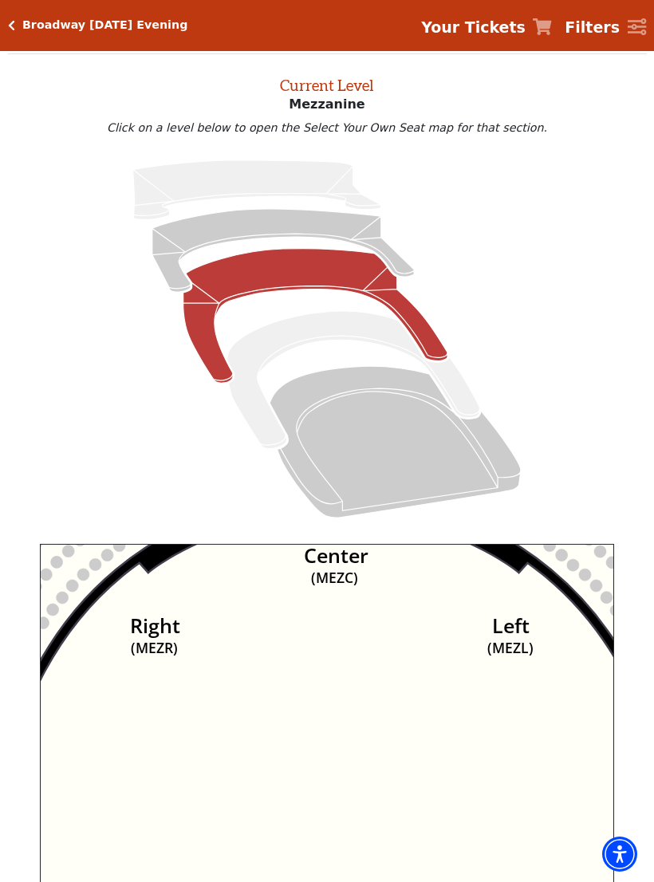
click at [355, 592] on icon "Center (MEZC) Right (MEZR) Left (MEZL) (MEXBOXR) (MEXBOXL) XX WW CC DD YY BB ZZ…" at bounding box center [327, 761] width 575 height 434
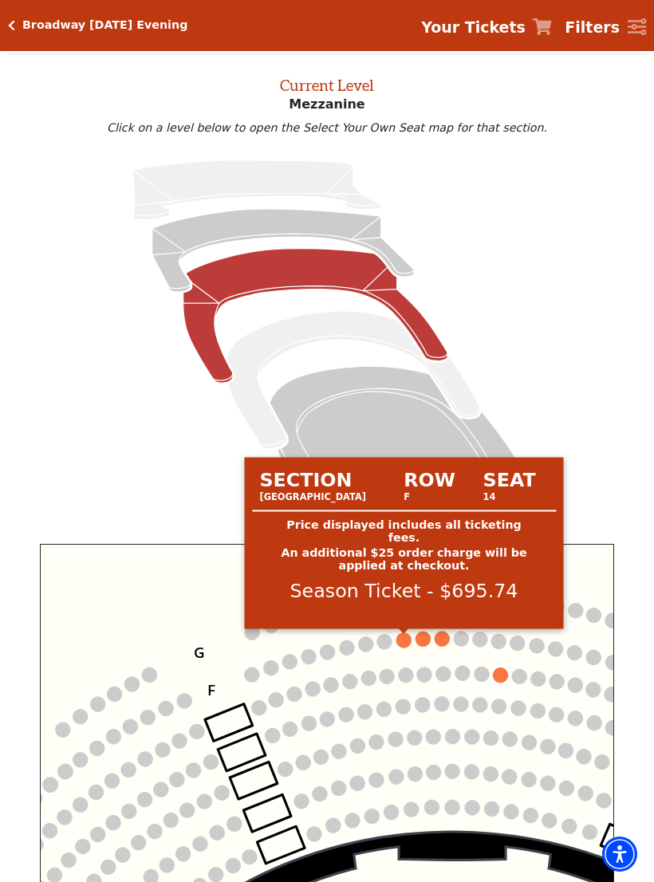
click at [410, 639] on circle at bounding box center [403, 640] width 15 height 15
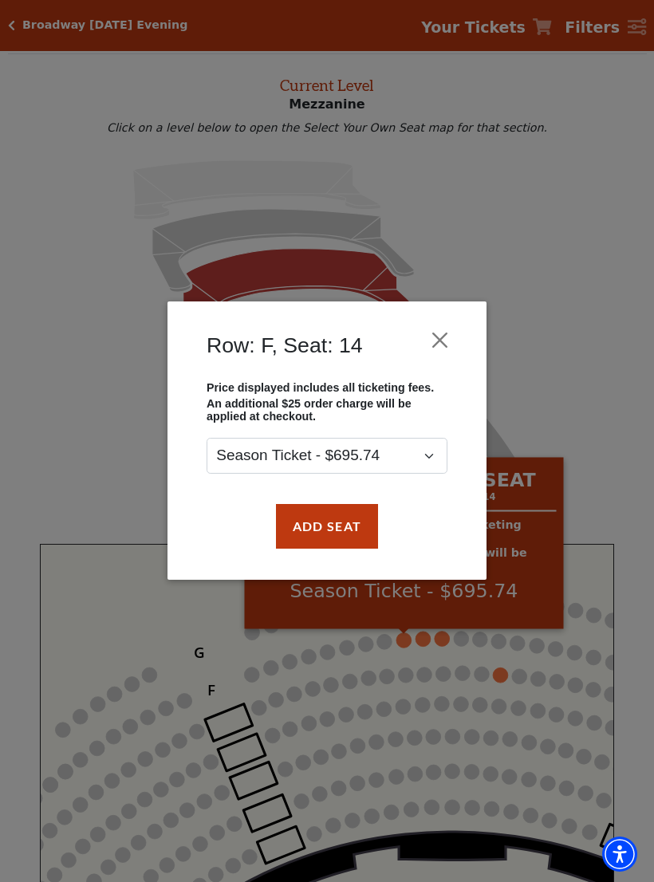
click at [347, 536] on button "Add Seat" at bounding box center [327, 526] width 102 height 45
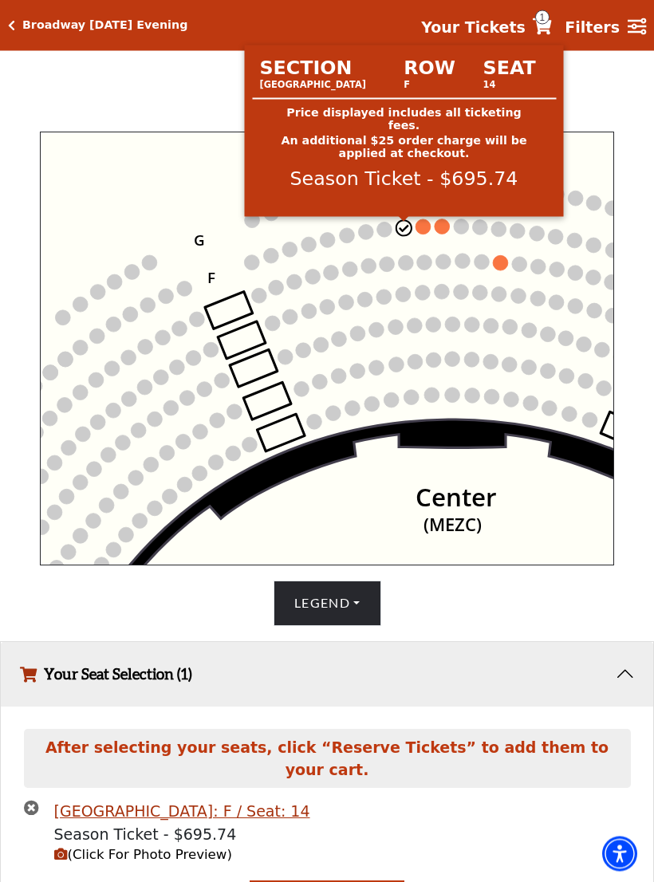
scroll to position [510, 0]
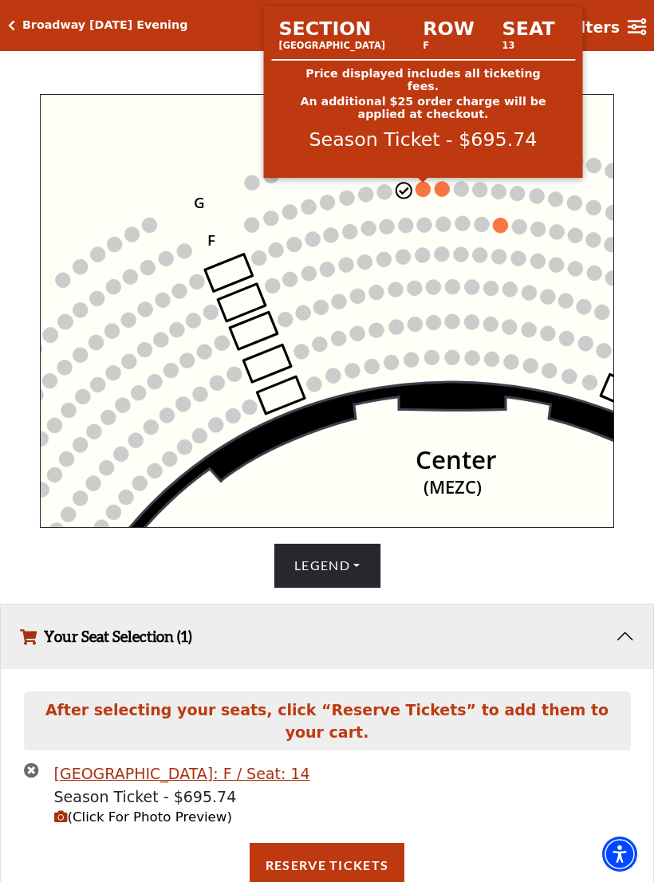
click at [426, 195] on circle at bounding box center [422, 189] width 15 height 15
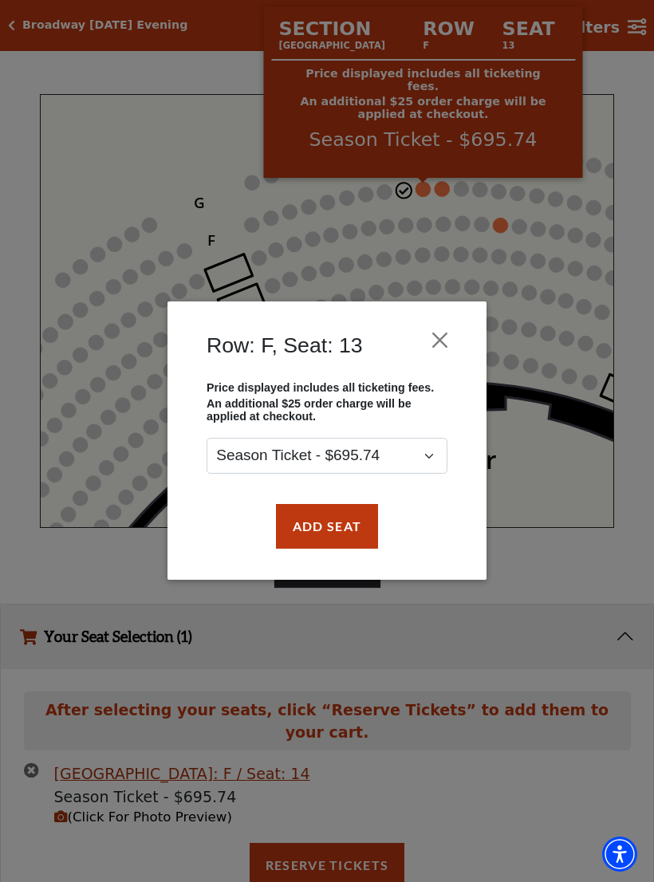
click at [350, 535] on button "Add Seat" at bounding box center [327, 526] width 102 height 45
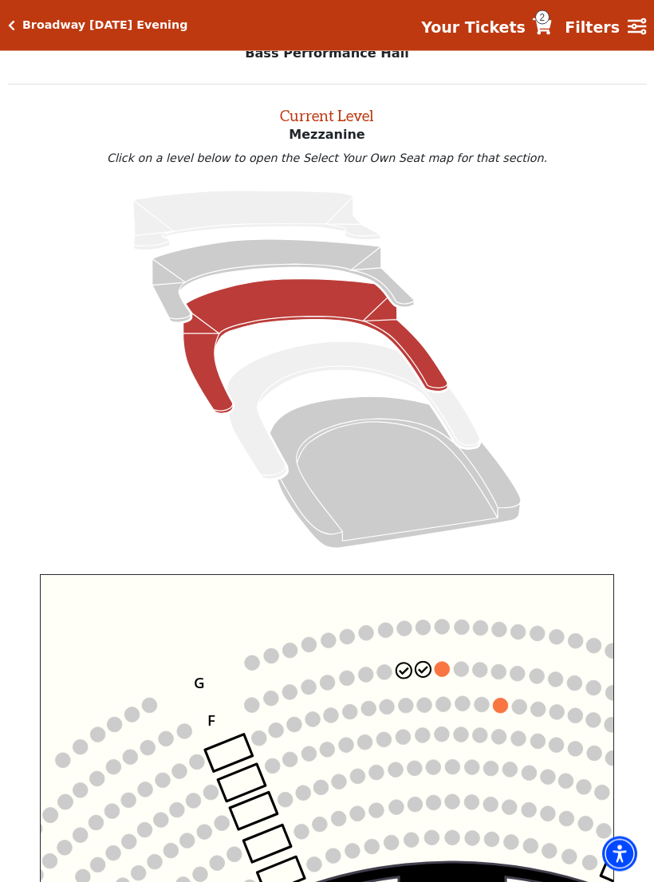
scroll to position [0, 0]
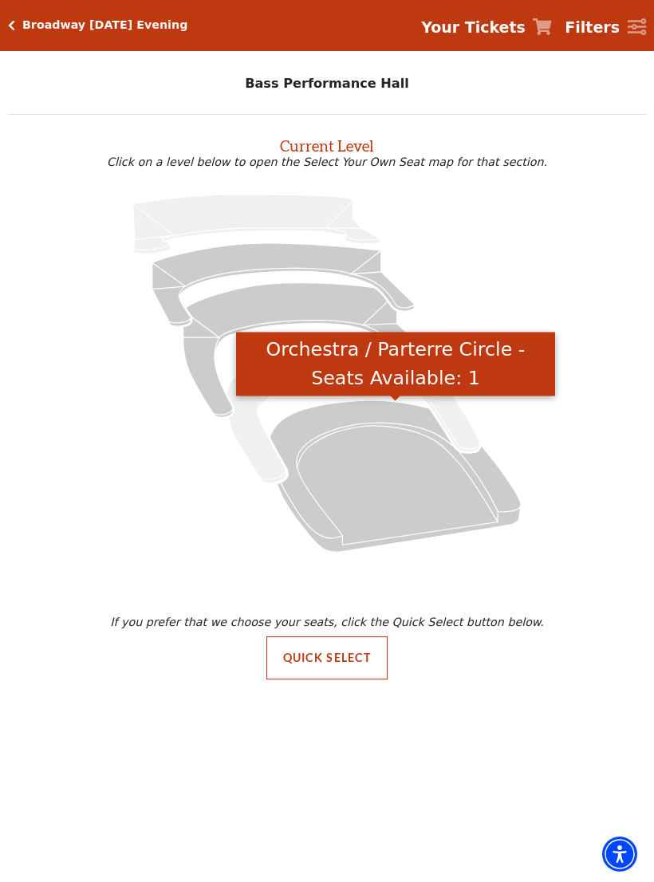
click at [413, 497] on icon "Orchestra / Parterre Circle - Seats Available: 1" at bounding box center [394, 475] width 251 height 151
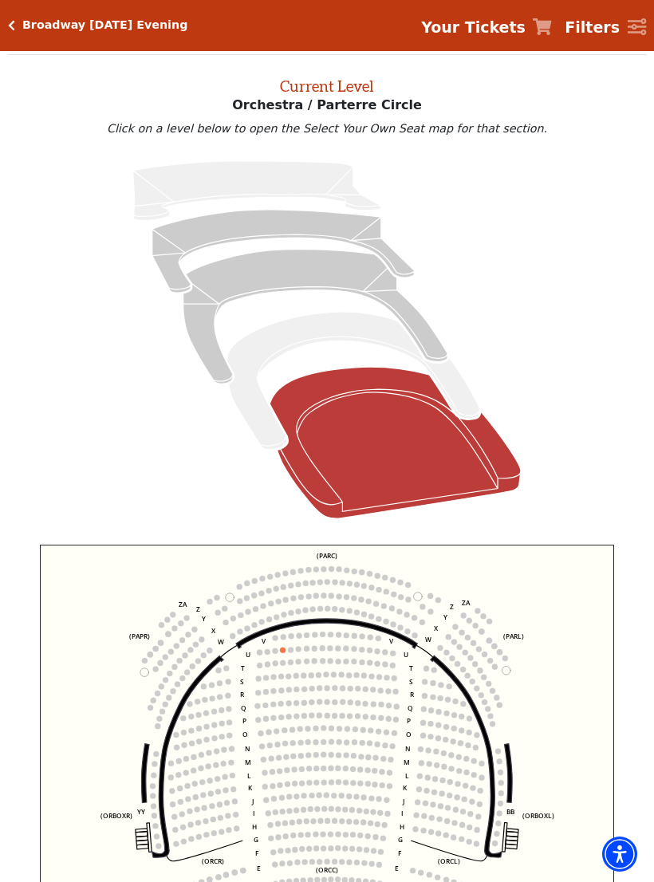
scroll to position [61, 0]
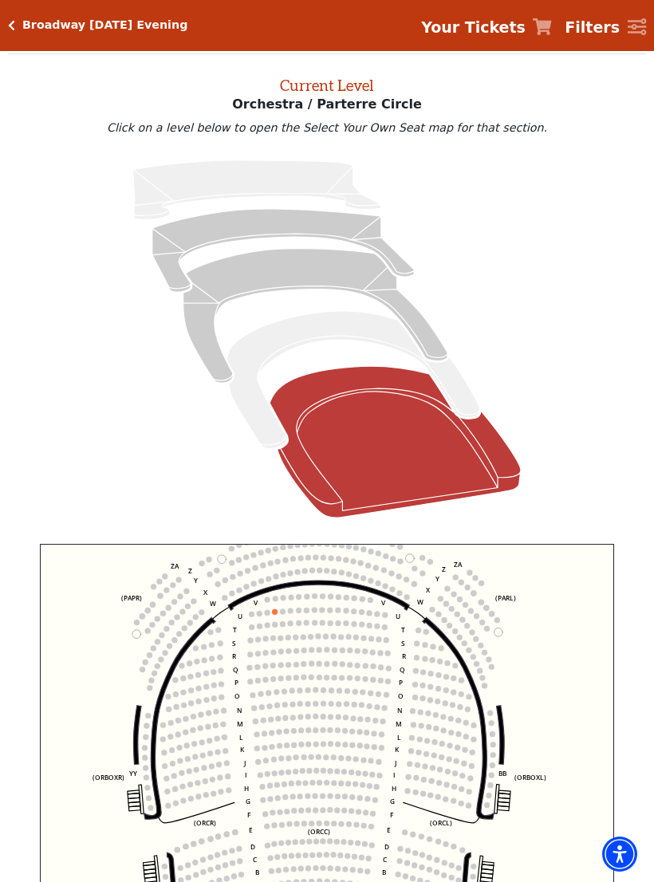
click at [465, 395] on icon "Box Tier - Seats Available: 0" at bounding box center [353, 380] width 253 height 138
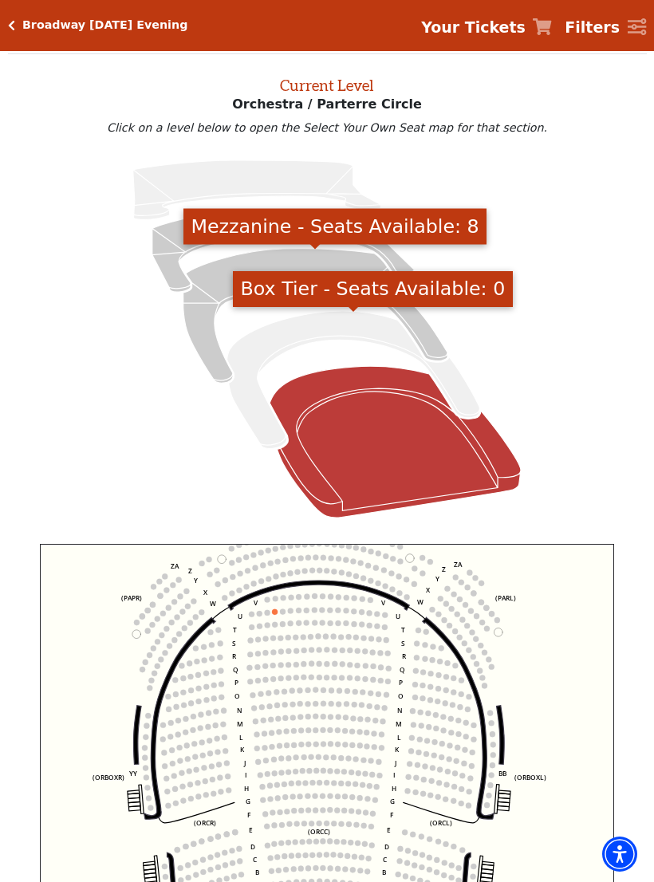
click at [335, 257] on icon "Mezzanine - Seats Available: 8" at bounding box center [315, 316] width 264 height 135
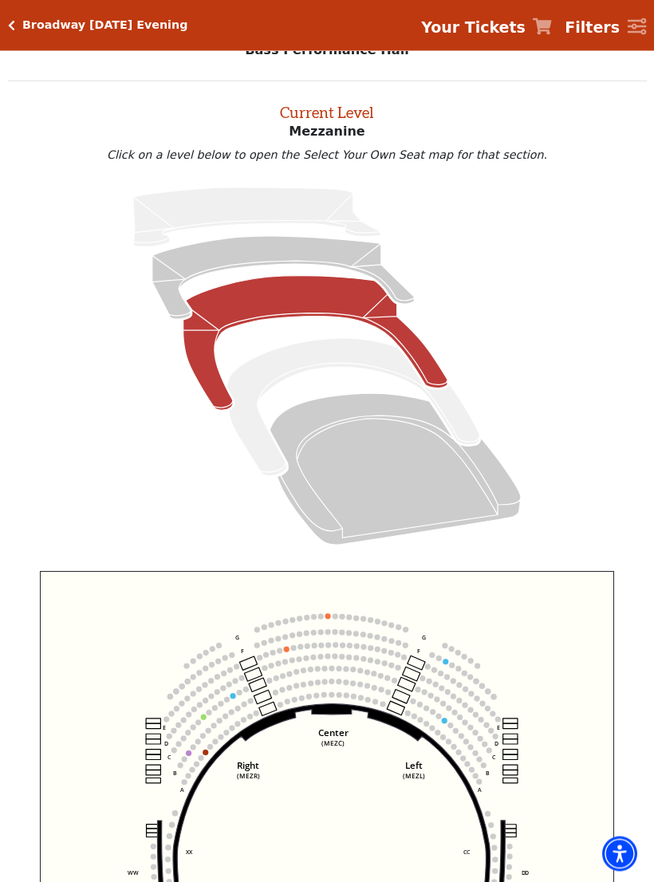
scroll to position [0, 0]
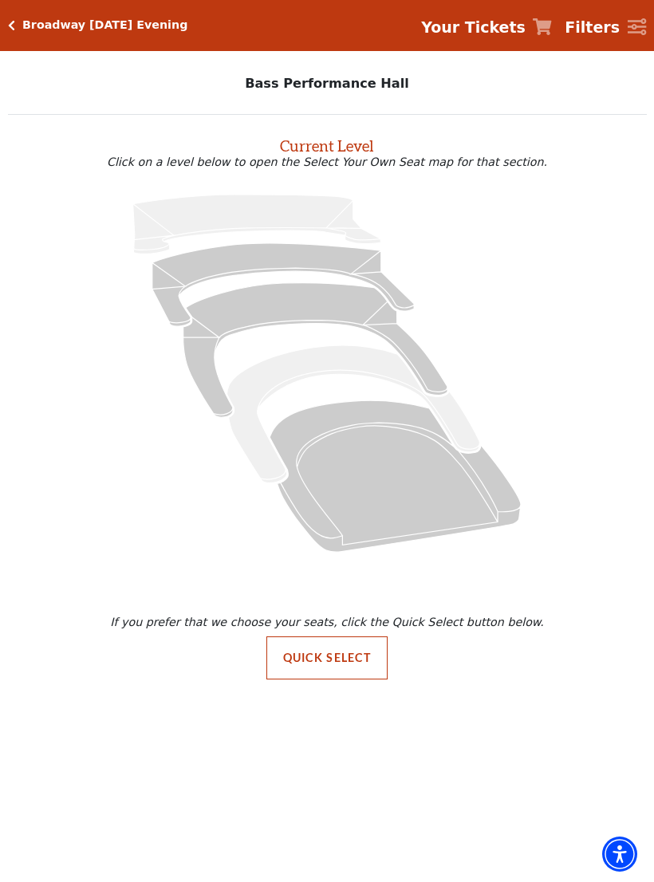
click at [321, 301] on icon at bounding box center [315, 349] width 264 height 135
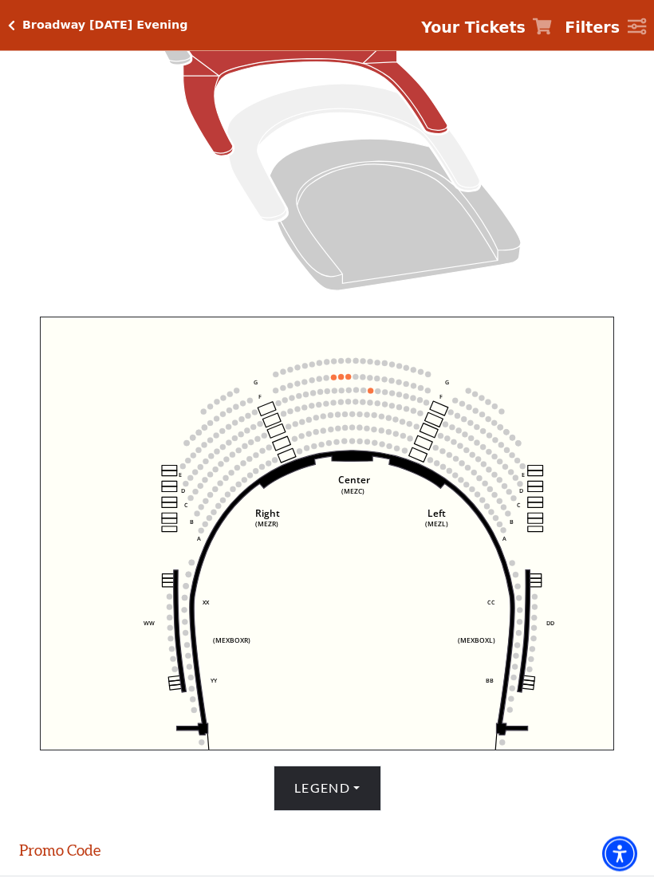
scroll to position [288, 0]
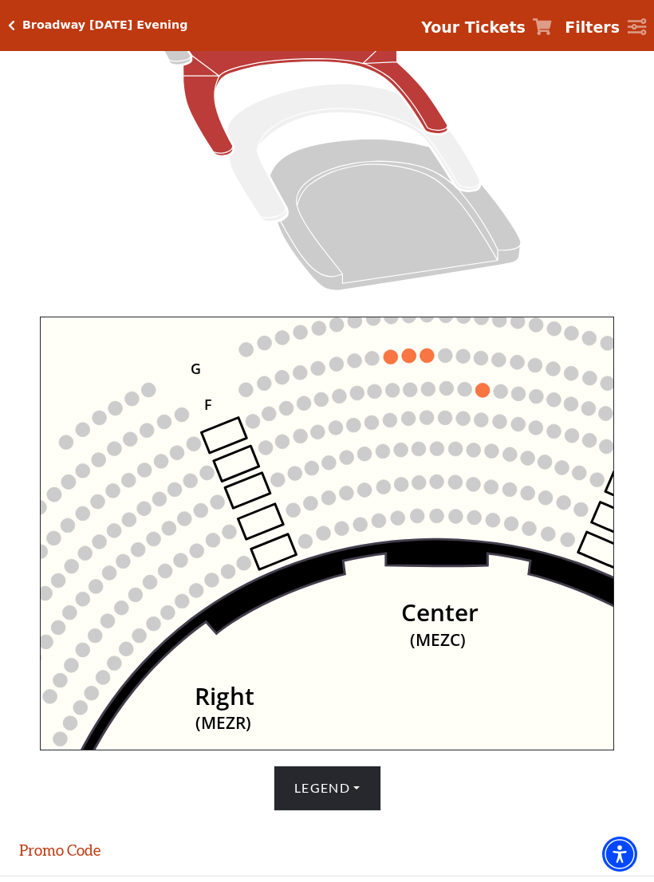
click at [397, 357] on circle at bounding box center [390, 357] width 14 height 14
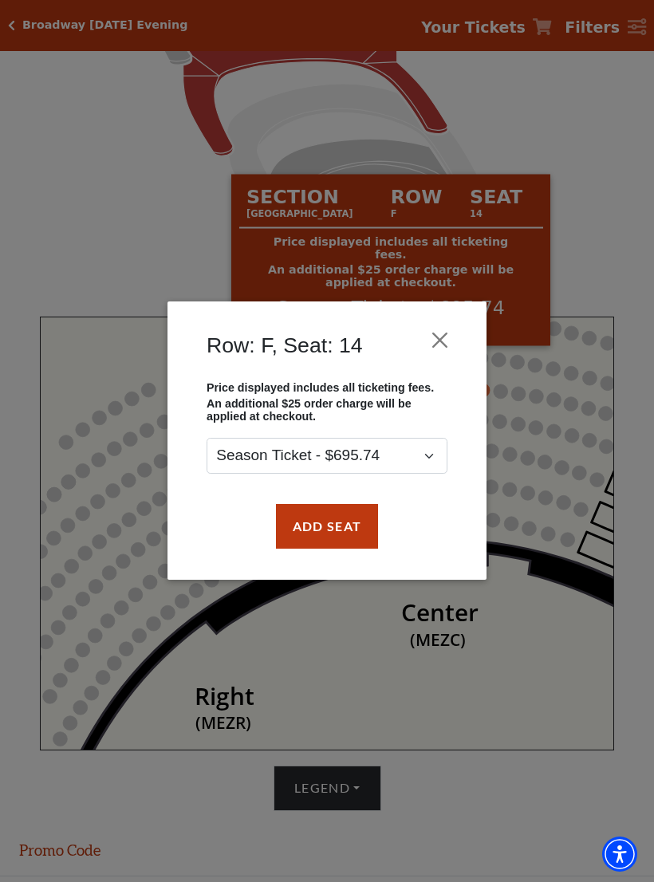
click at [351, 534] on button "Add Seat" at bounding box center [327, 526] width 102 height 45
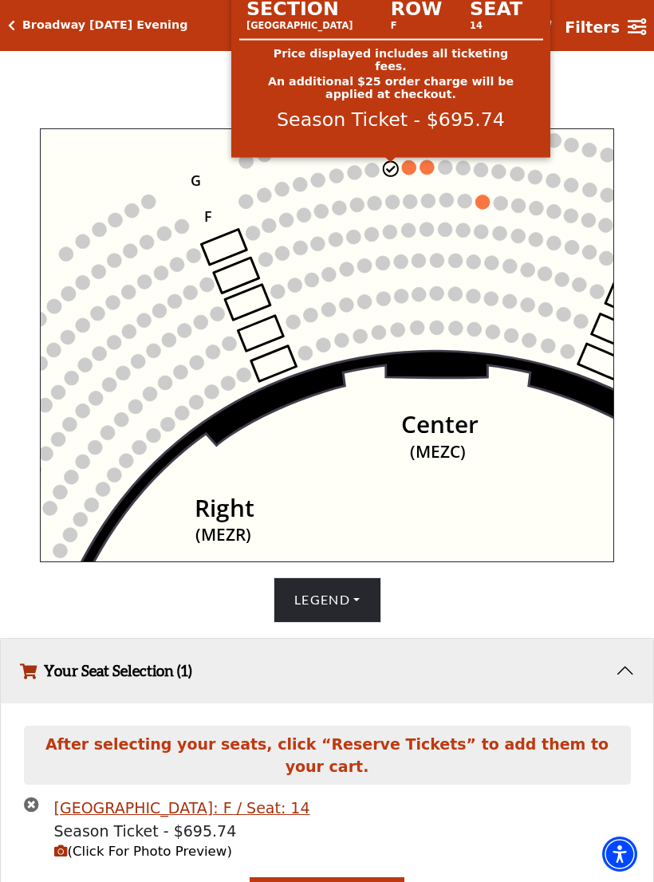
scroll to position [485, 0]
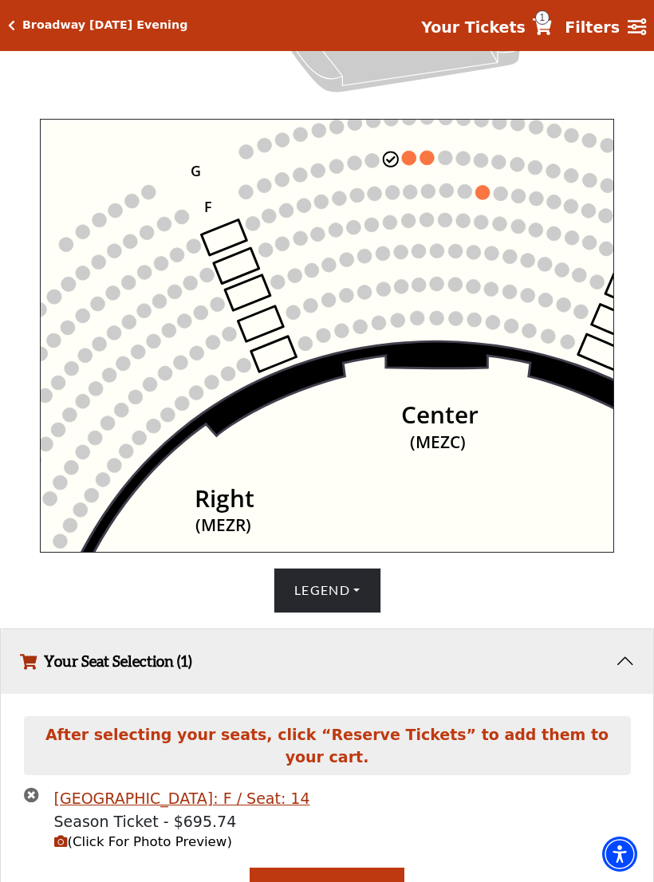
click at [413, 165] on circle at bounding box center [409, 158] width 14 height 14
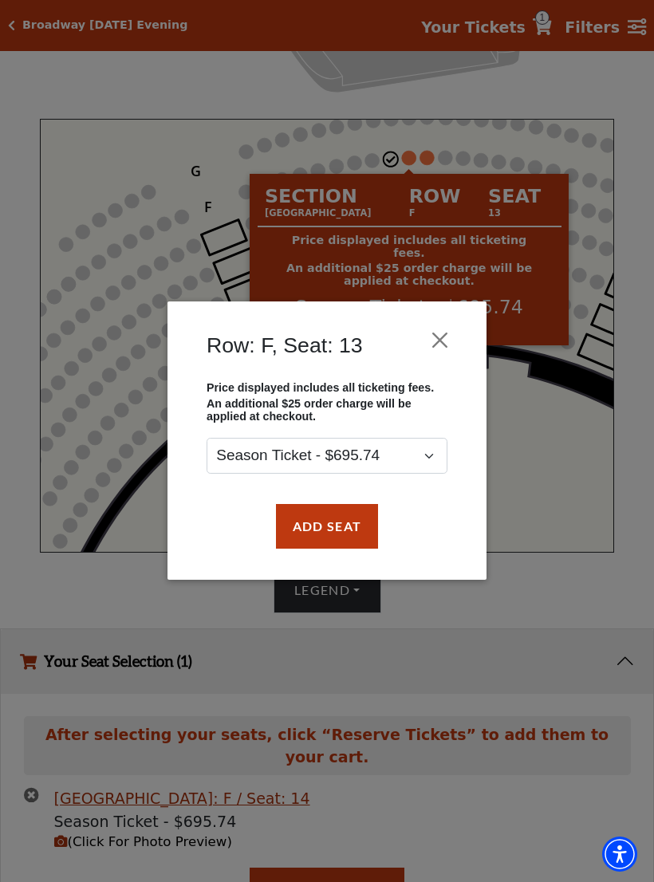
click at [346, 528] on button "Add Seat" at bounding box center [327, 526] width 102 height 45
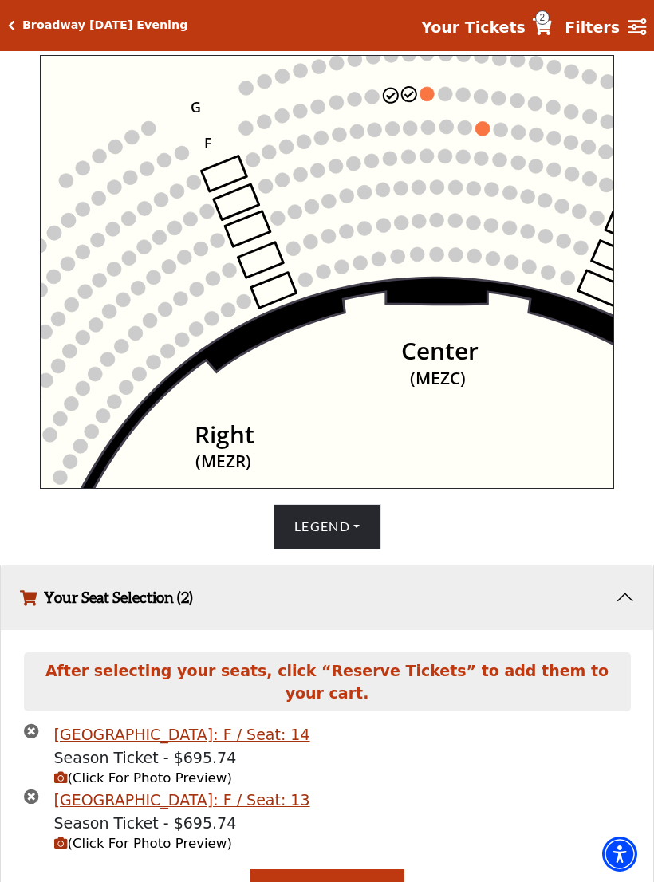
scroll to position [588, 0]
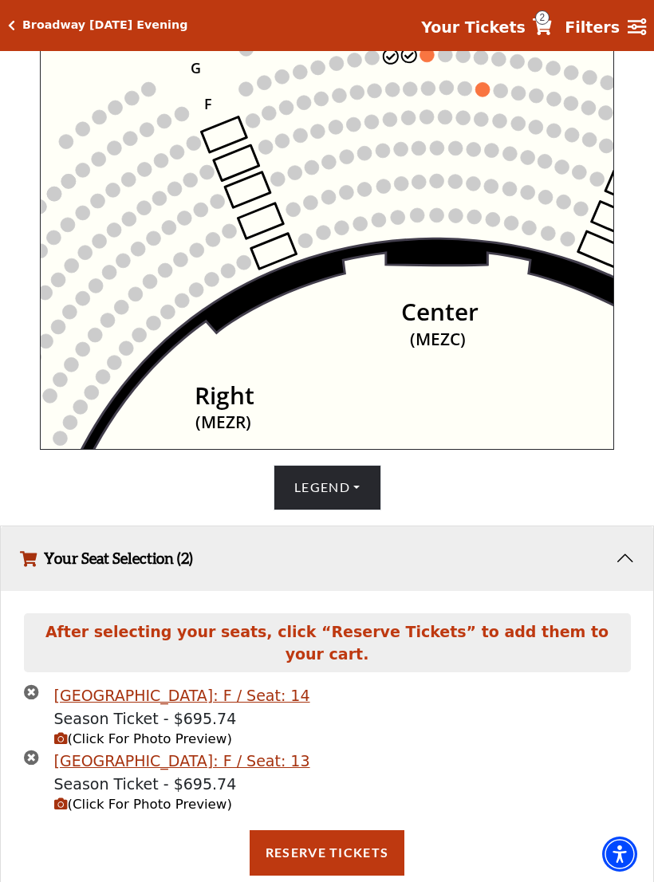
click at [345, 834] on button "Reserve Tickets" at bounding box center [326, 852] width 155 height 45
click at [346, 838] on button "Reserve Tickets" at bounding box center [326, 852] width 155 height 45
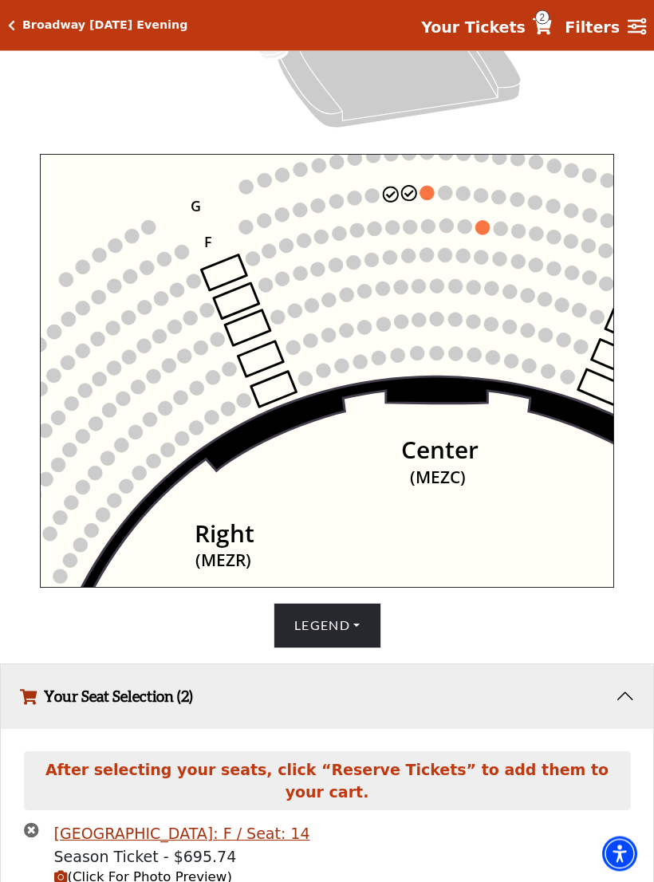
scroll to position [450, 0]
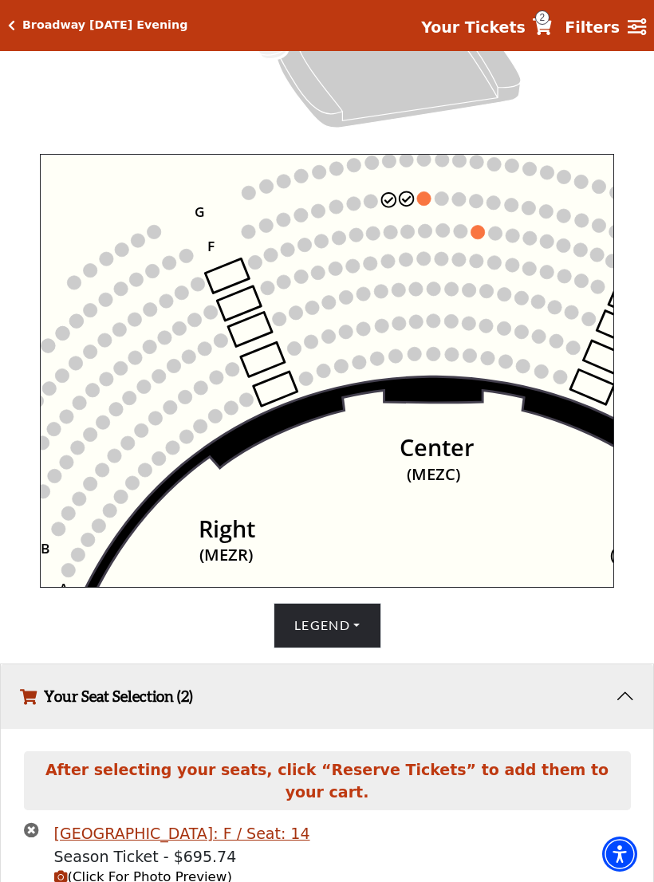
click at [426, 202] on circle at bounding box center [424, 199] width 14 height 14
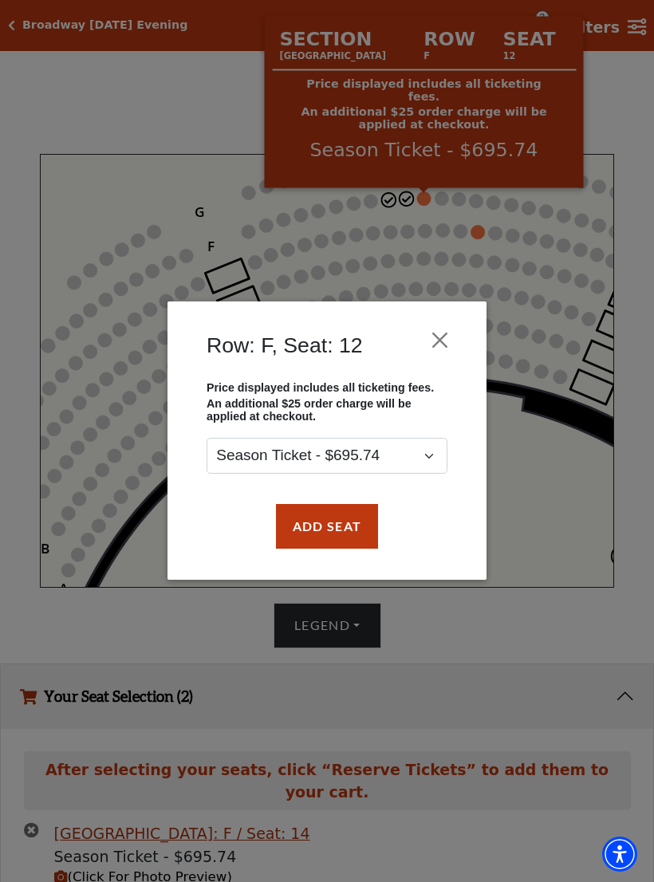
click at [350, 520] on button "Add Seat" at bounding box center [327, 526] width 102 height 45
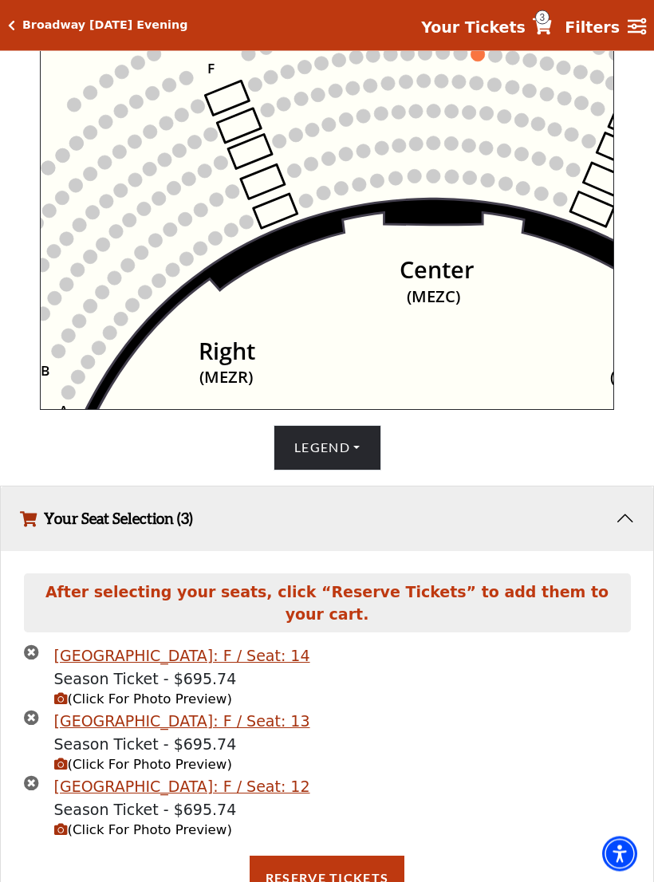
scroll to position [638, 0]
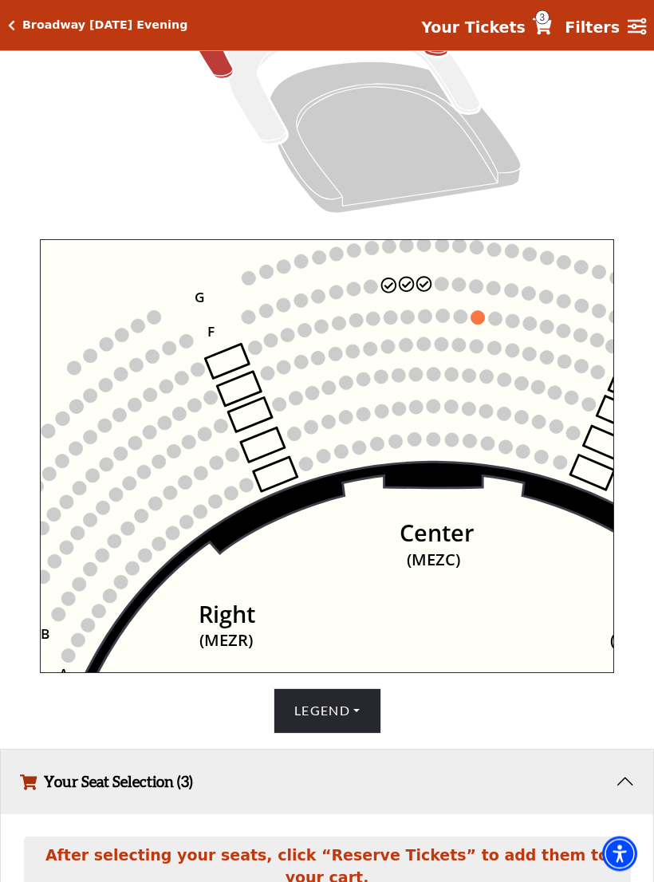
click at [387, 290] on circle at bounding box center [389, 286] width 14 height 14
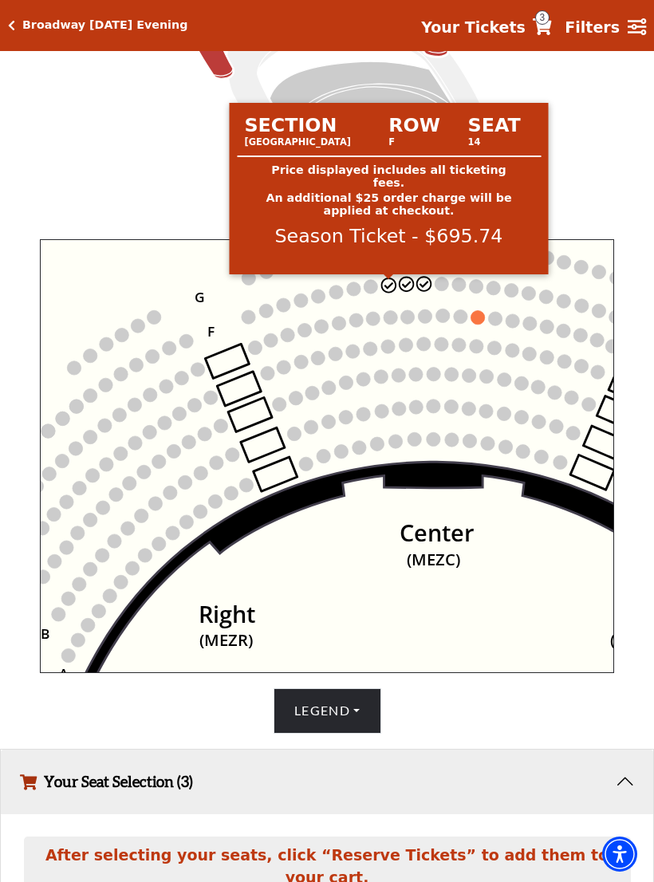
click at [383, 292] on circle at bounding box center [389, 285] width 14 height 14
click at [400, 285] on circle at bounding box center [406, 284] width 14 height 14
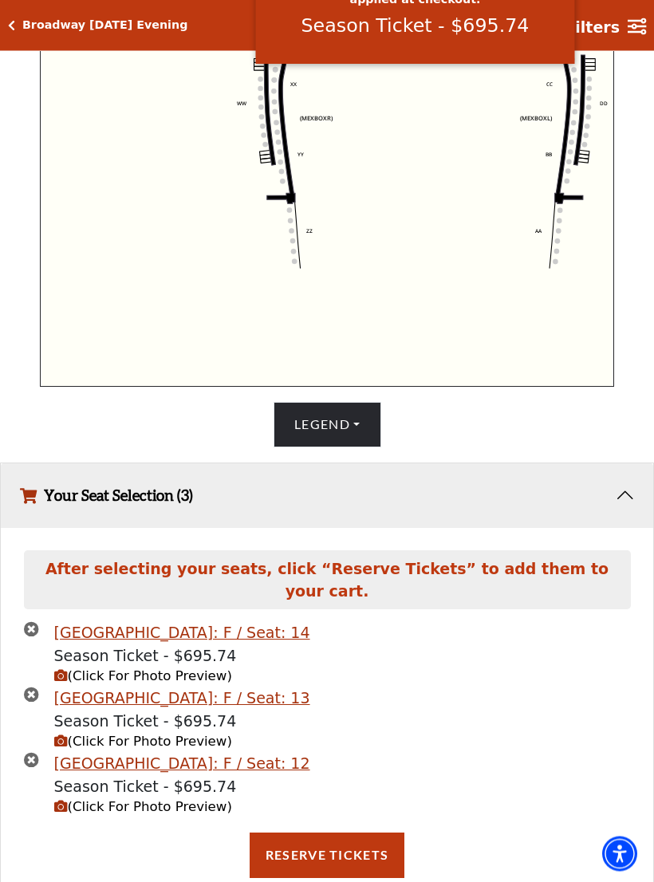
scroll to position [652, 0]
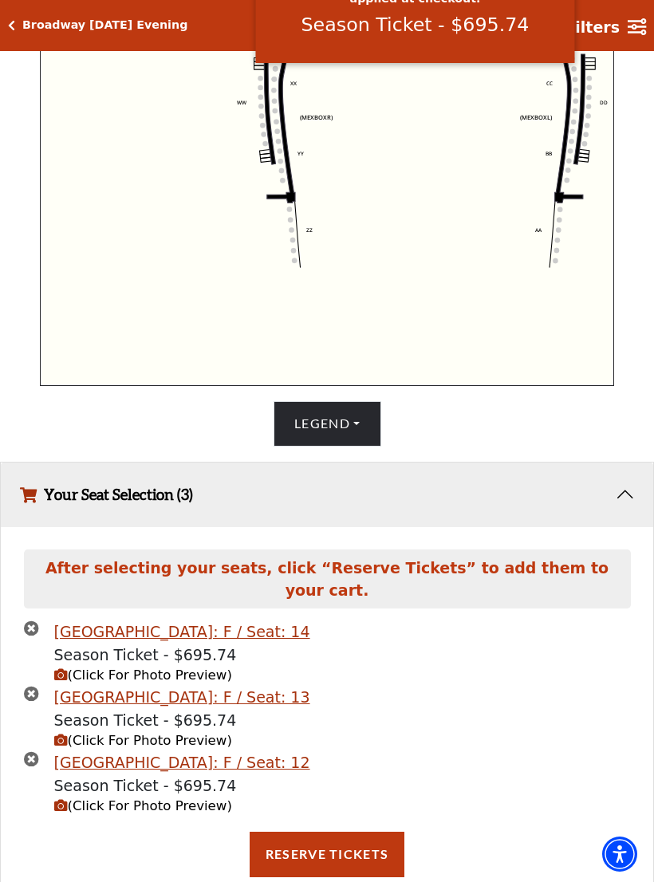
click at [37, 620] on icon "times-circle" at bounding box center [31, 627] width 15 height 15
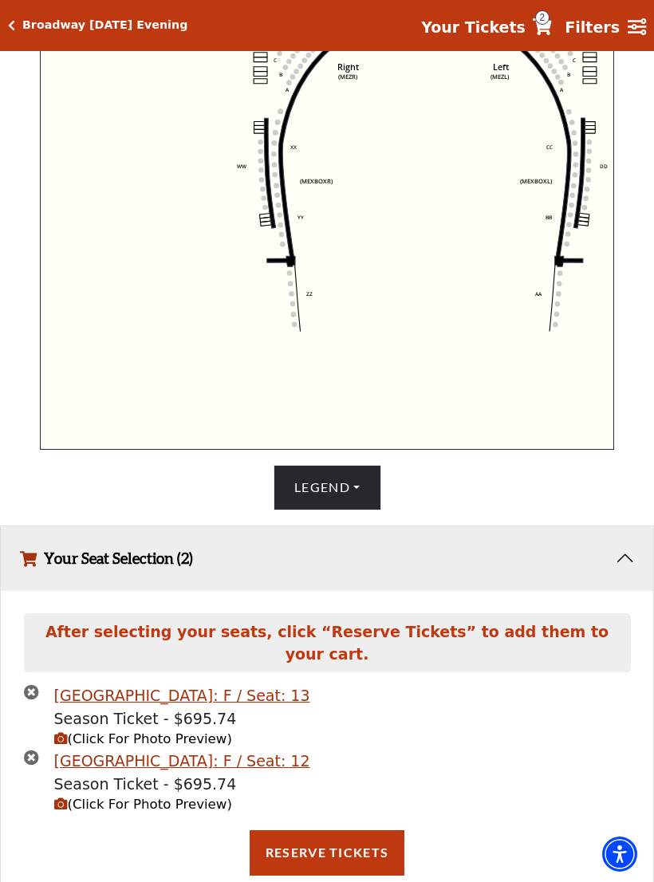
click at [363, 844] on button "Reserve Tickets" at bounding box center [326, 852] width 155 height 45
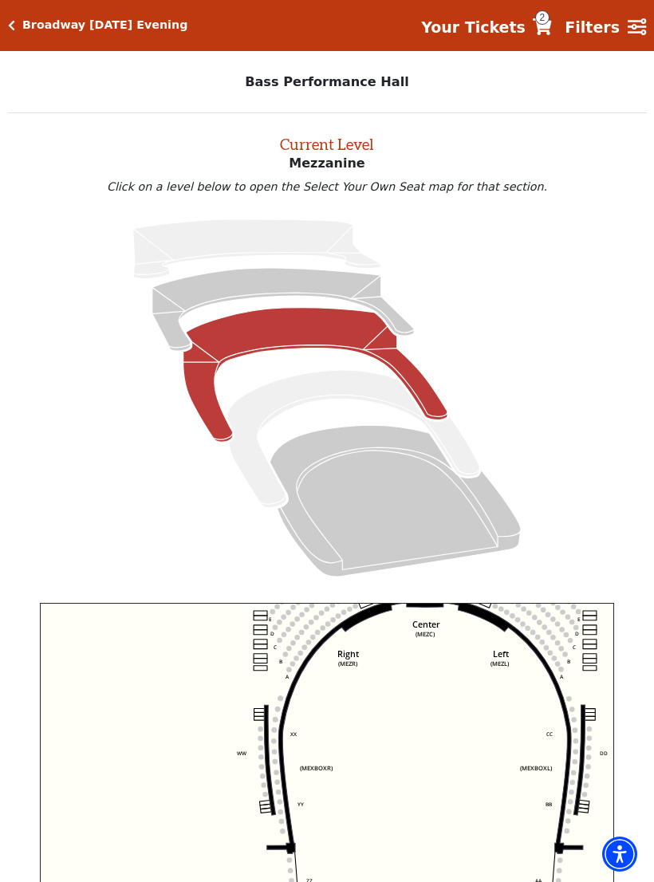
scroll to position [0, 0]
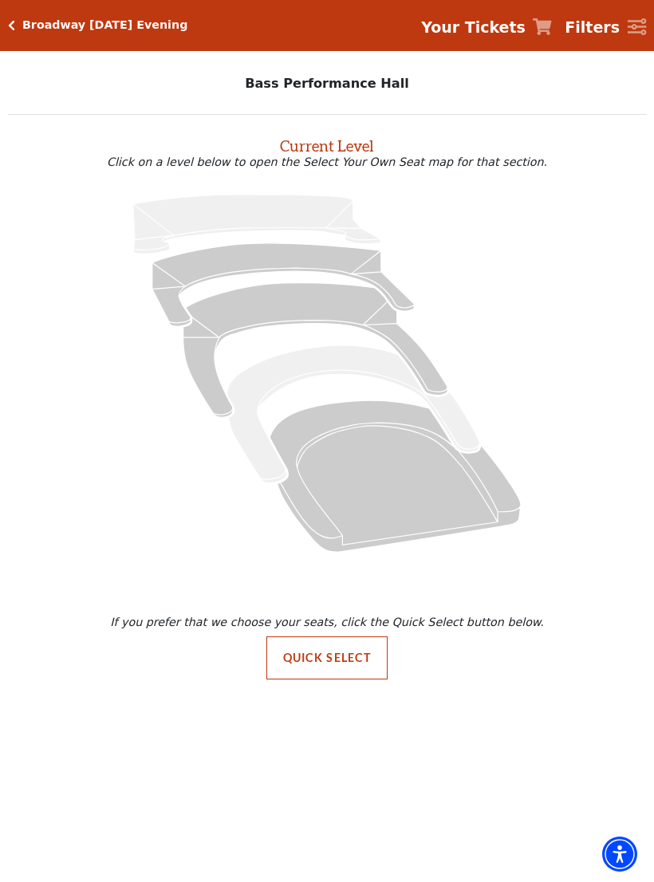
click at [395, 485] on icon at bounding box center [394, 475] width 251 height 151
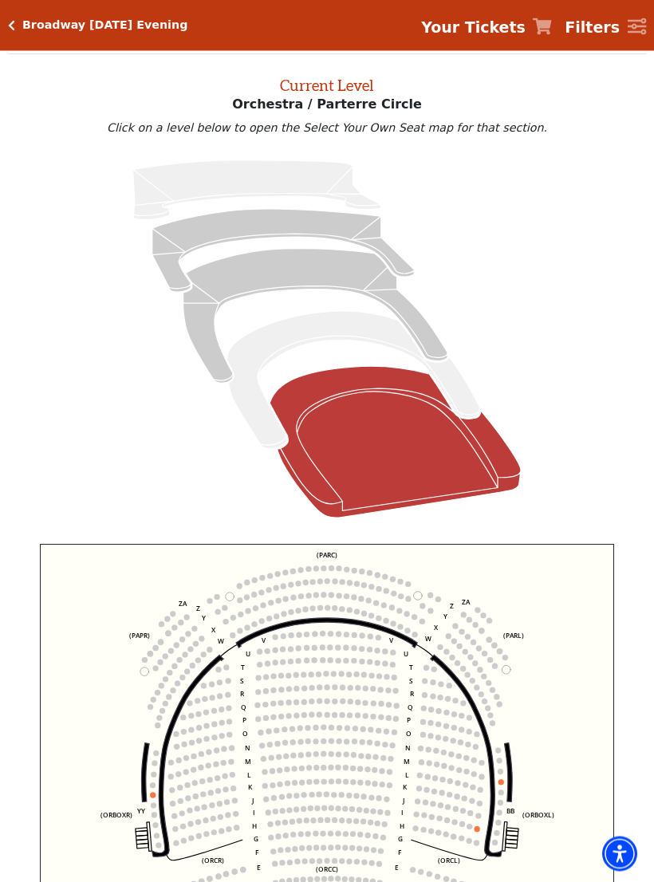
scroll to position [61, 0]
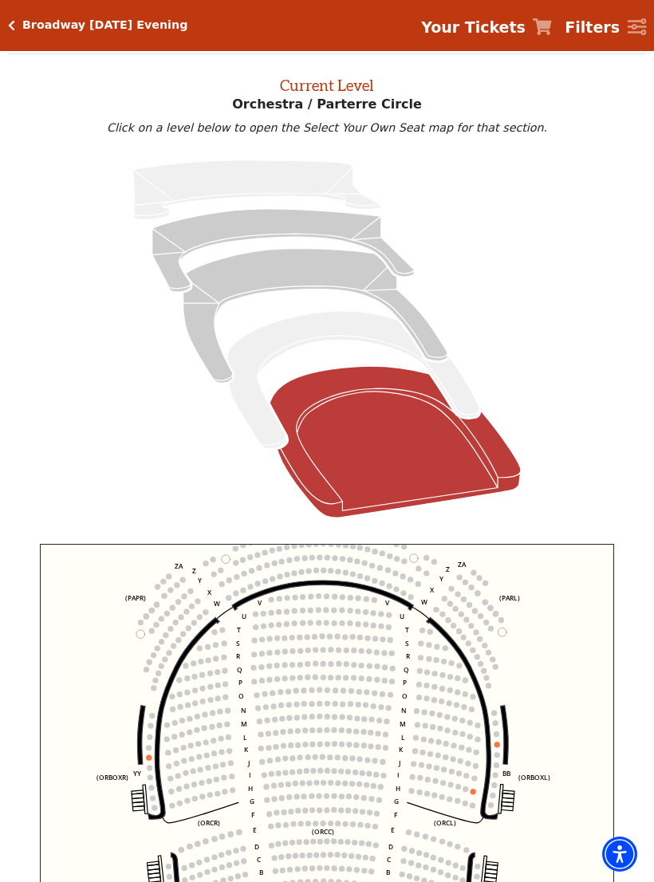
click at [340, 321] on icon at bounding box center [353, 380] width 253 height 138
click at [340, 324] on icon at bounding box center [353, 380] width 253 height 138
click at [344, 272] on icon at bounding box center [315, 316] width 264 height 135
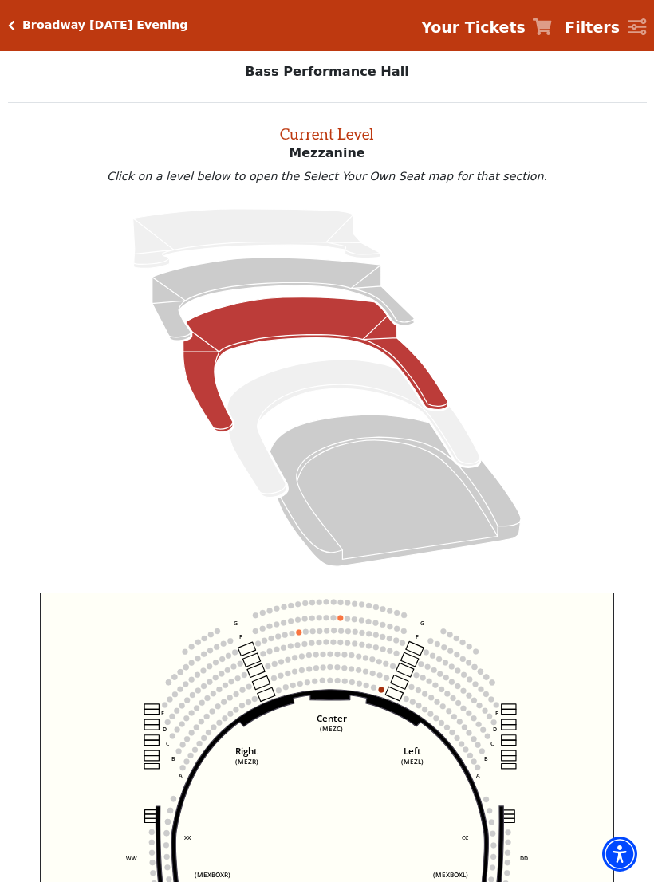
scroll to position [0, 0]
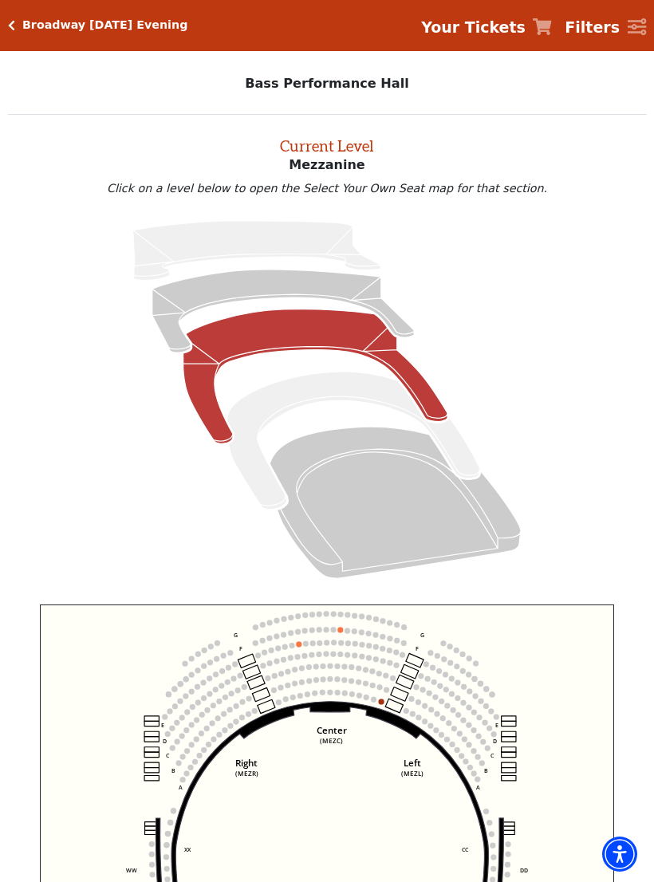
click at [291, 275] on icon at bounding box center [282, 310] width 261 height 83
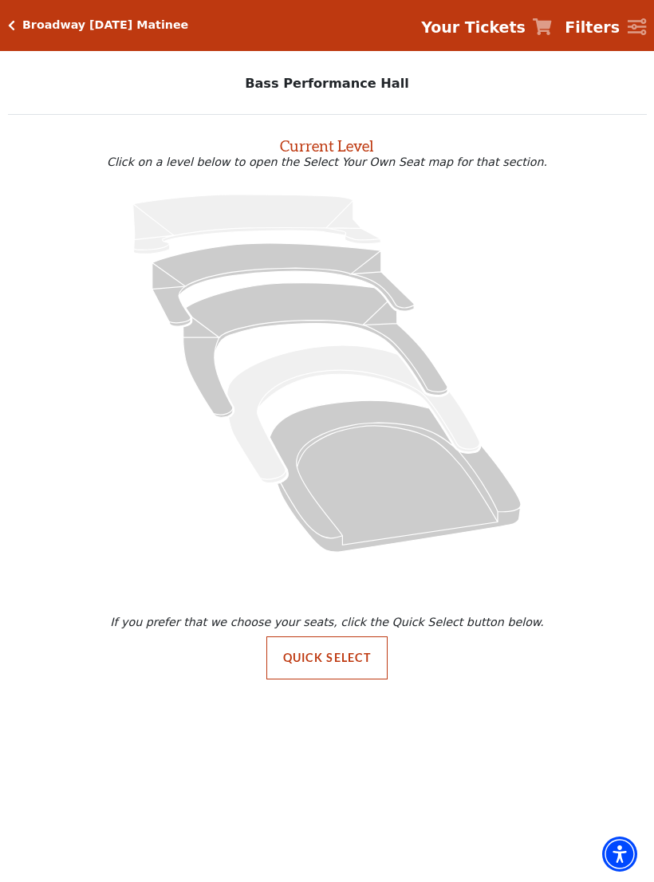
click at [426, 490] on icon at bounding box center [394, 475] width 251 height 151
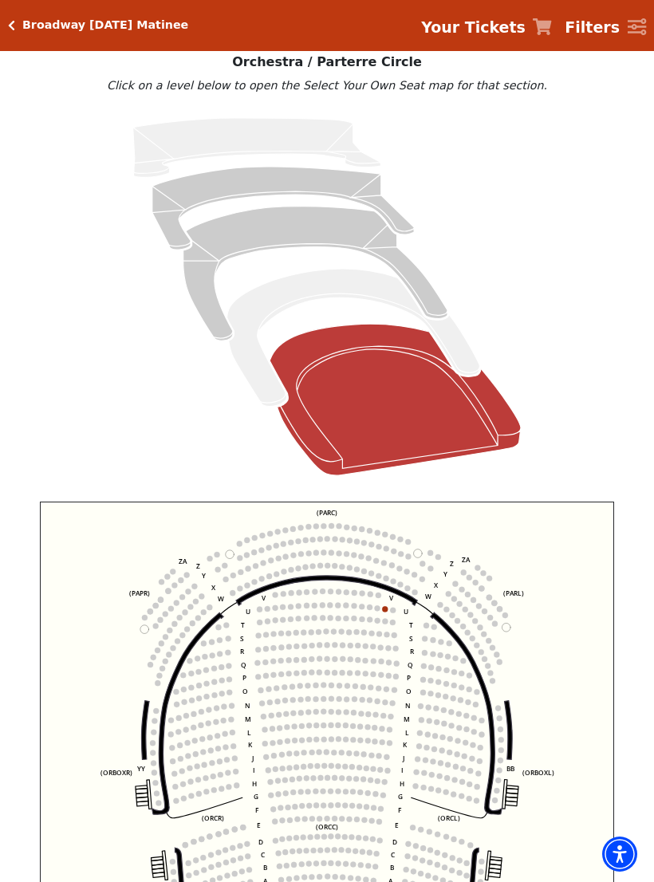
scroll to position [102, 0]
click at [351, 281] on icon at bounding box center [353, 338] width 253 height 138
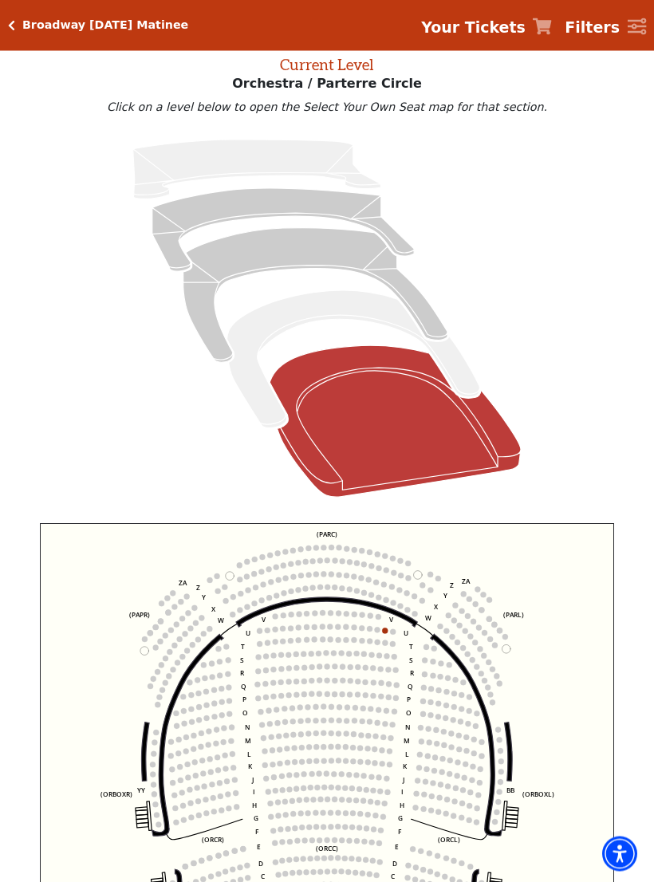
scroll to position [57, 0]
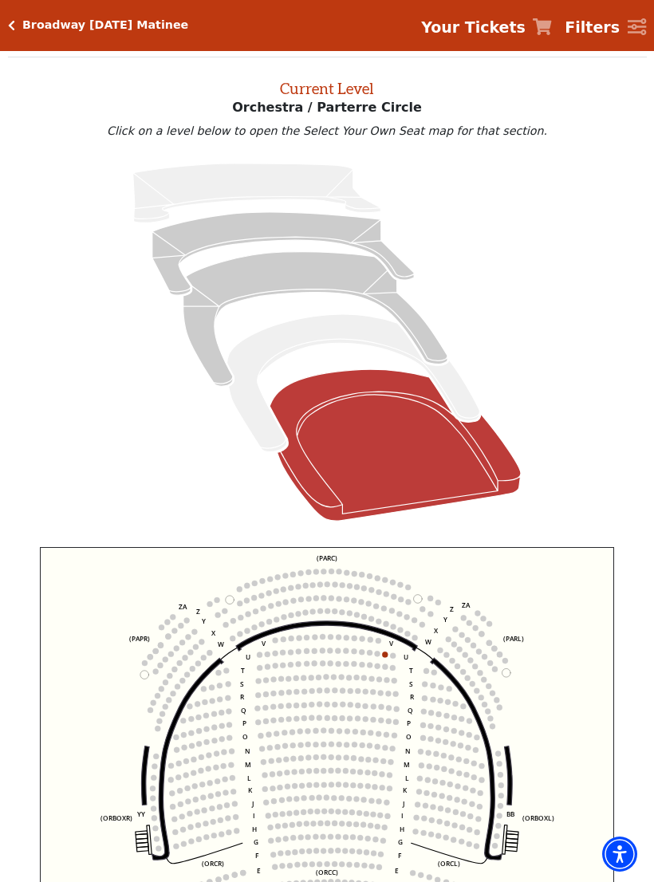
click at [294, 277] on icon at bounding box center [315, 319] width 264 height 135
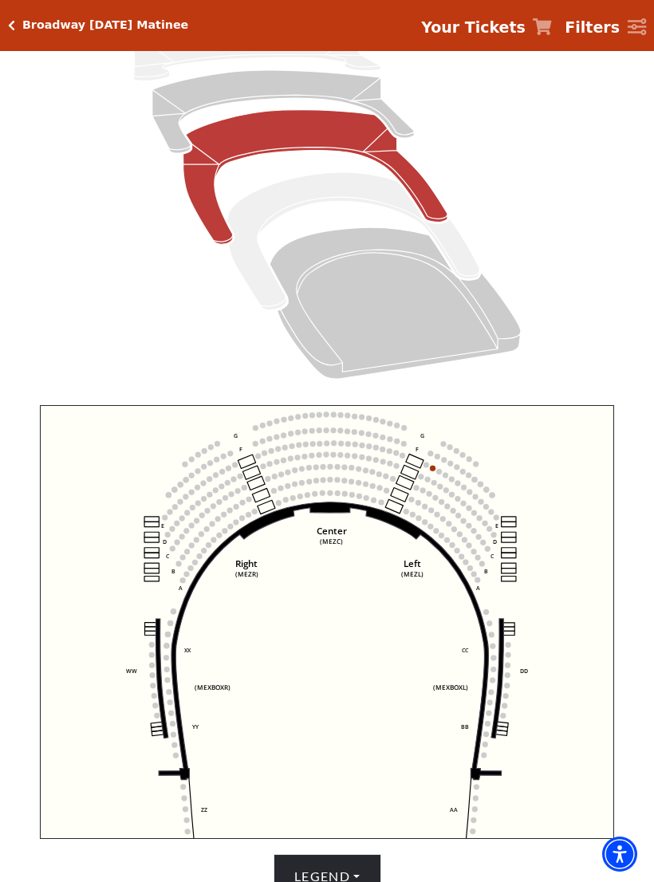
scroll to position [0, 0]
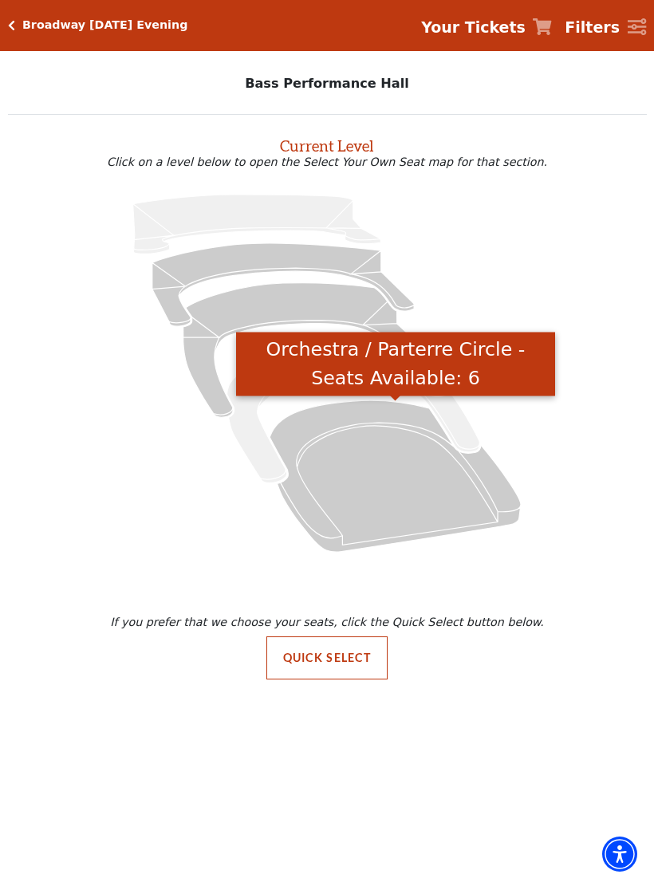
click at [438, 504] on icon "Orchestra / Parterre Circle - Seats Available: 6" at bounding box center [394, 475] width 251 height 151
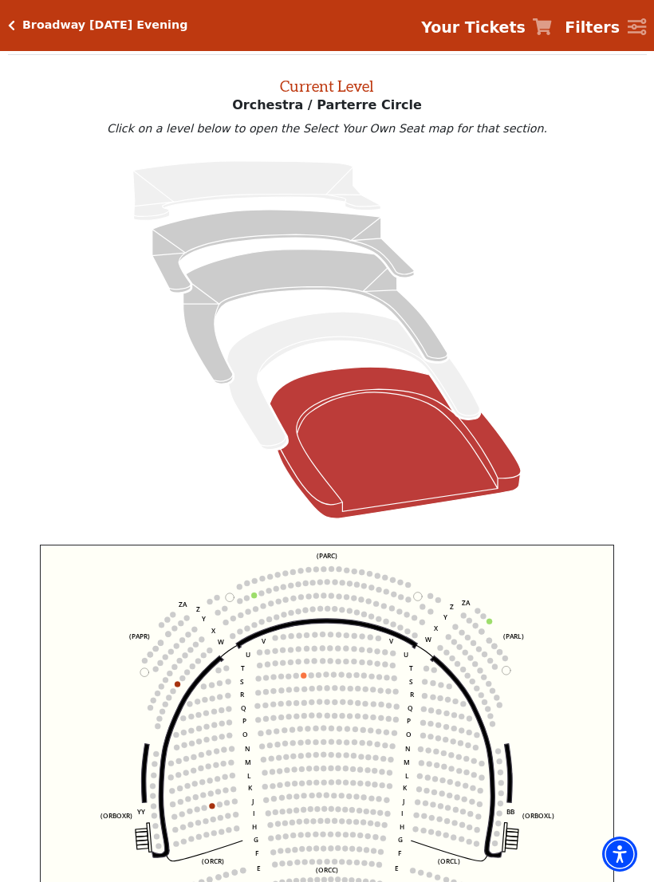
scroll to position [61, 0]
click at [340, 325] on icon "Box Tier - Seats Available: 0" at bounding box center [353, 380] width 253 height 138
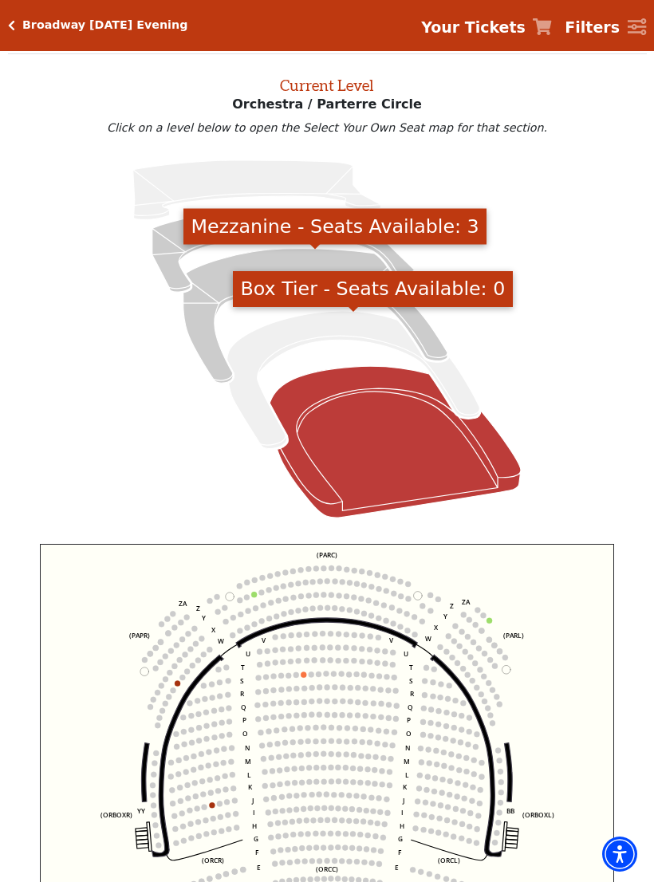
click at [216, 276] on icon "Mezzanine - Seats Available: 3" at bounding box center [315, 316] width 264 height 135
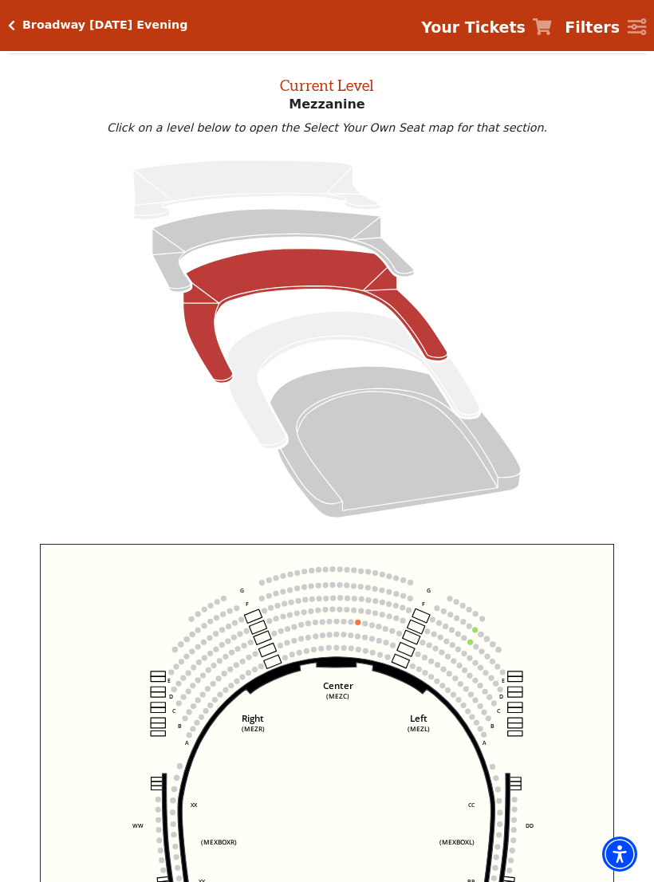
click at [260, 224] on icon "Lower Gallery - Seats Available: 64" at bounding box center [282, 250] width 261 height 83
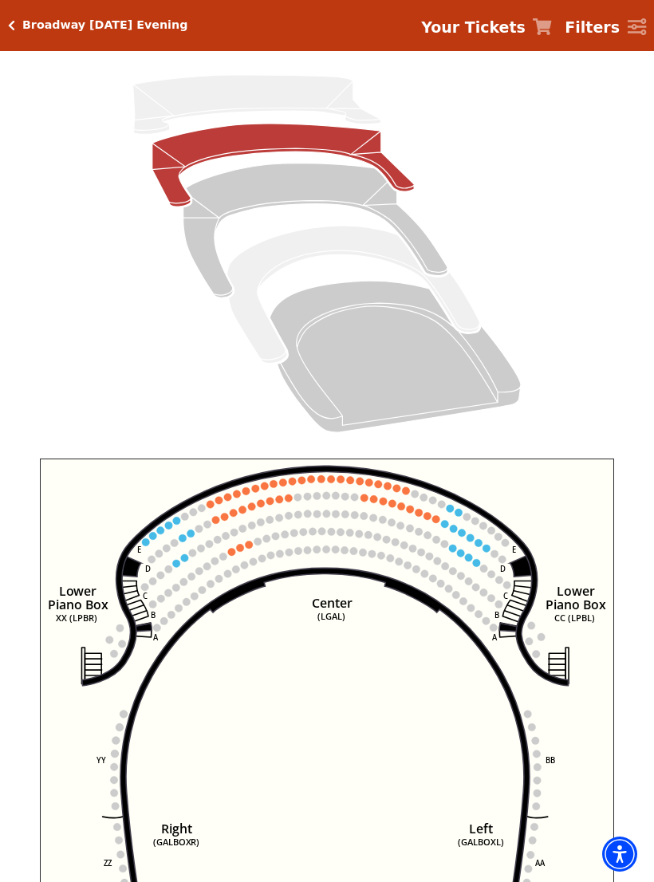
scroll to position [145, 0]
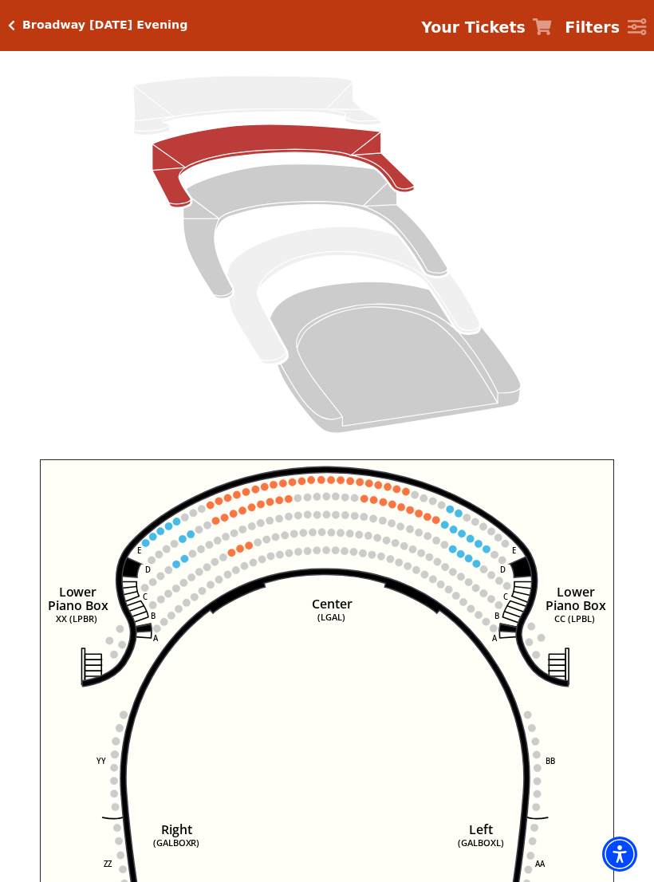
click at [256, 544] on circle at bounding box center [257, 543] width 8 height 8
click at [475, 563] on circle at bounding box center [477, 564] width 8 height 8
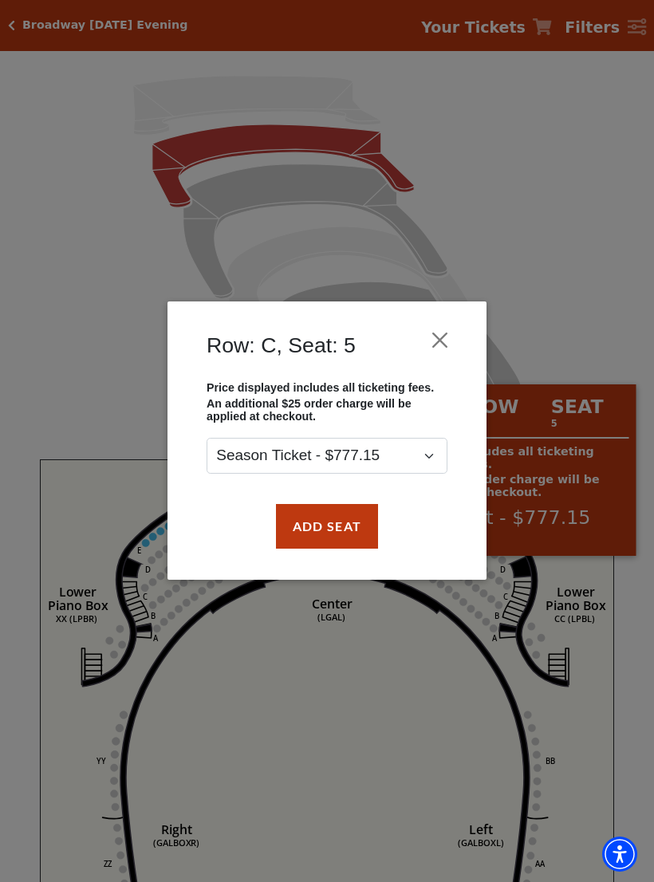
click at [642, 732] on div "Row: C, Seat: 5 Price displayed includes all ticketing fees. An additional $25 …" at bounding box center [327, 441] width 654 height 882
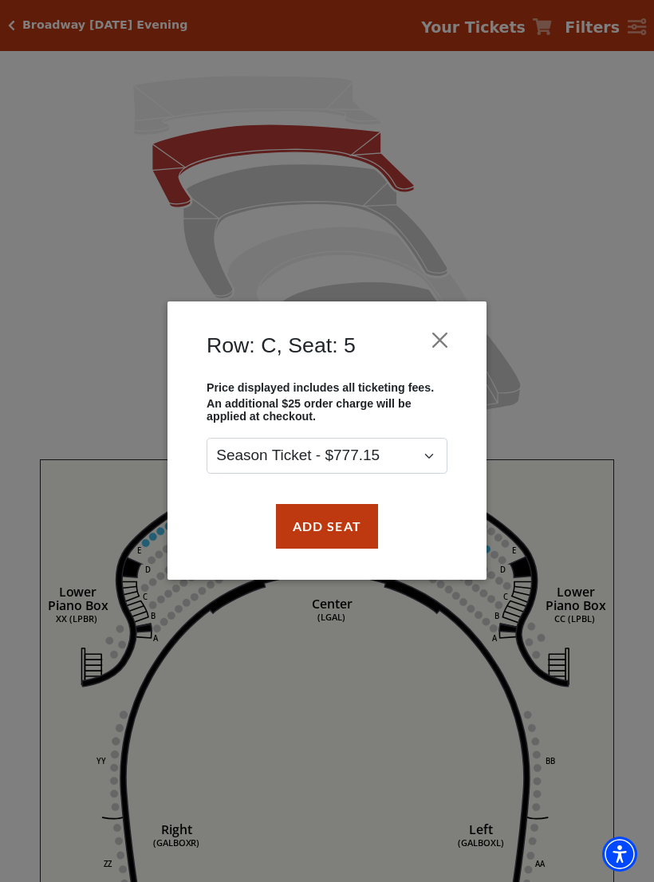
click at [451, 332] on button "Close" at bounding box center [440, 340] width 30 height 30
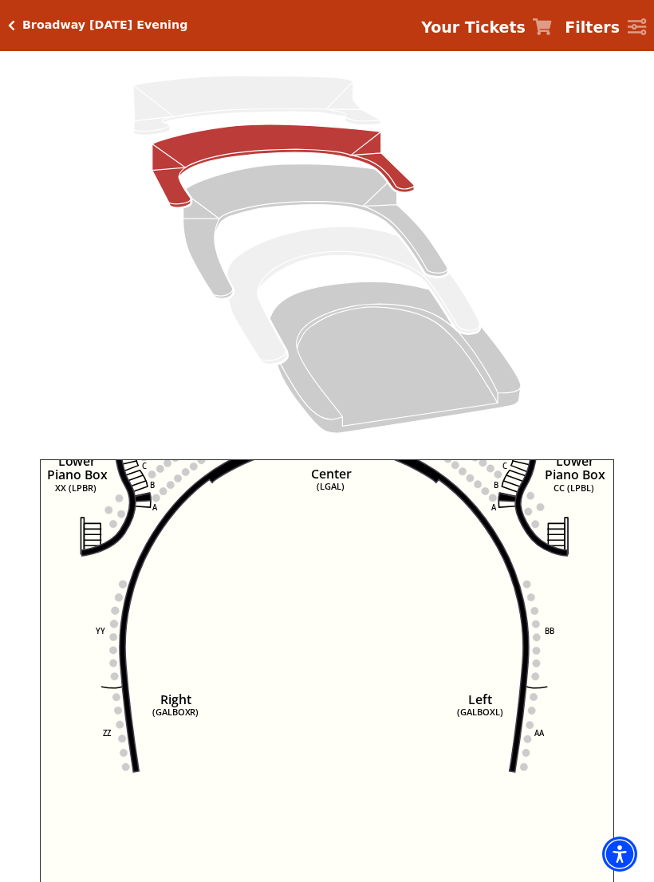
scroll to position [98, 0]
